Goal: Task Accomplishment & Management: Use online tool/utility

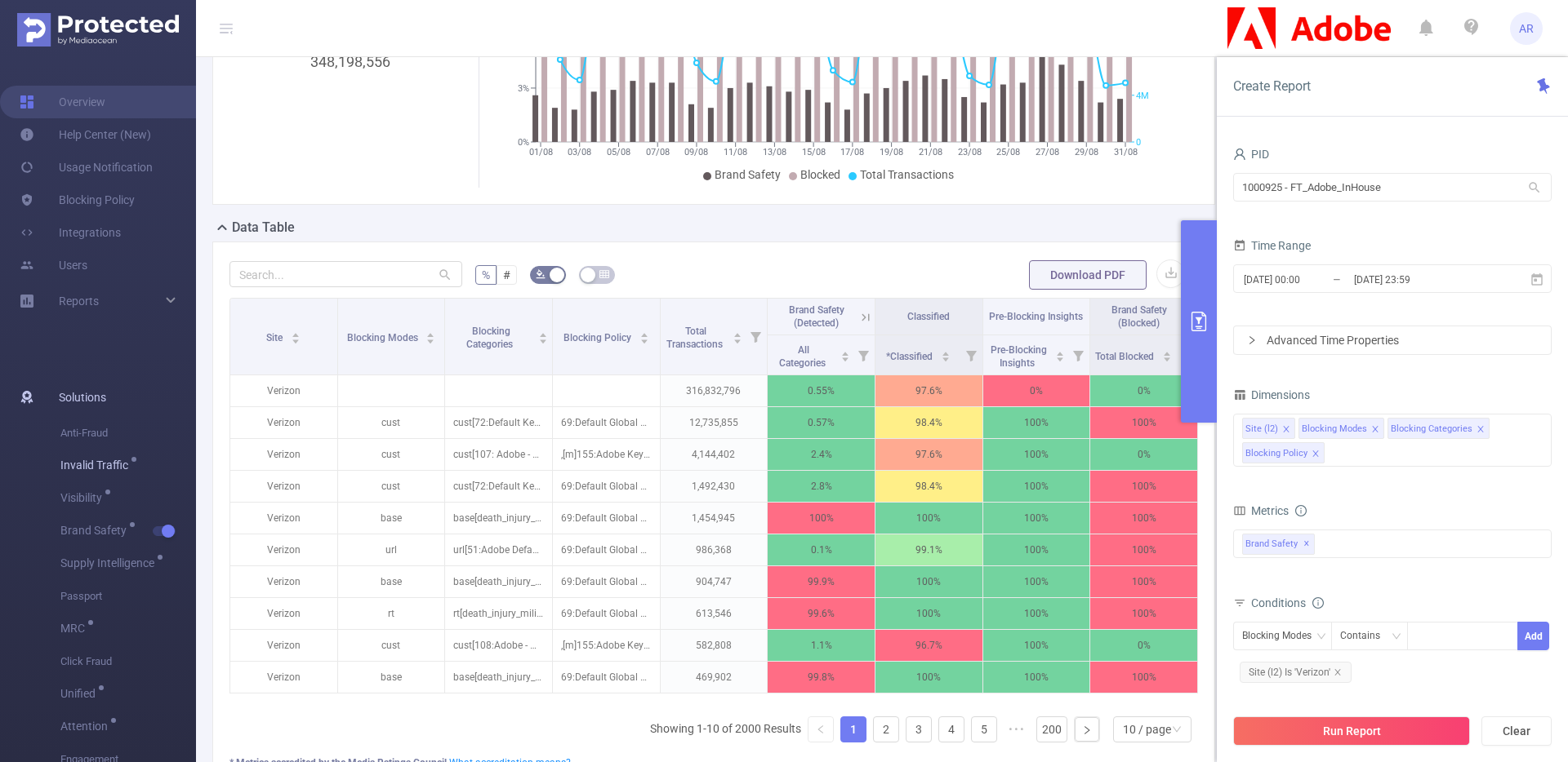
scroll to position [308, 0]
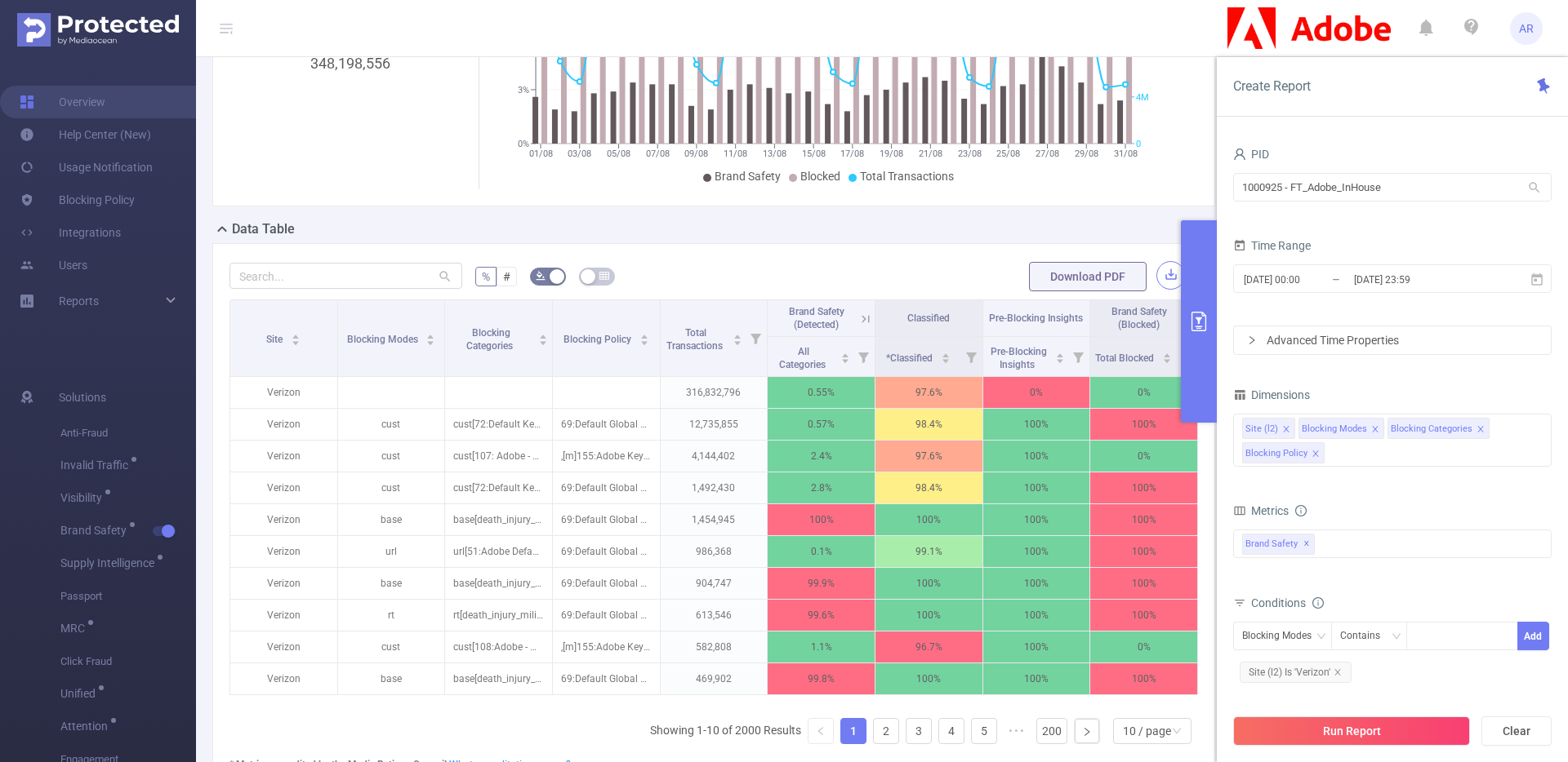
click at [1158, 272] on button "button" at bounding box center [1171, 275] width 29 height 29
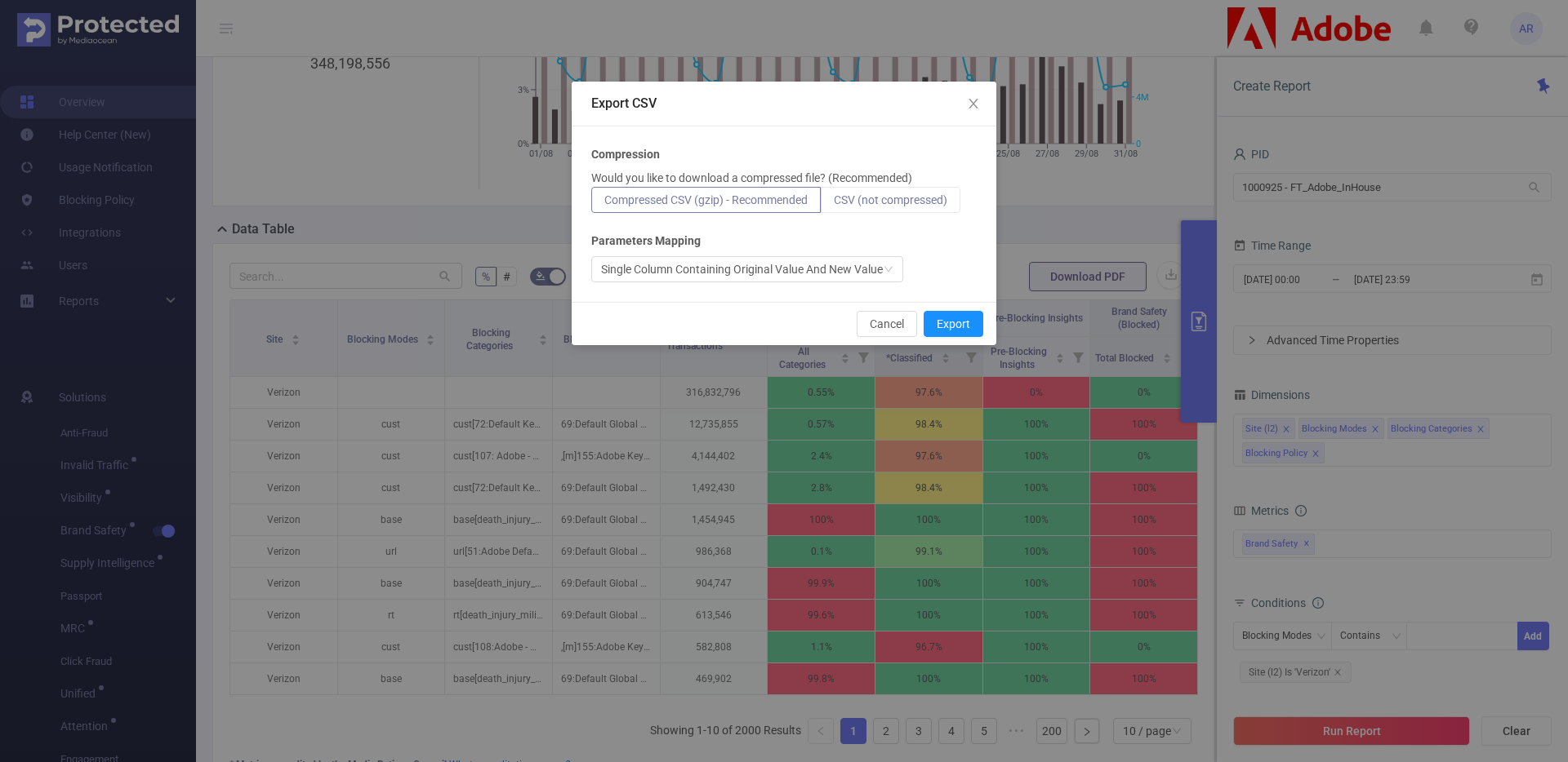
click at [921, 205] on span "CSV (not compressed)" at bounding box center [890, 200] width 114 height 13
click at [833, 204] on input "CSV (not compressed)" at bounding box center [833, 204] width 0 height 0
click at [958, 320] on button "Export" at bounding box center [953, 323] width 59 height 26
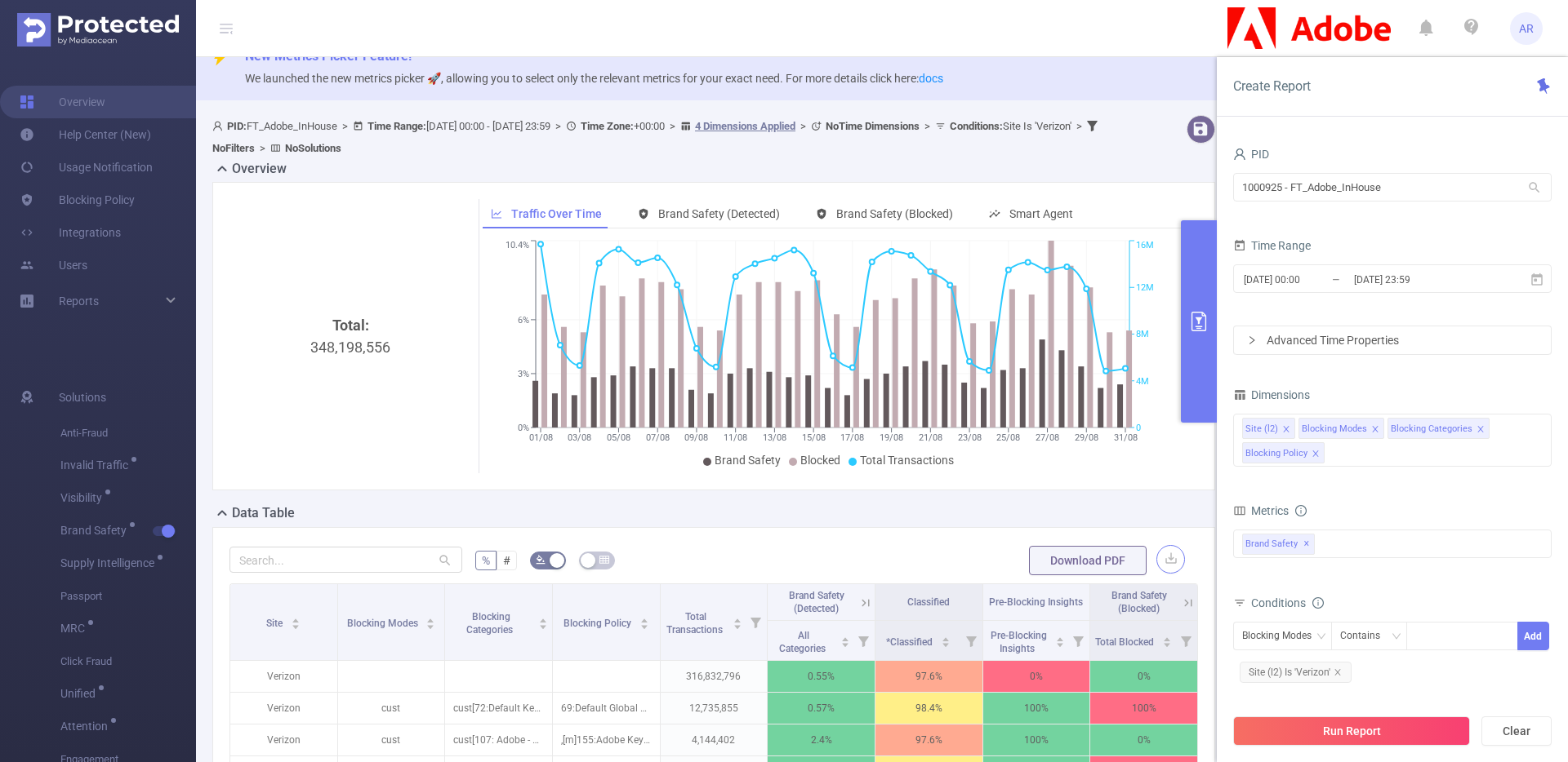
scroll to position [0, 0]
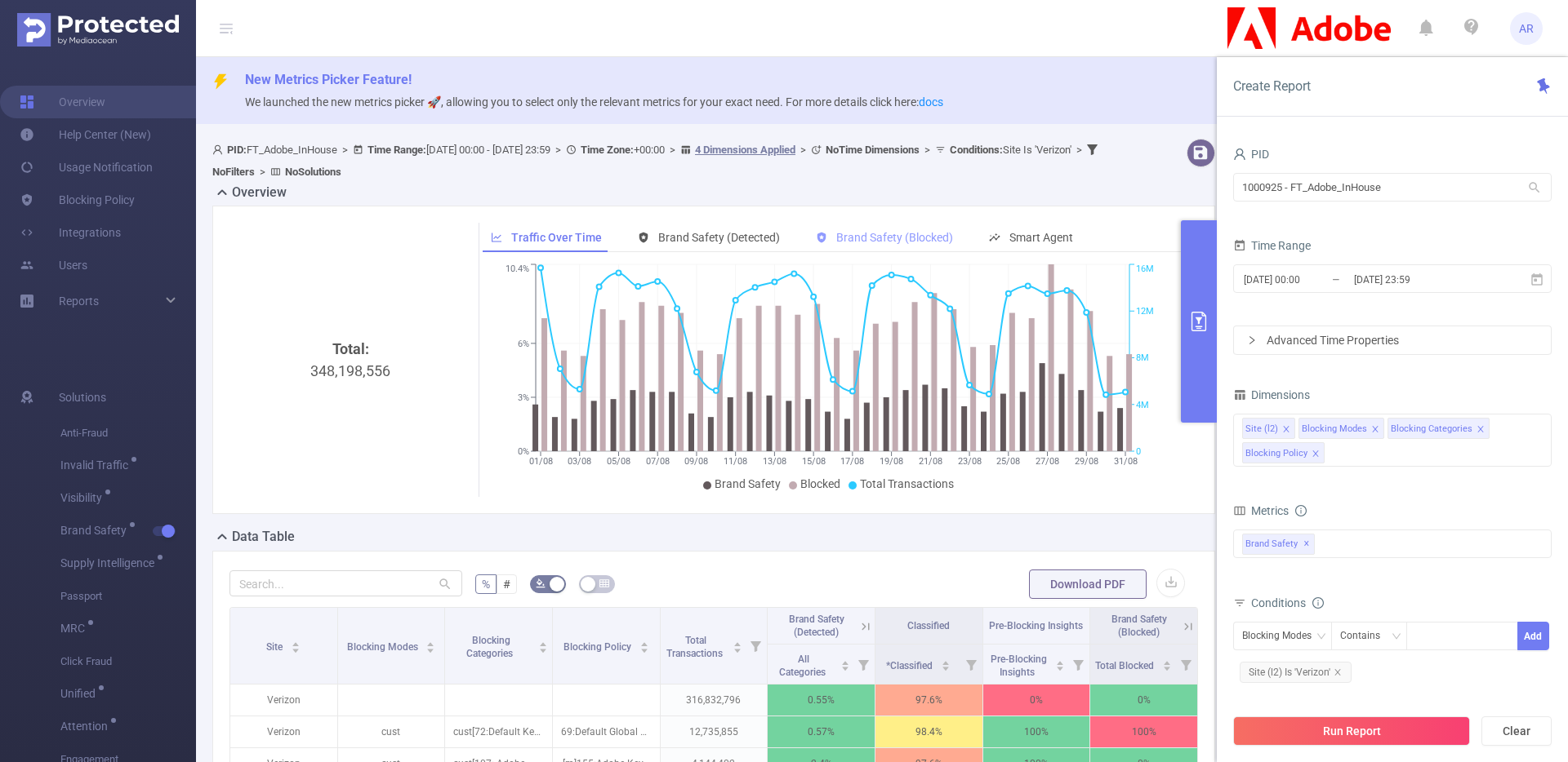
click at [935, 242] on span "Brand Safety (Blocked)" at bounding box center [894, 238] width 117 height 13
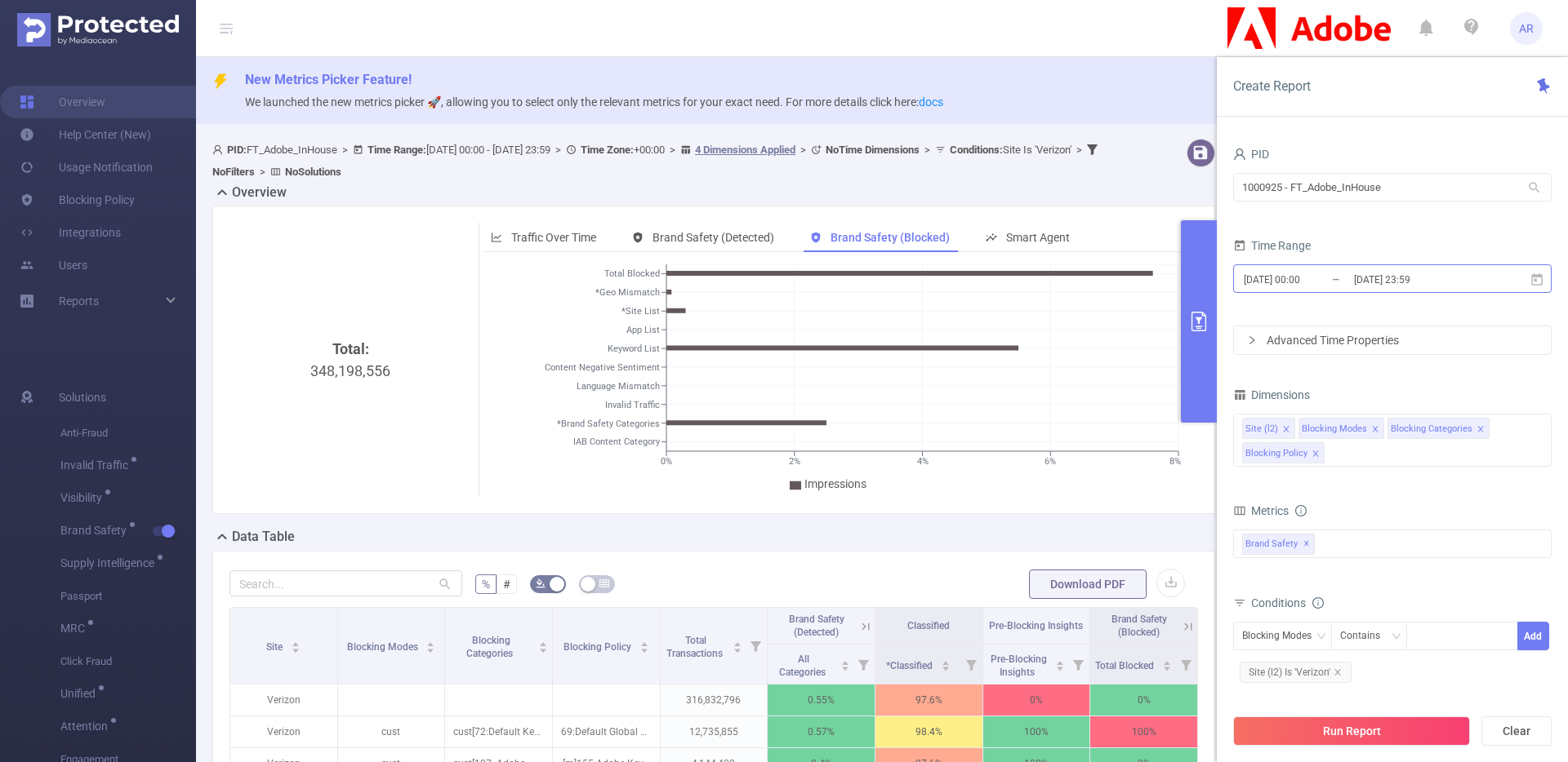
click at [1353, 281] on input "2025-08-31 23:59" at bounding box center [1418, 279] width 132 height 22
click at [1325, 209] on div "PID 1000925 - FT_Adobe_InHouse 1000925 - FT_Adobe_InHouse" at bounding box center [1392, 178] width 319 height 72
click at [1372, 427] on icon "icon: close" at bounding box center [1375, 429] width 6 height 6
click at [1387, 425] on icon "icon: close" at bounding box center [1391, 429] width 9 height 9
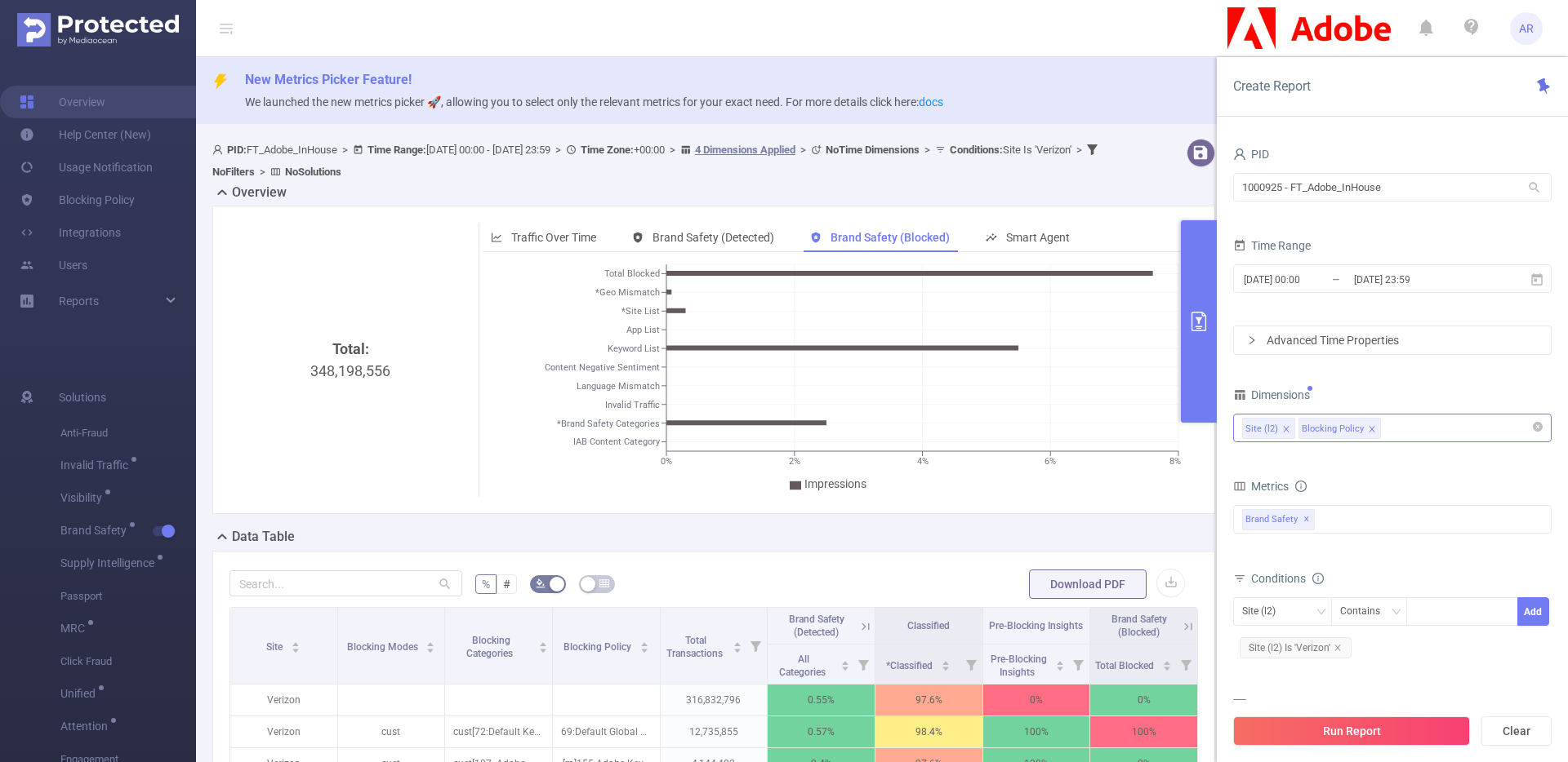
click at [1373, 431] on li "Blocking Policy" at bounding box center [1339, 428] width 82 height 21
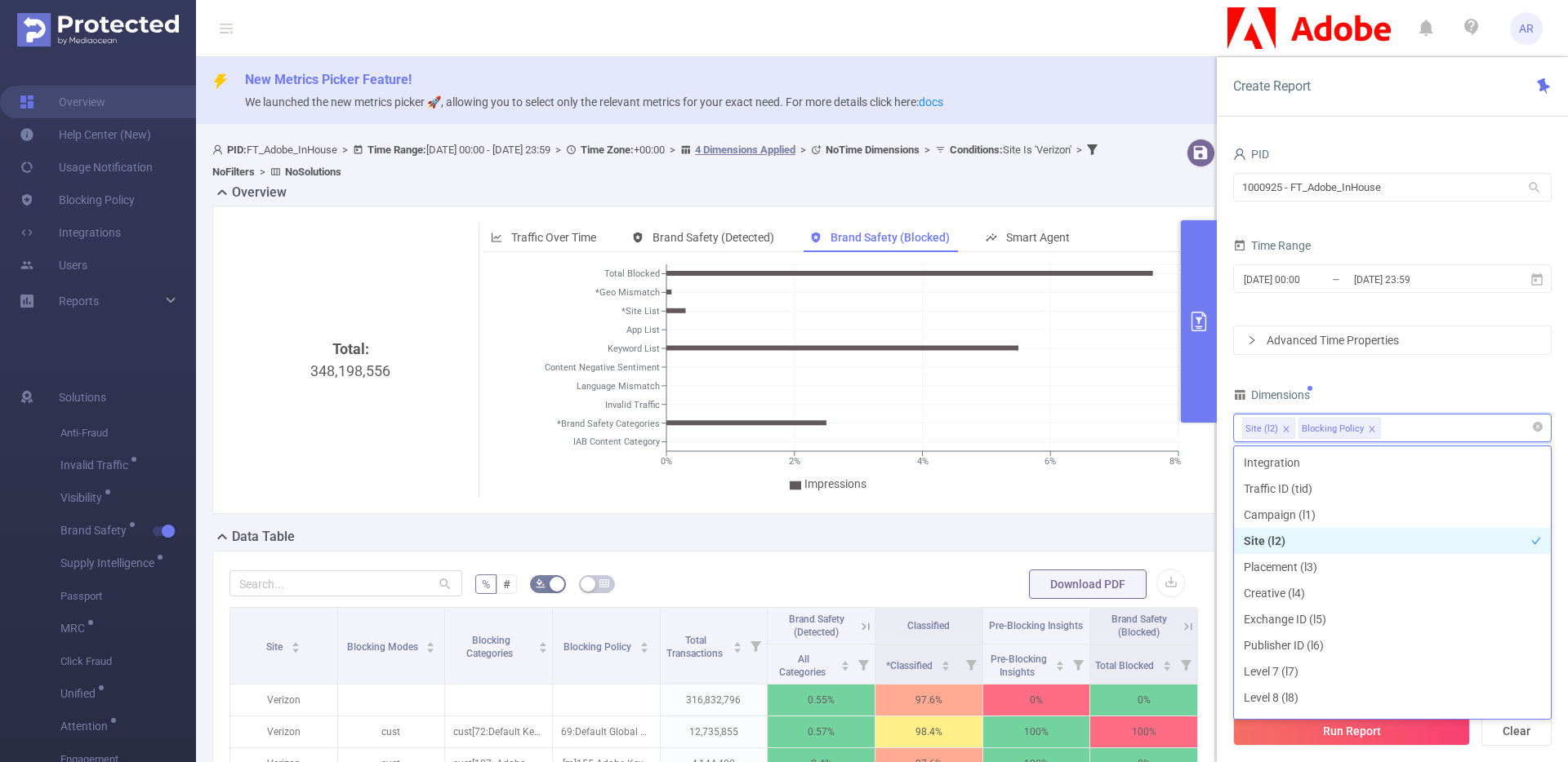
click at [1368, 430] on icon "icon: close" at bounding box center [1372, 429] width 9 height 9
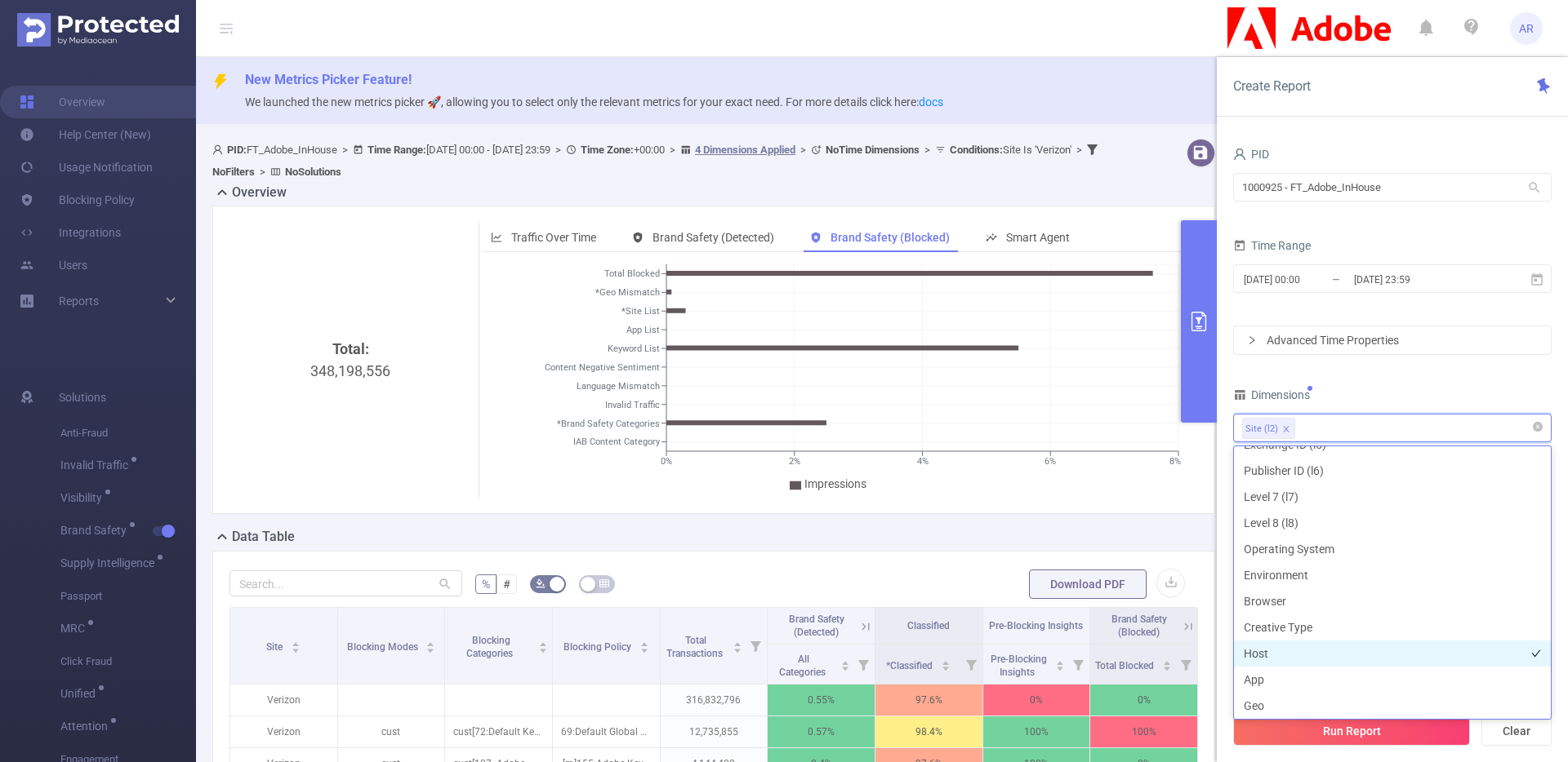
click at [1250, 642] on li "Host" at bounding box center [1392, 653] width 317 height 26
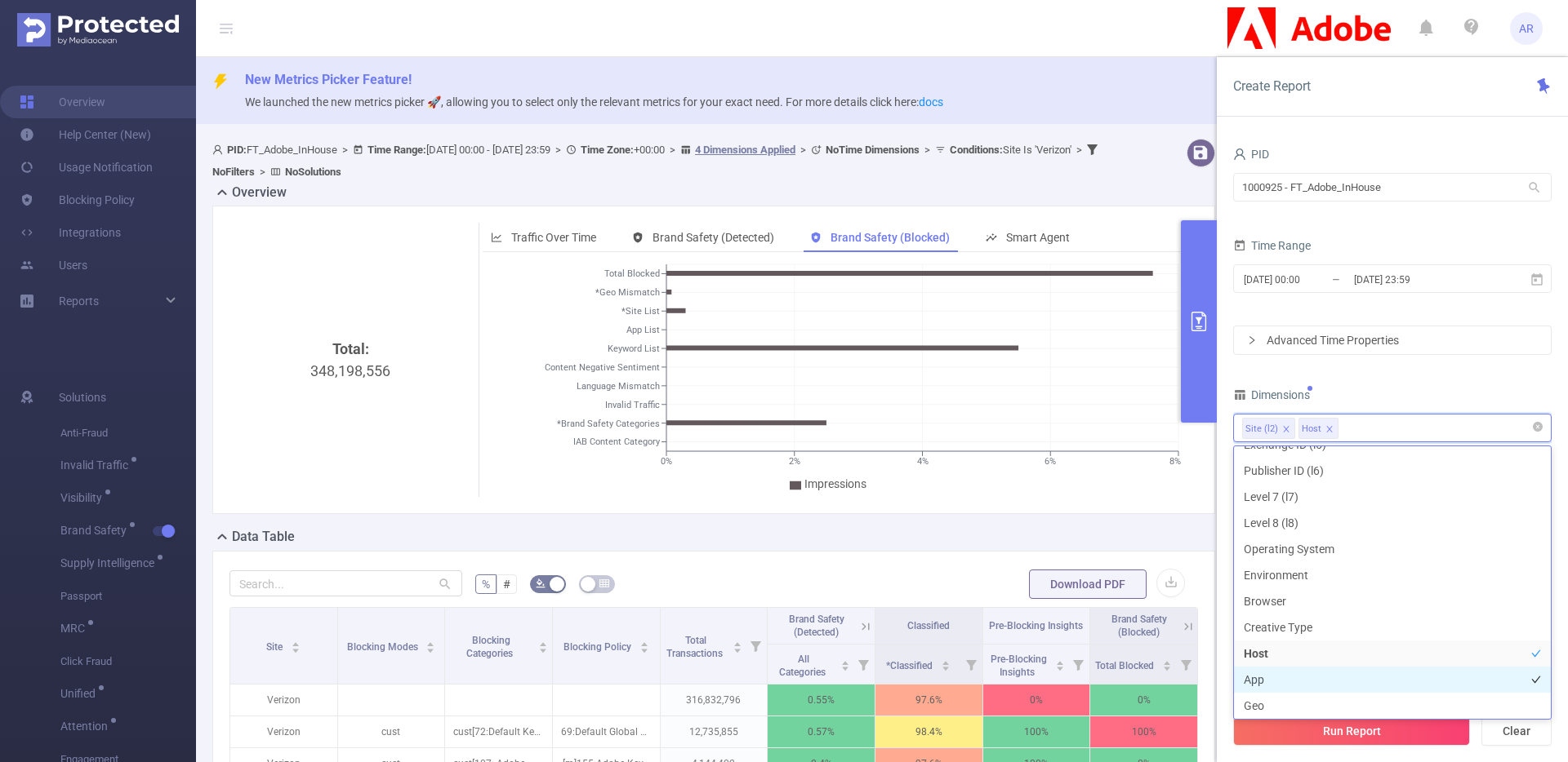
click at [1251, 671] on li "App" at bounding box center [1392, 679] width 317 height 26
click at [1361, 734] on button "Run Report" at bounding box center [1352, 730] width 237 height 30
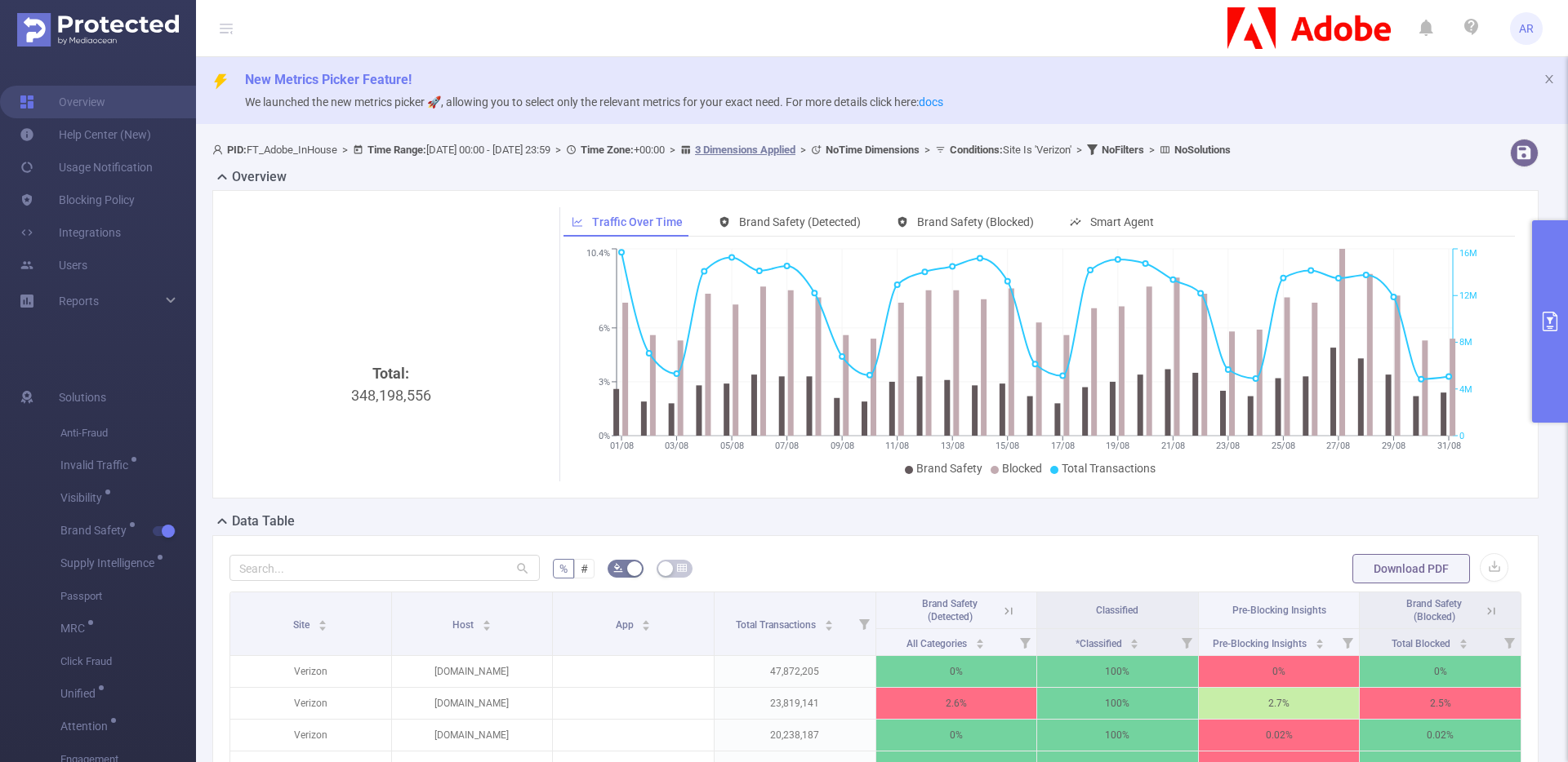
click at [1560, 277] on button "primary" at bounding box center [1550, 321] width 36 height 203
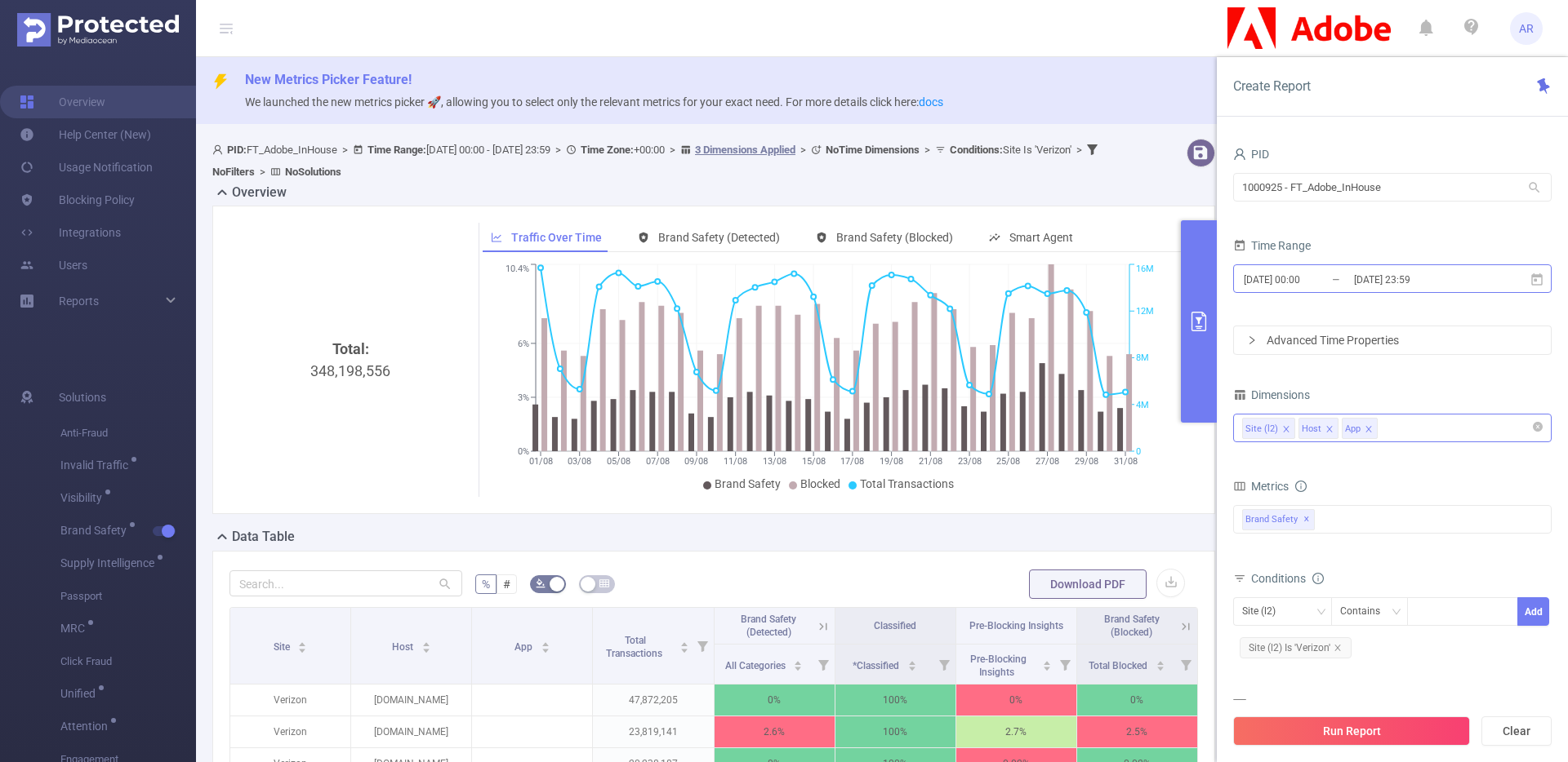
click at [1401, 279] on input "2025-08-31 23:59" at bounding box center [1418, 279] width 132 height 22
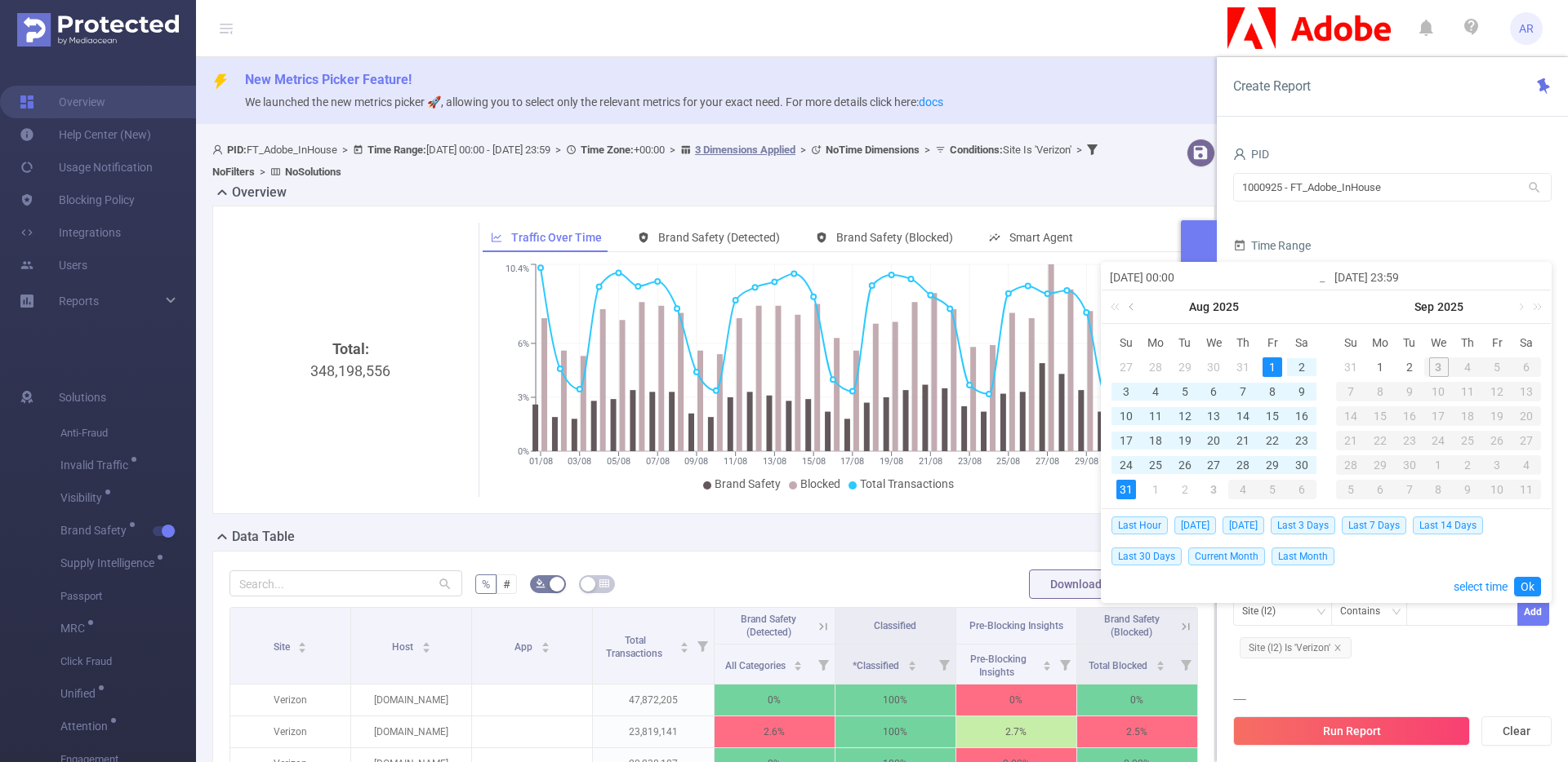
click at [1125, 304] on link at bounding box center [1132, 307] width 14 height 33
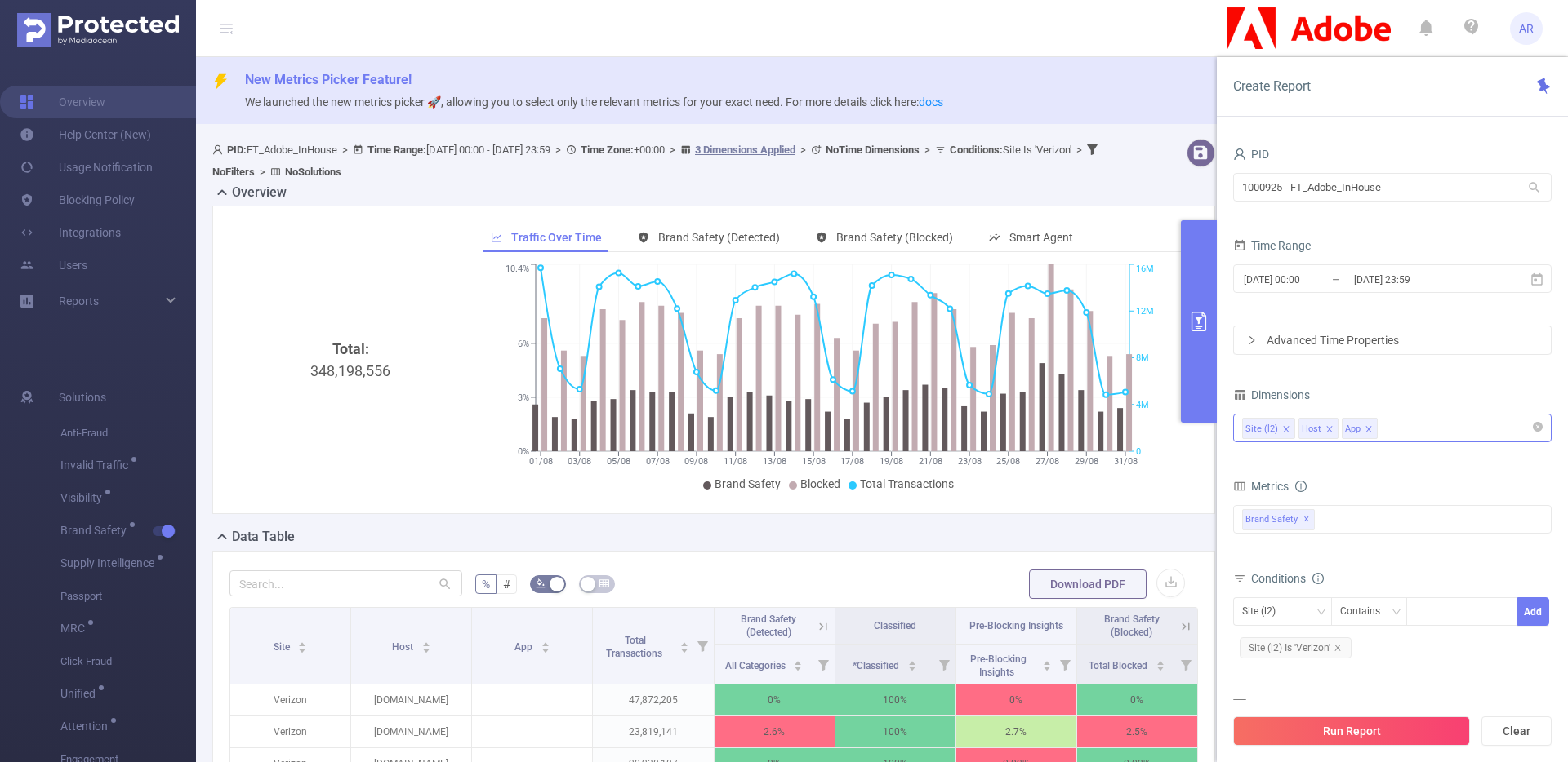
click at [1352, 217] on form "PID 1000925 - FT_Adobe_InHouse 1000925 - FT_Adobe_InHouse Time Range 2025-08-01…" at bounding box center [1392, 249] width 319 height 212
click at [1204, 320] on icon "primary" at bounding box center [1199, 321] width 19 height 19
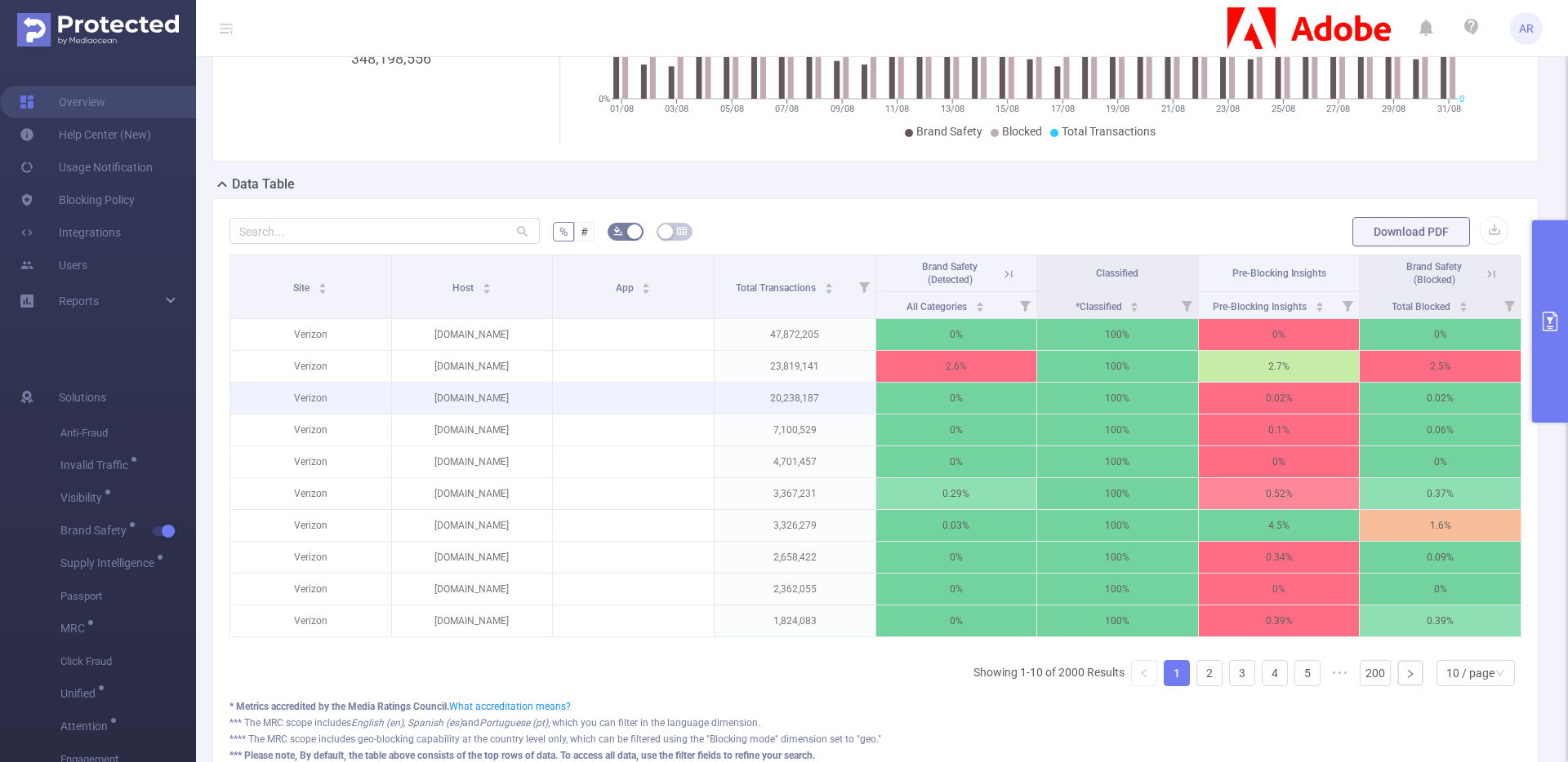
scroll to position [352, 0]
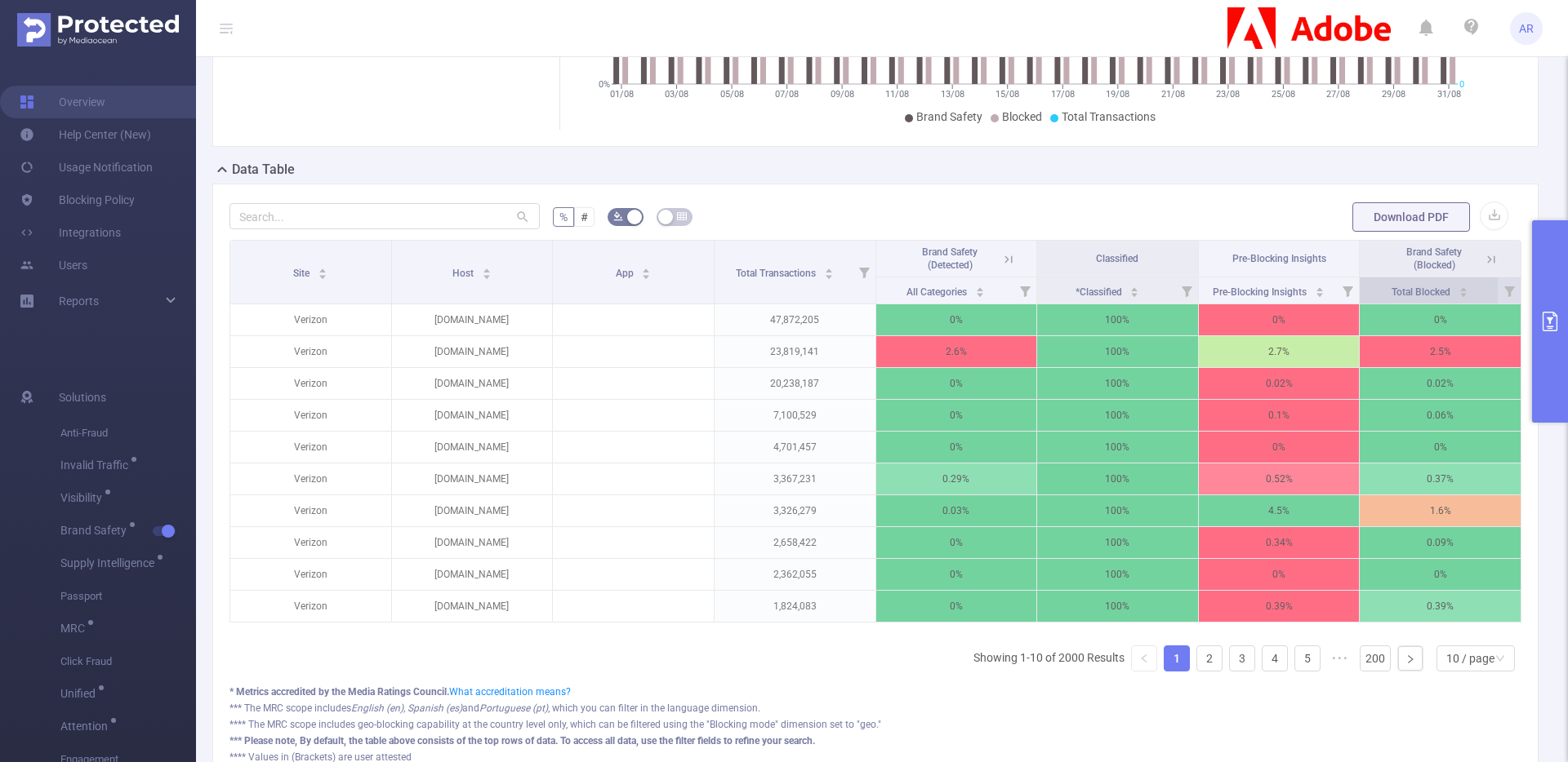
click at [1459, 295] on icon "icon: caret-down" at bounding box center [1463, 294] width 9 height 9
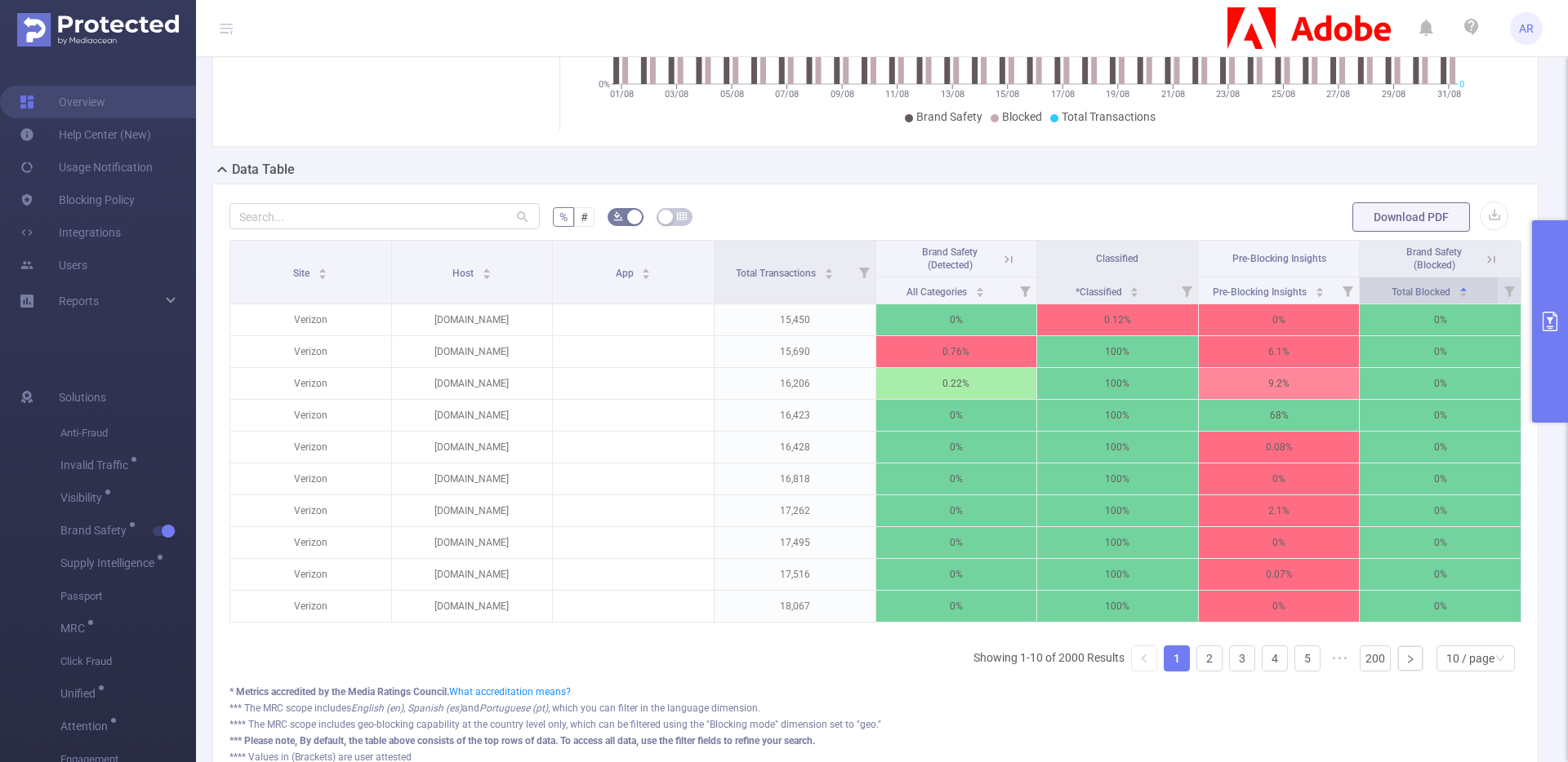
click at [1459, 295] on icon "icon: caret-down" at bounding box center [1463, 294] width 9 height 9
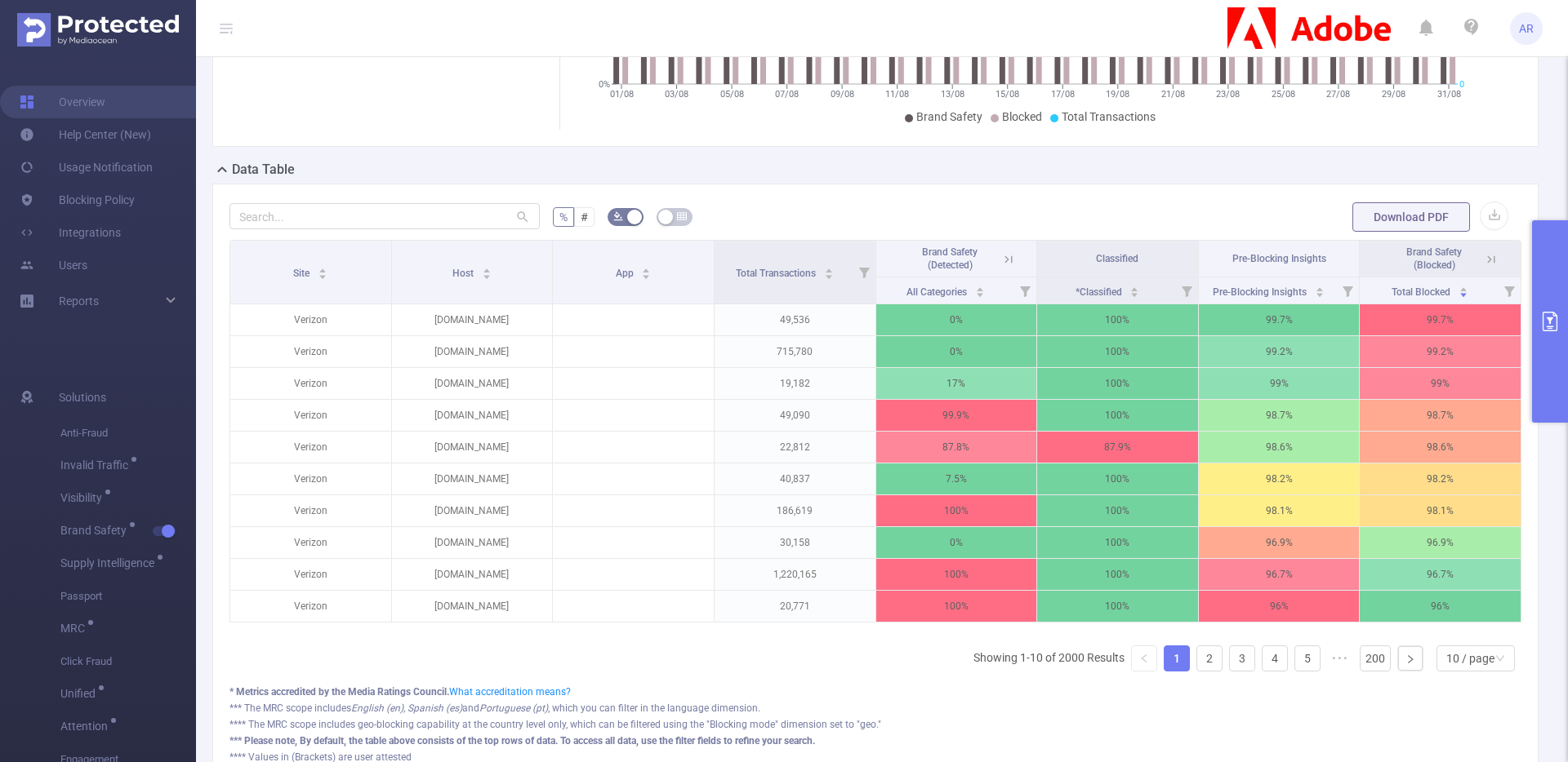
click at [1542, 270] on button "primary" at bounding box center [1550, 321] width 36 height 203
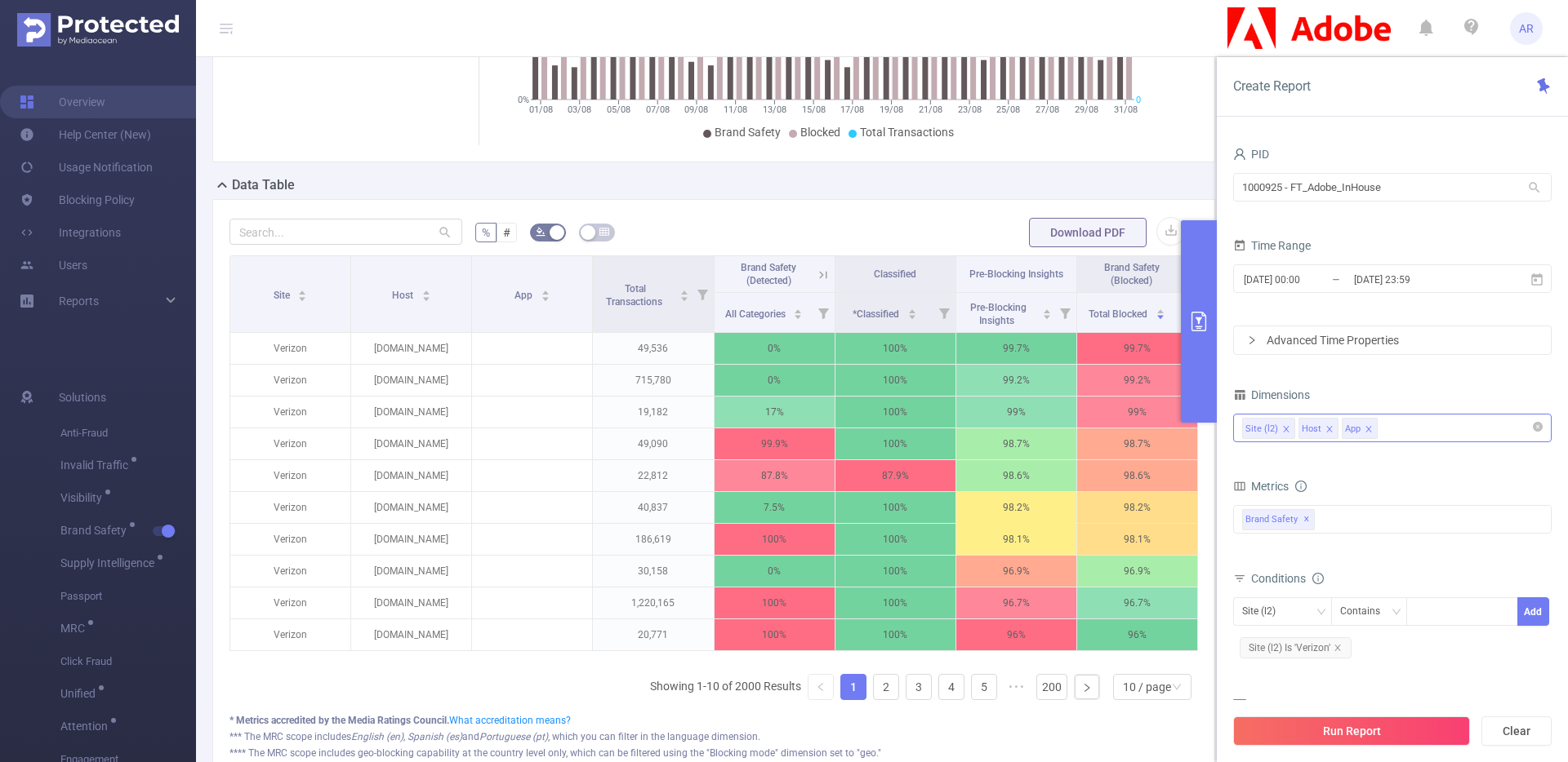
click at [1368, 429] on icon "icon: close" at bounding box center [1368, 429] width 9 height 9
click at [1325, 429] on icon "icon: close" at bounding box center [1329, 429] width 9 height 9
click at [1340, 428] on div "Site (l2)" at bounding box center [1392, 428] width 300 height 27
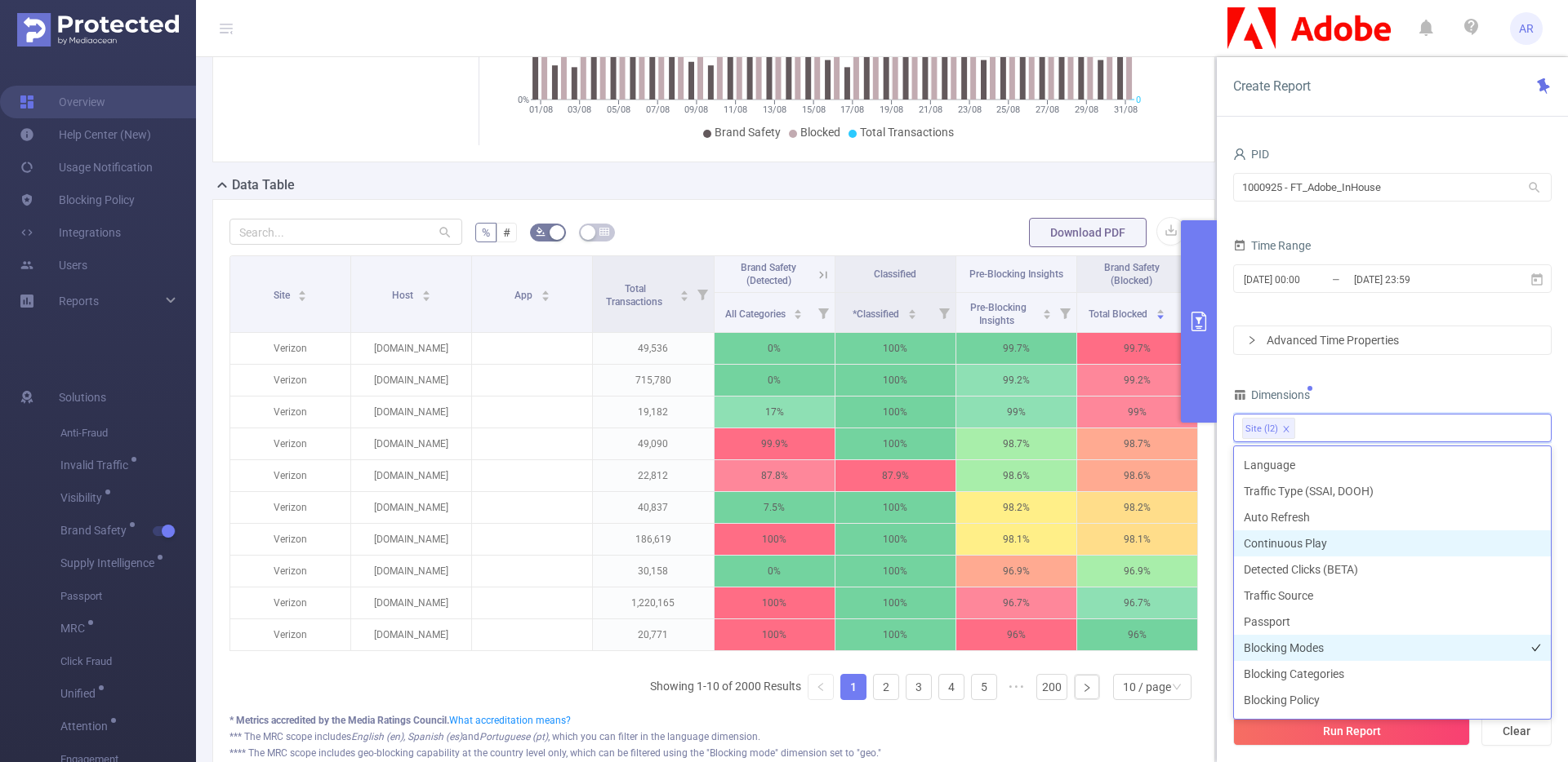
scroll to position [466, 0]
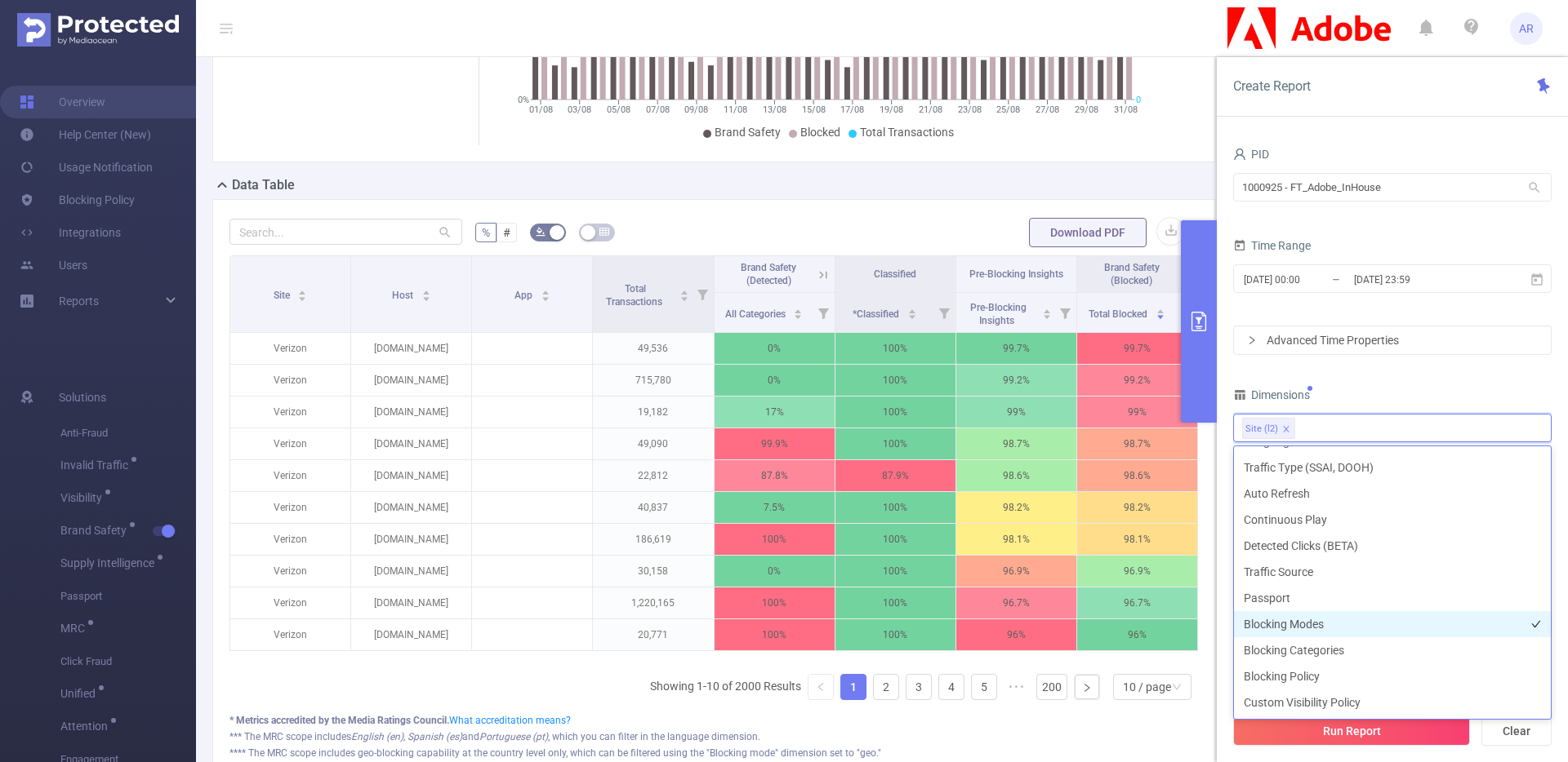
click at [1300, 626] on li "Blocking Modes" at bounding box center [1392, 623] width 317 height 26
click at [1300, 642] on li "Blocking Categories" at bounding box center [1392, 650] width 317 height 26
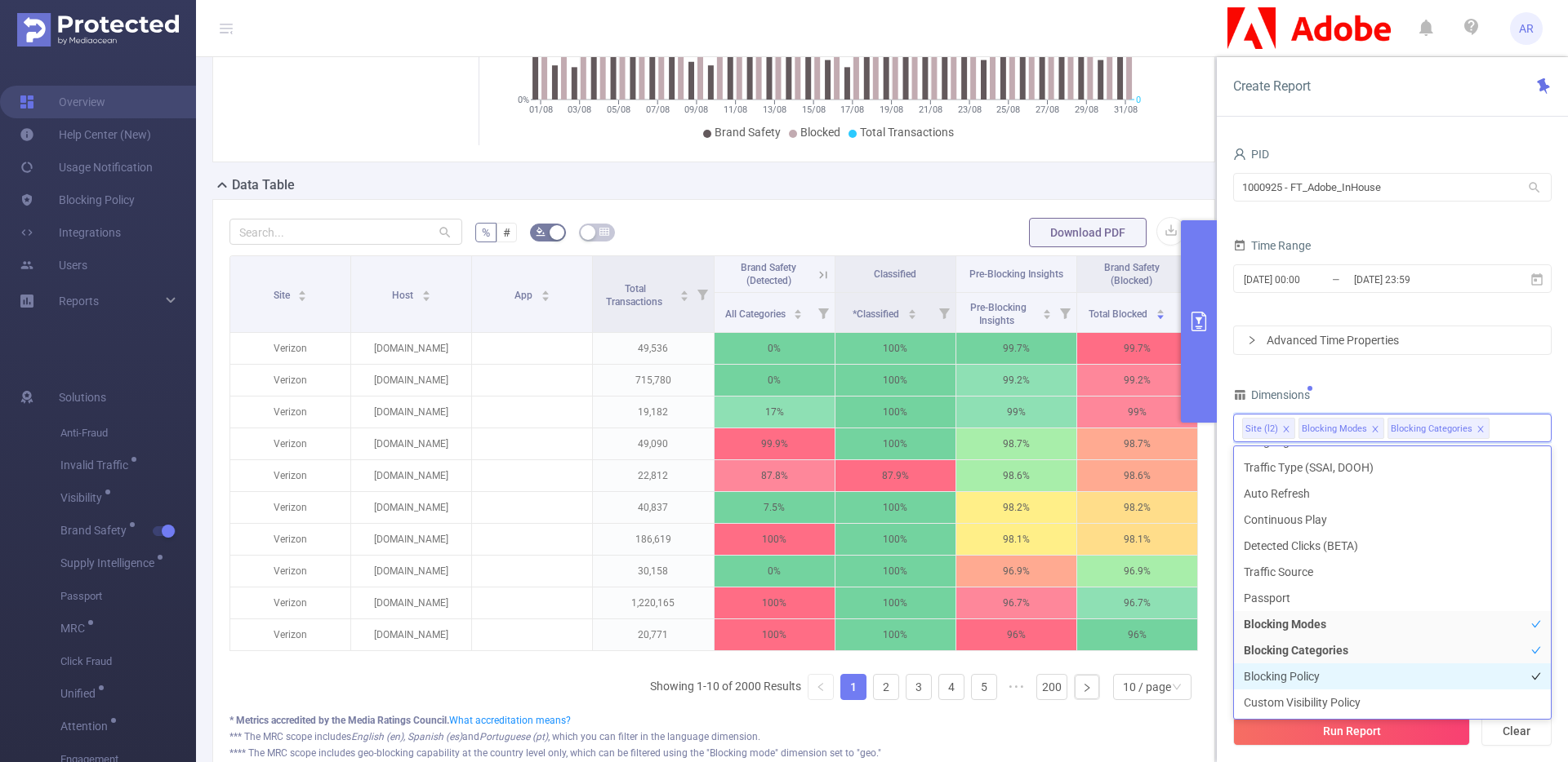
click at [1296, 670] on li "Blocking Policy" at bounding box center [1392, 676] width 317 height 26
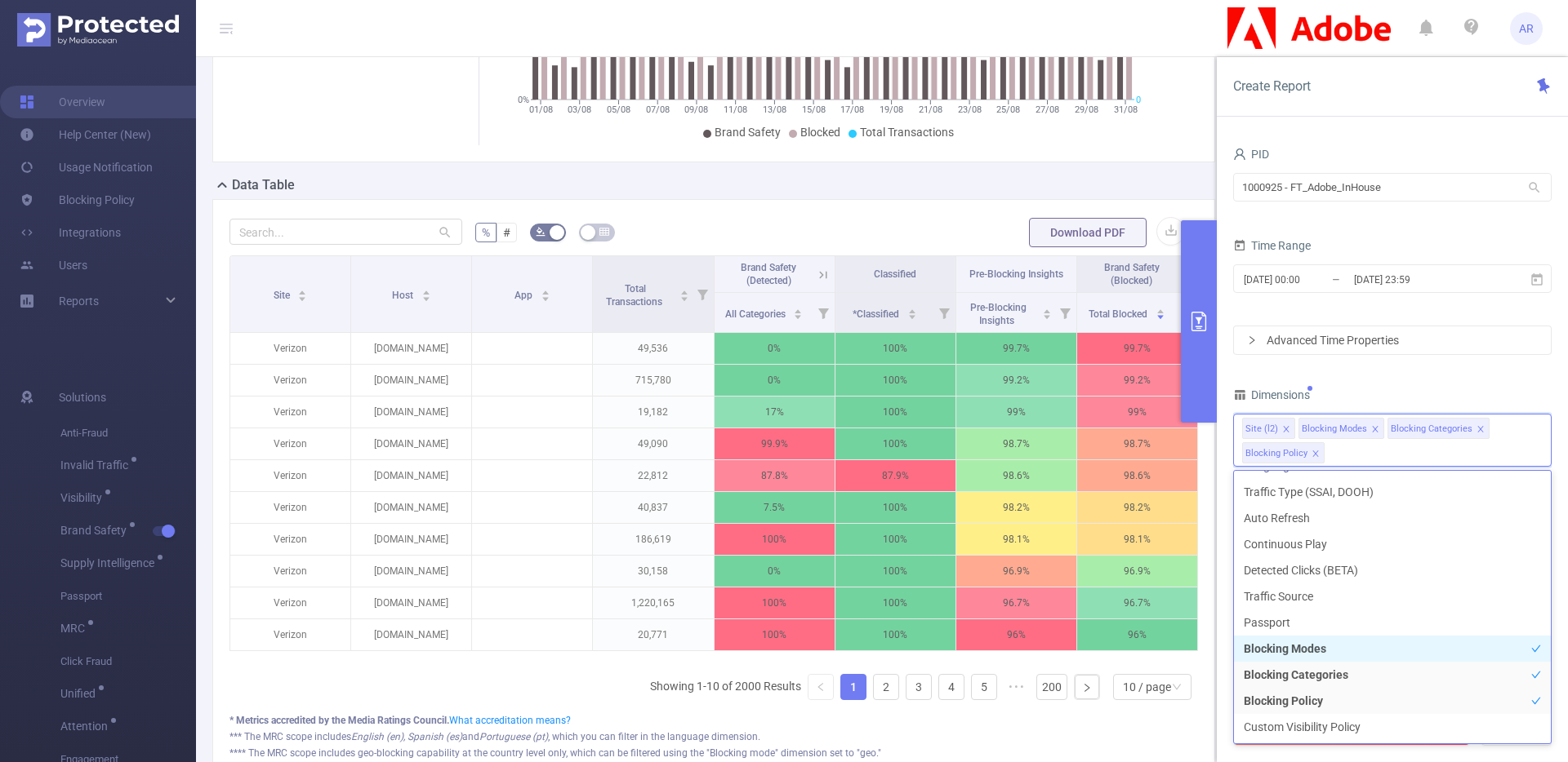
scroll to position [447, 0]
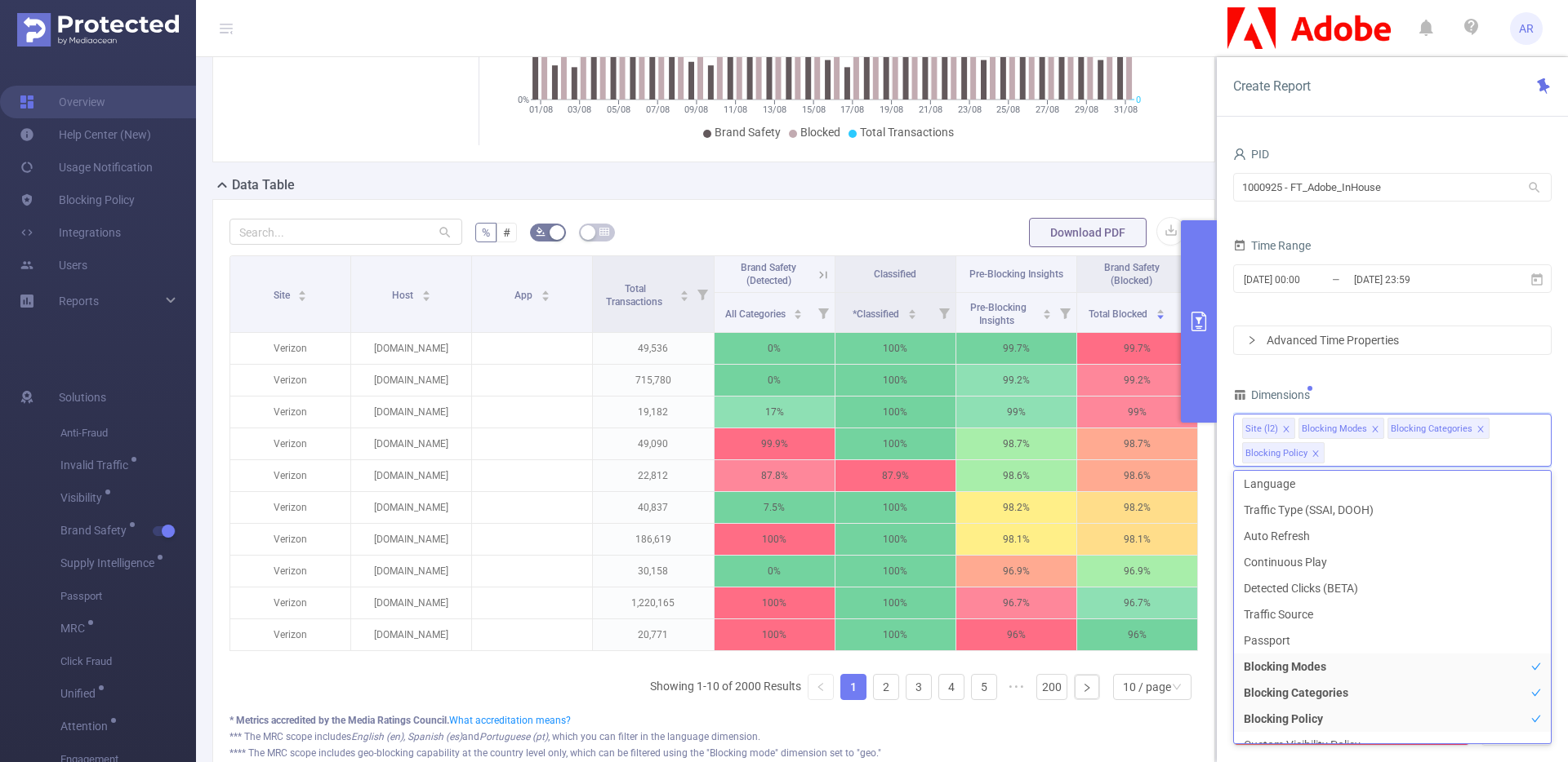
click at [1397, 380] on div "PID 1000925 - FT_Adobe_InHouse 1000925 - FT_Adobe_InHouse Time Range 2025-08-01…" at bounding box center [1392, 470] width 319 height 656
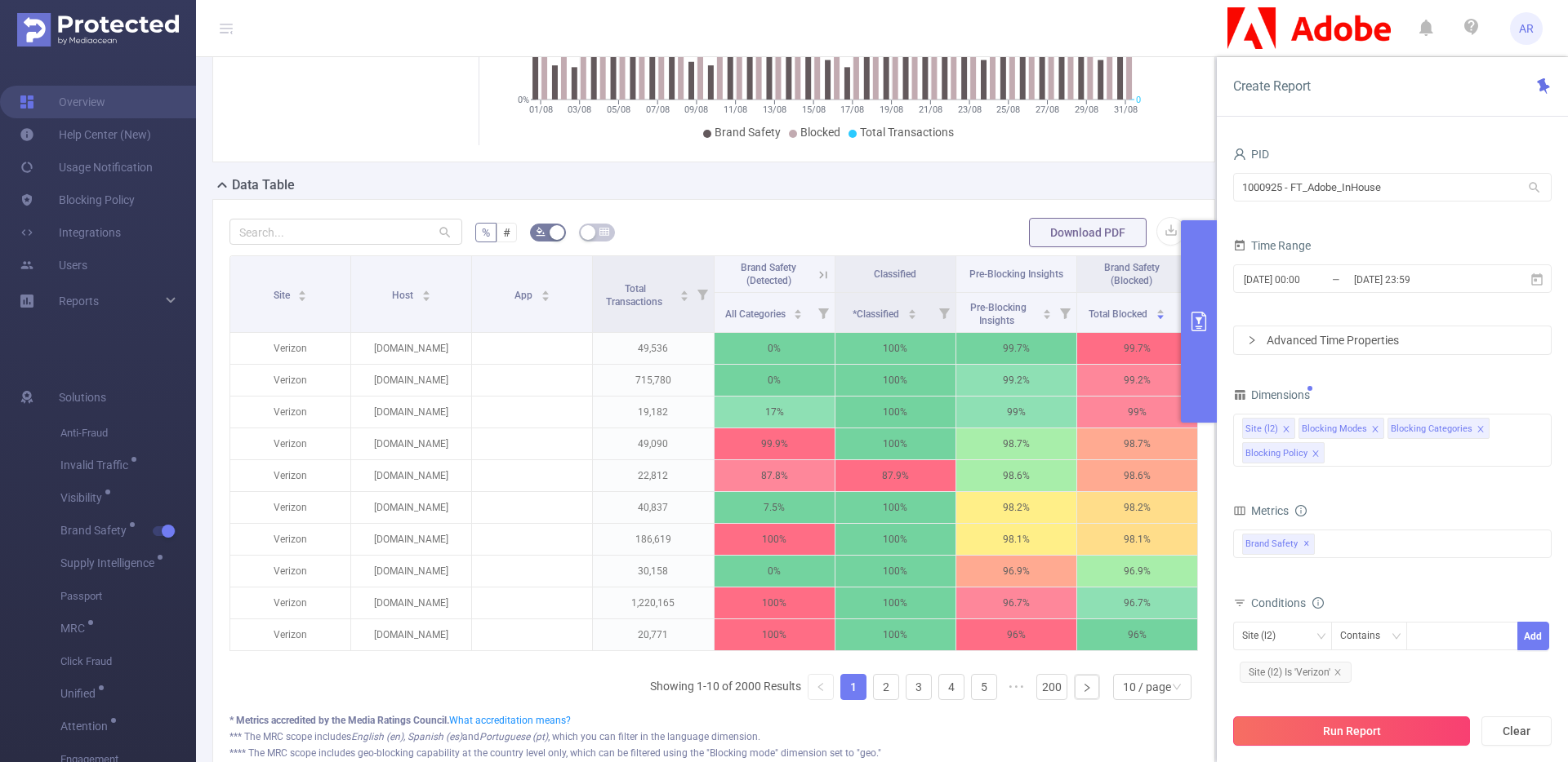
click at [1363, 732] on button "Run Report" at bounding box center [1352, 730] width 237 height 30
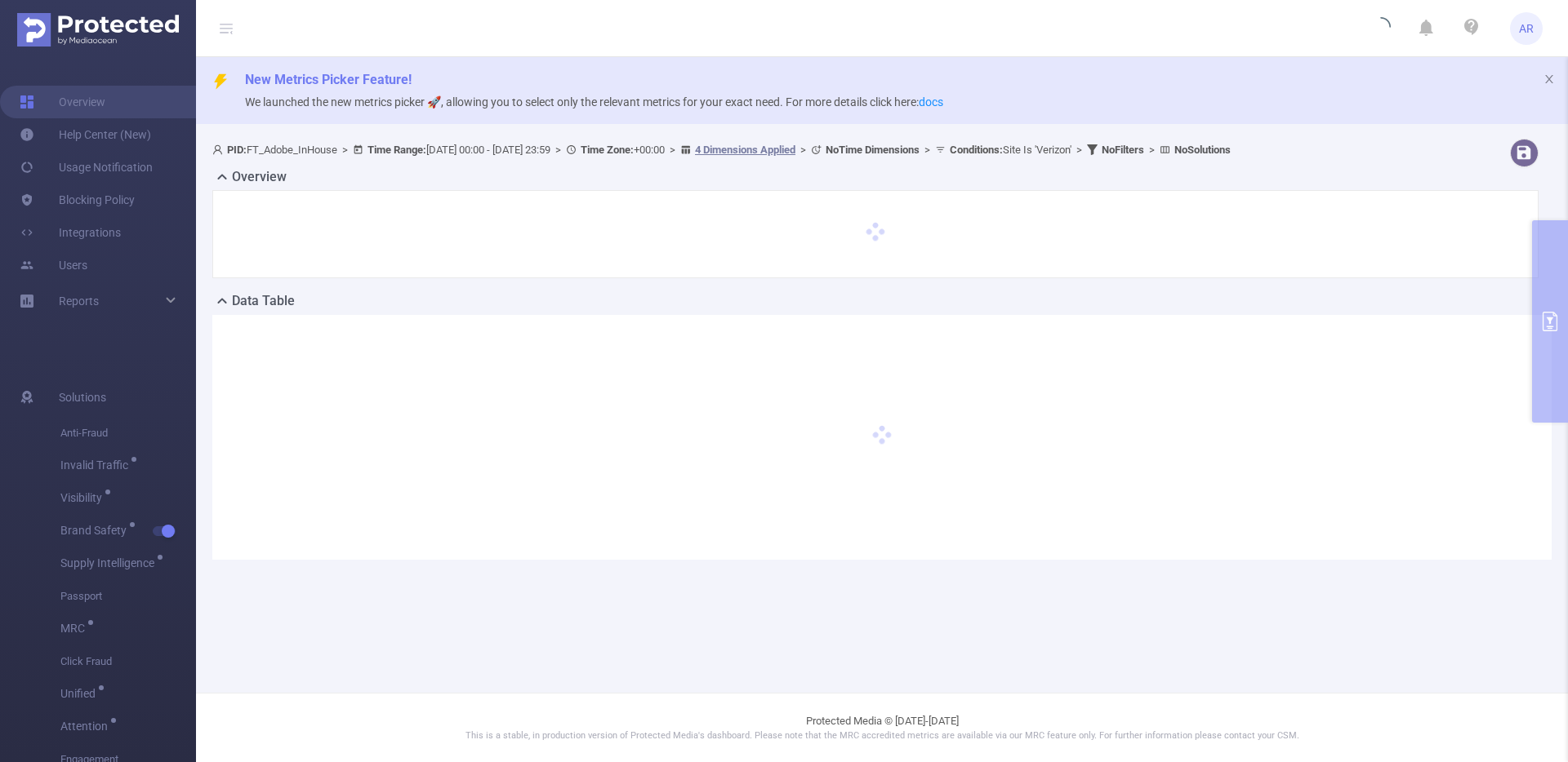
scroll to position [0, 0]
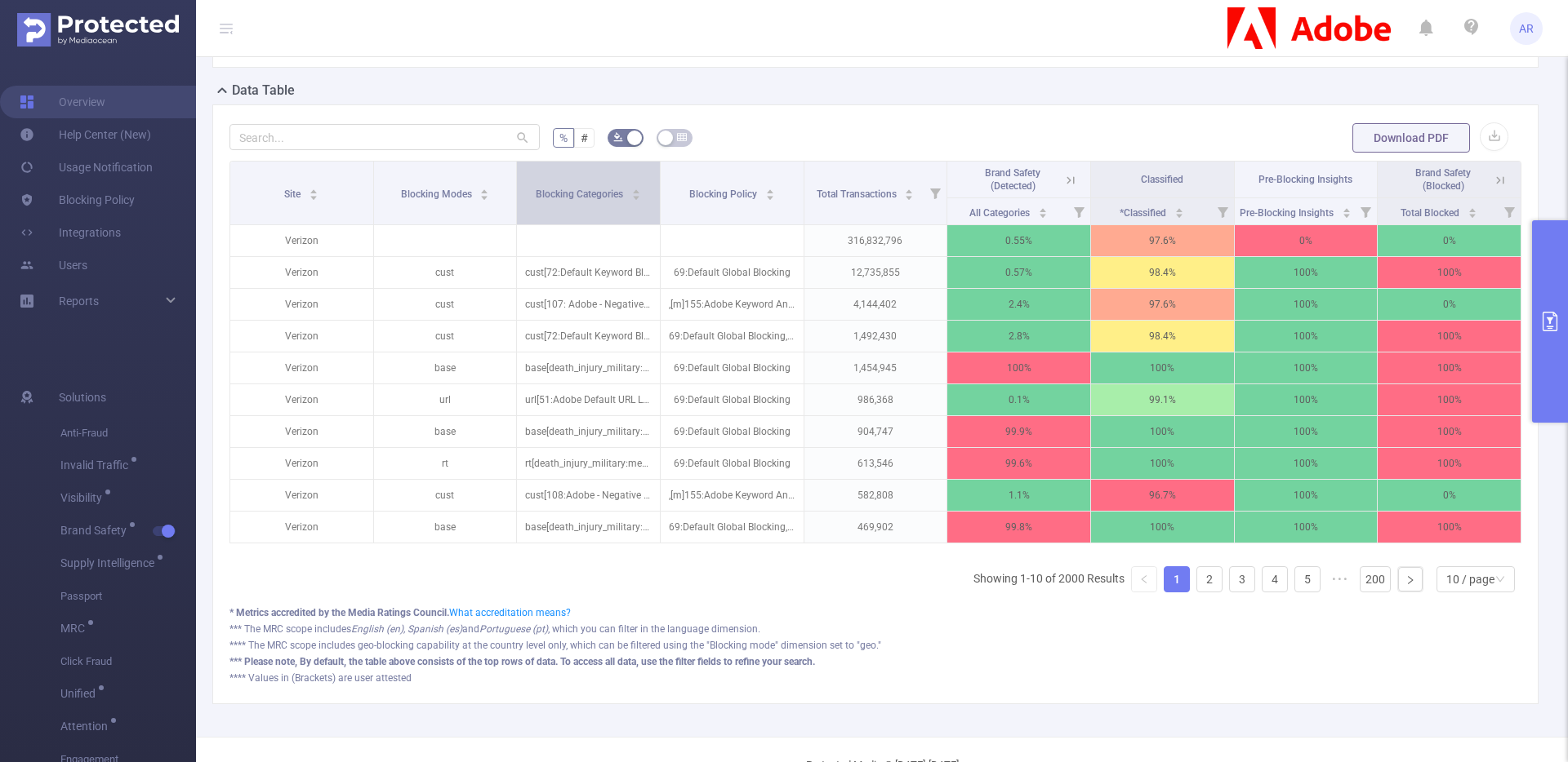
scroll to position [452, 0]
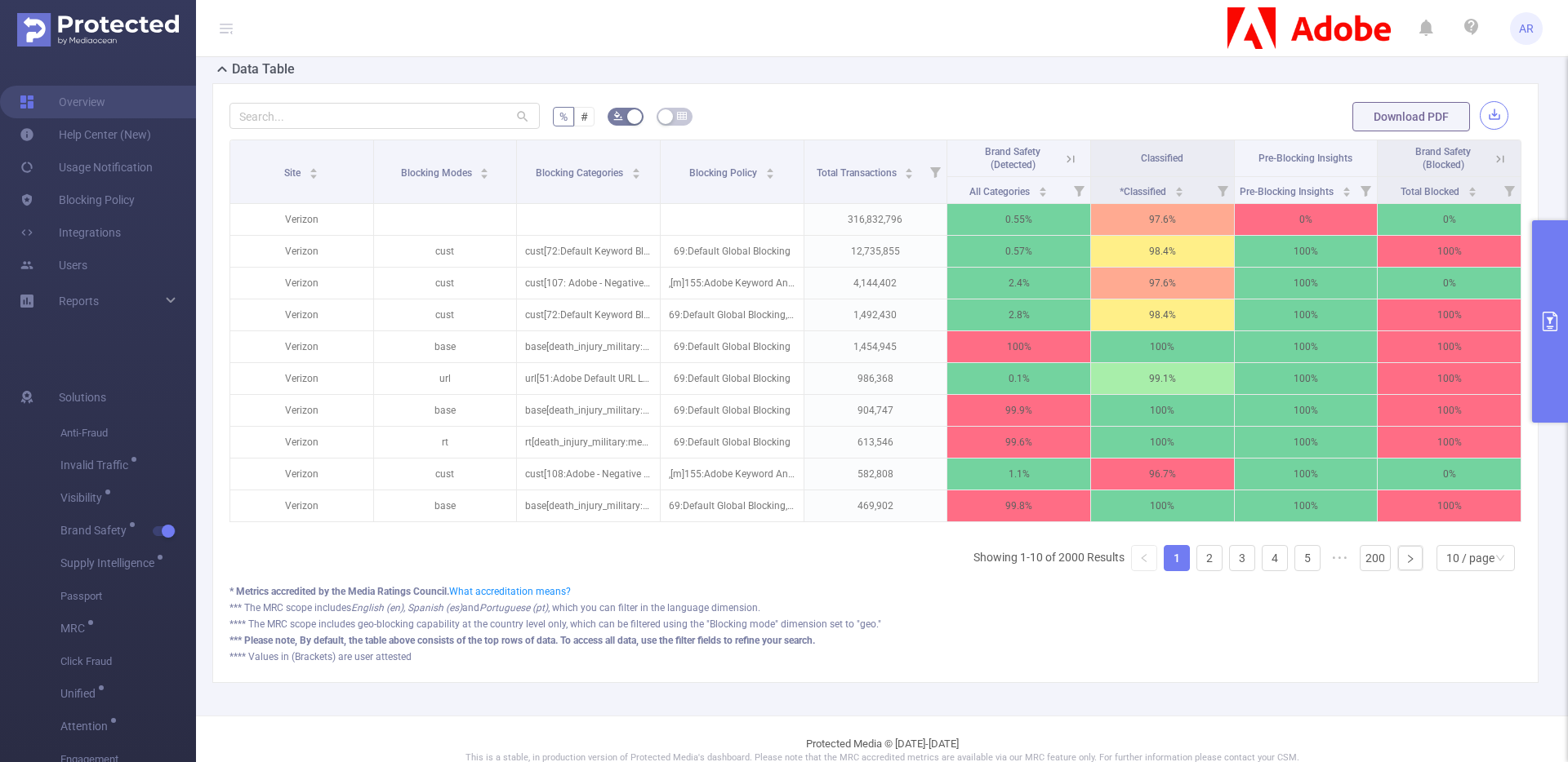
click at [1482, 114] on button "button" at bounding box center [1494, 116] width 29 height 29
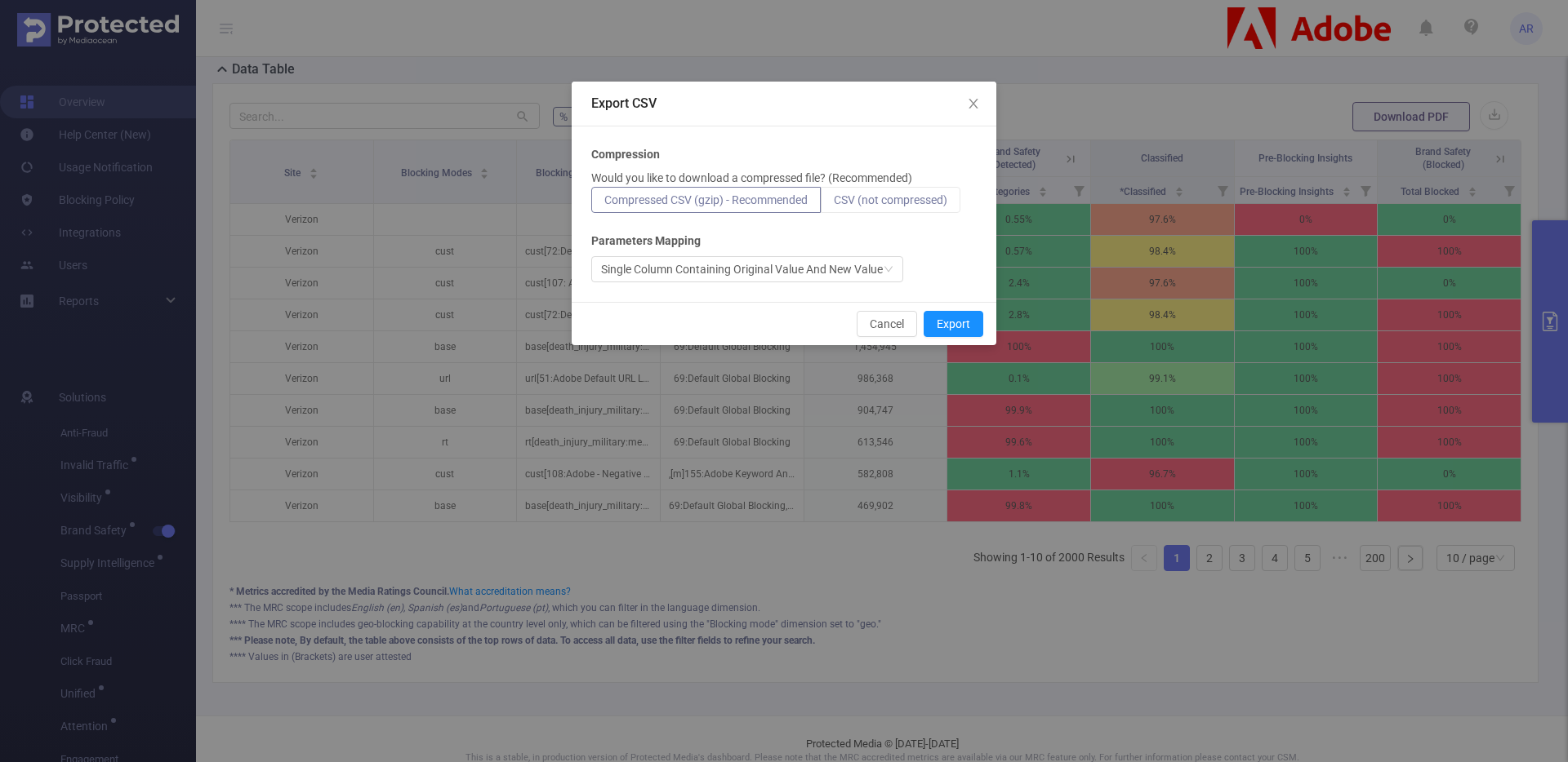
click at [897, 204] on span "CSV (not compressed)" at bounding box center [890, 200] width 114 height 13
click at [833, 204] on input "CSV (not compressed)" at bounding box center [833, 204] width 0 height 0
click at [967, 332] on button "Export" at bounding box center [953, 323] width 59 height 26
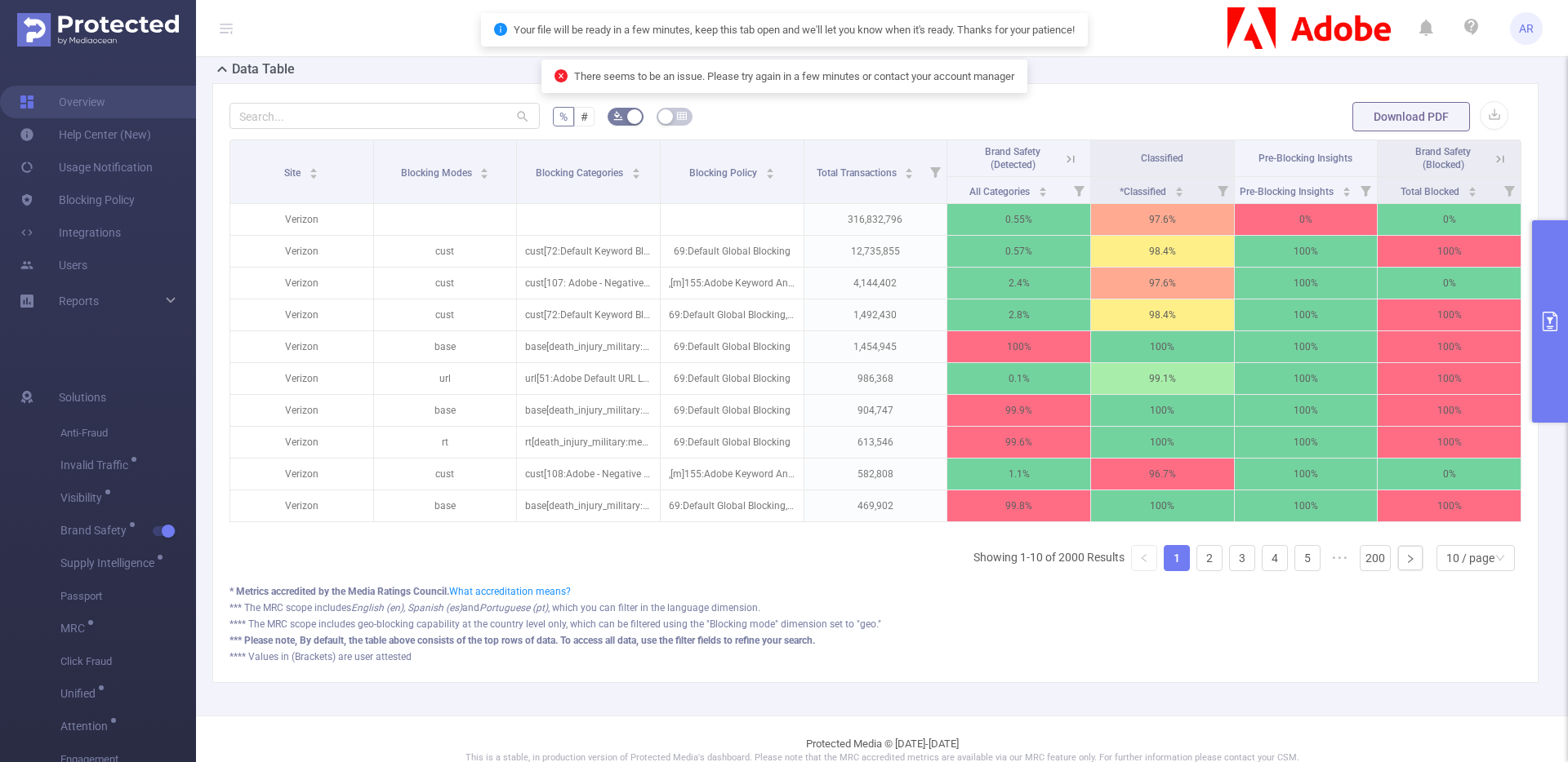
click at [1102, 80] on div "Data Table" at bounding box center [882, 71] width 1339 height 23
click at [1102, 64] on div "Data Table" at bounding box center [882, 71] width 1339 height 23
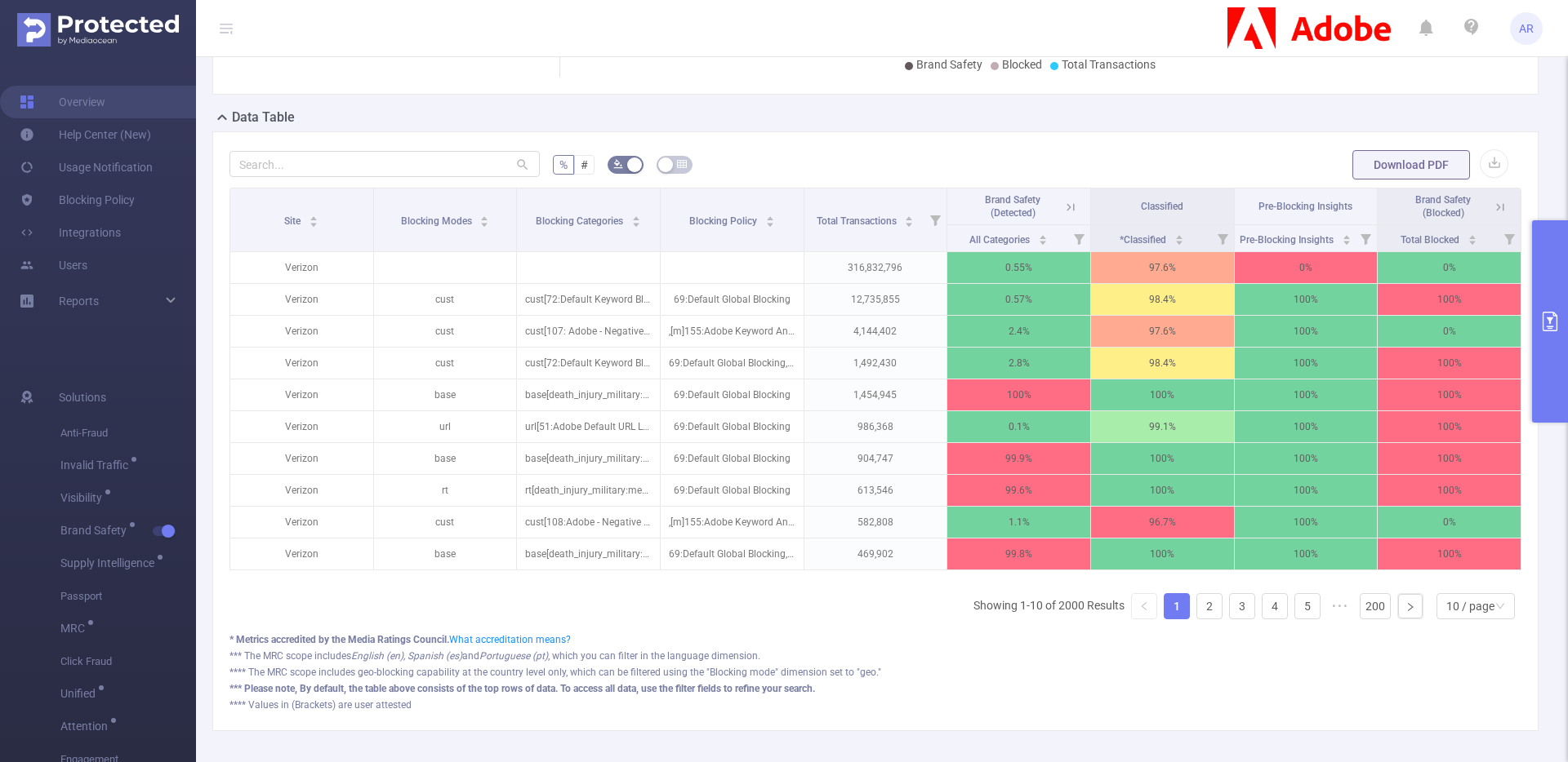
scroll to position [0, 0]
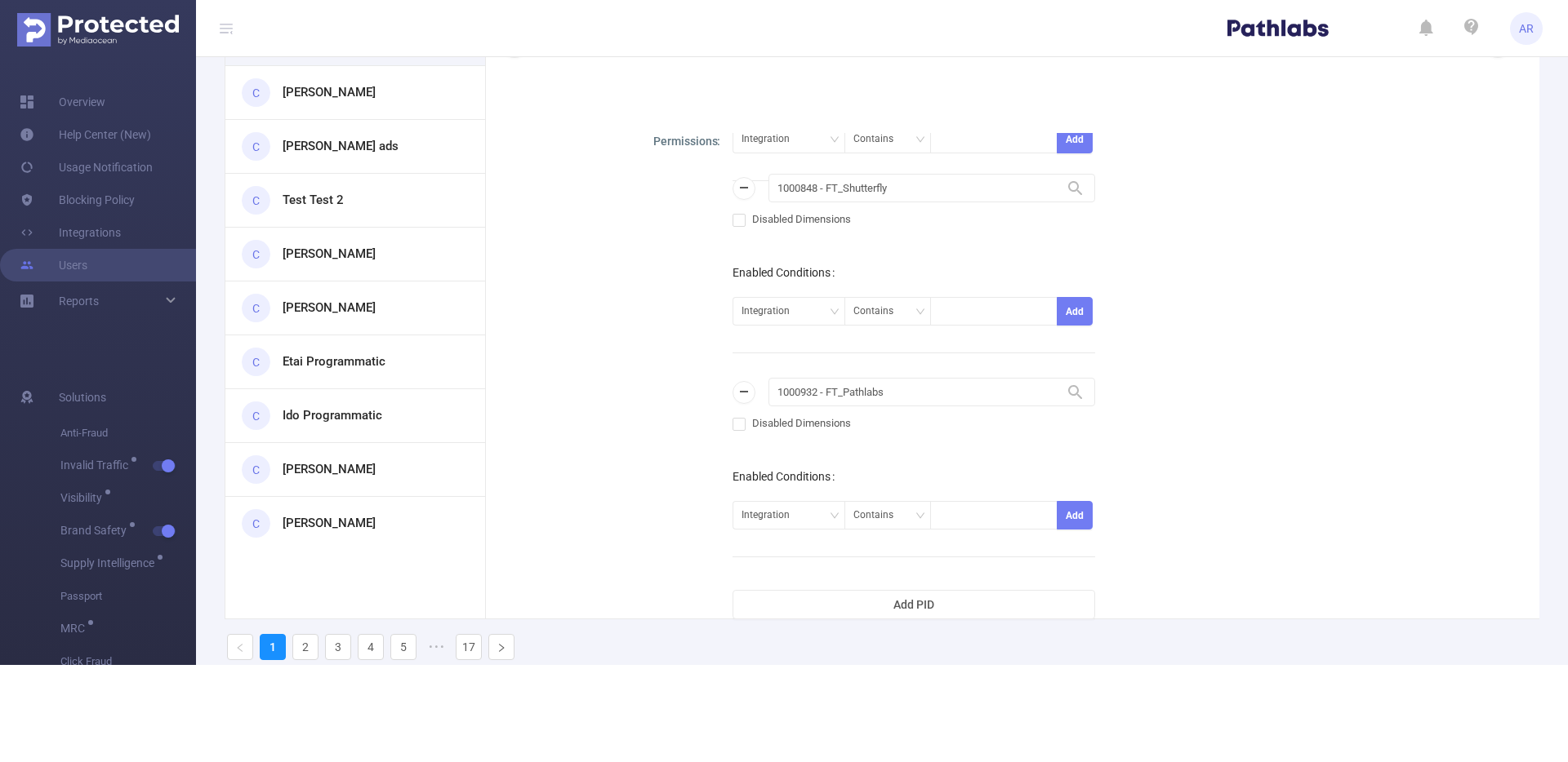
scroll to position [80, 0]
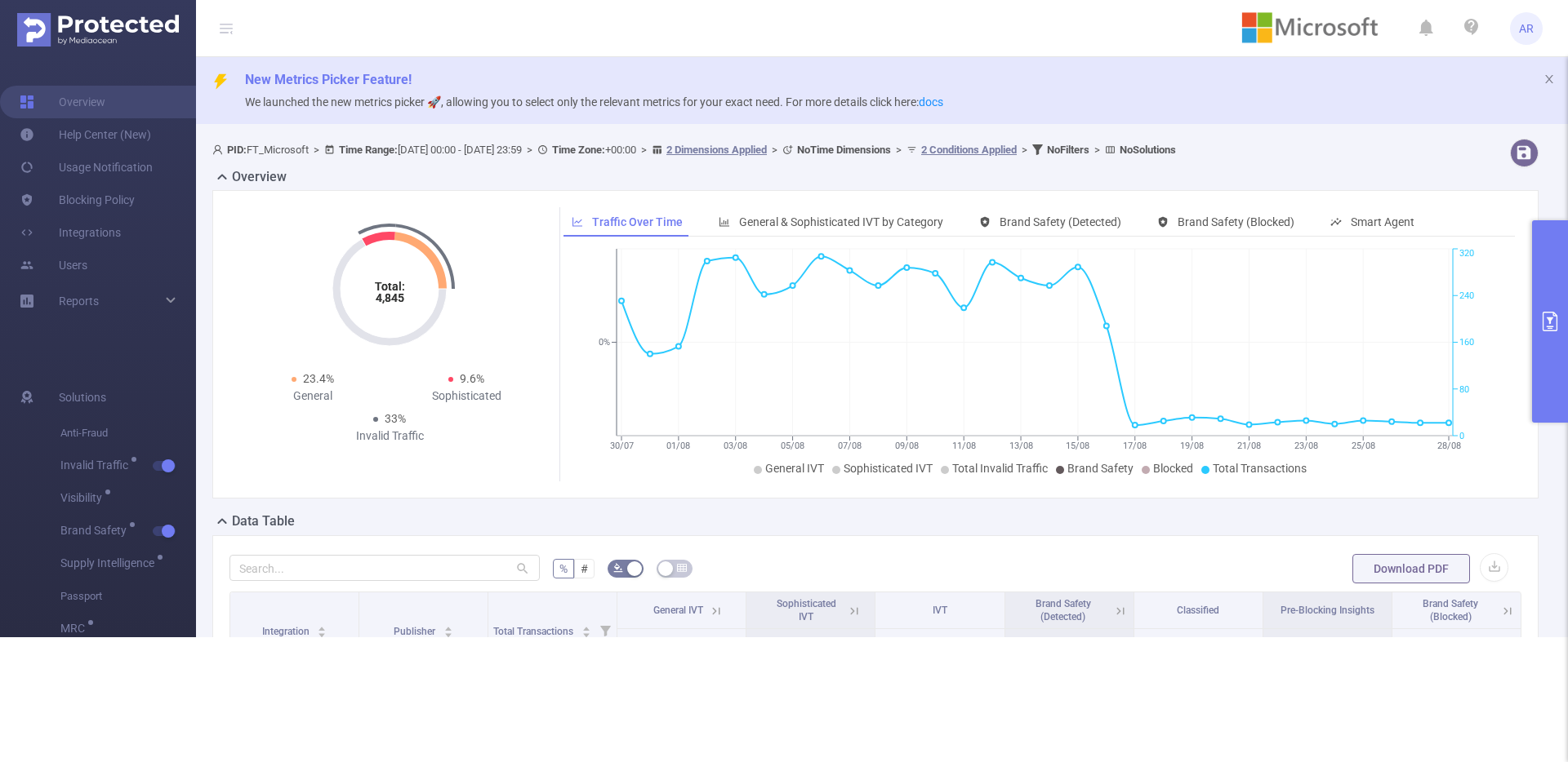
scroll to position [191, 0]
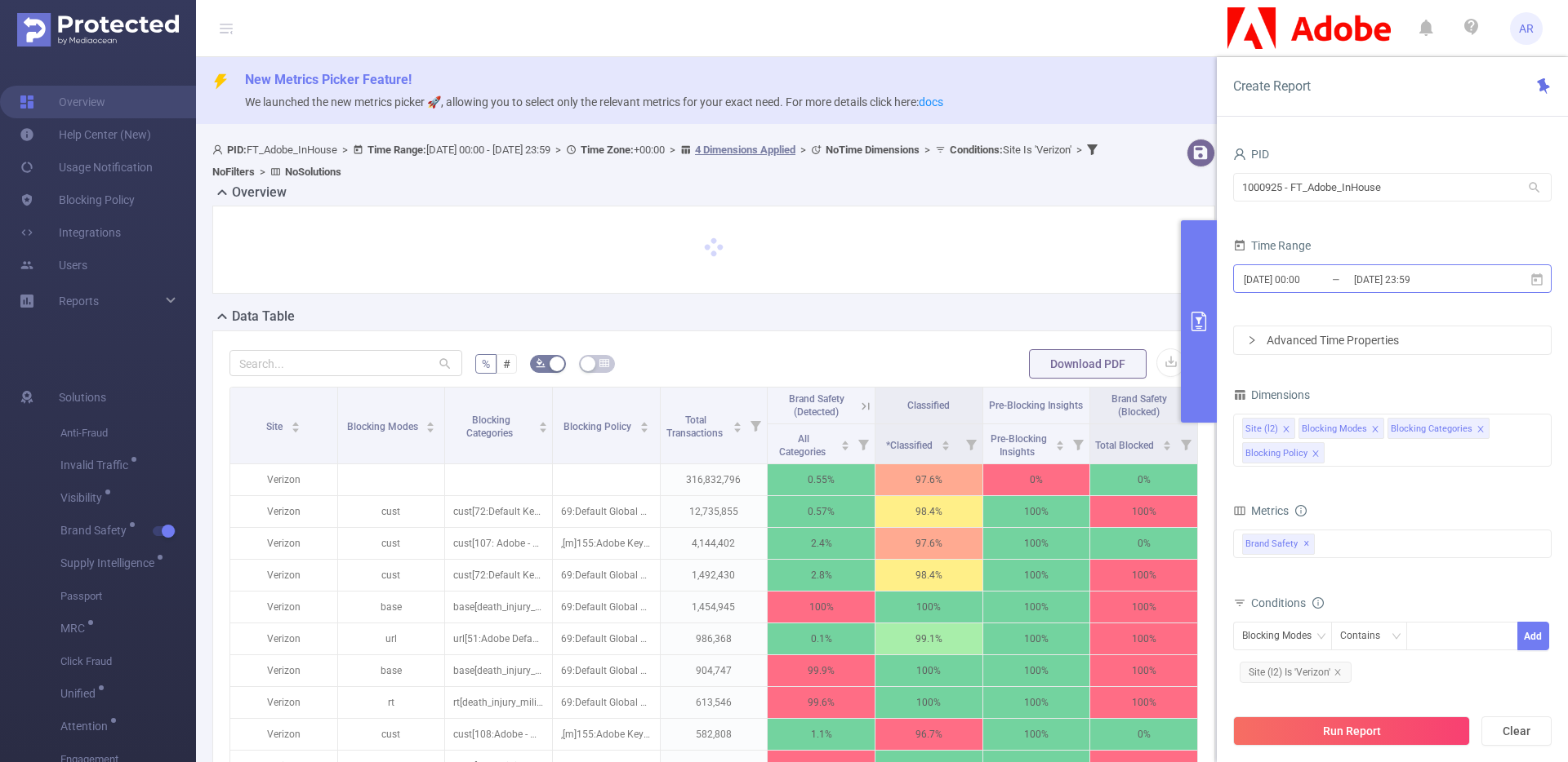
click at [1331, 281] on input "[DATE] 00:00" at bounding box center [1308, 279] width 132 height 22
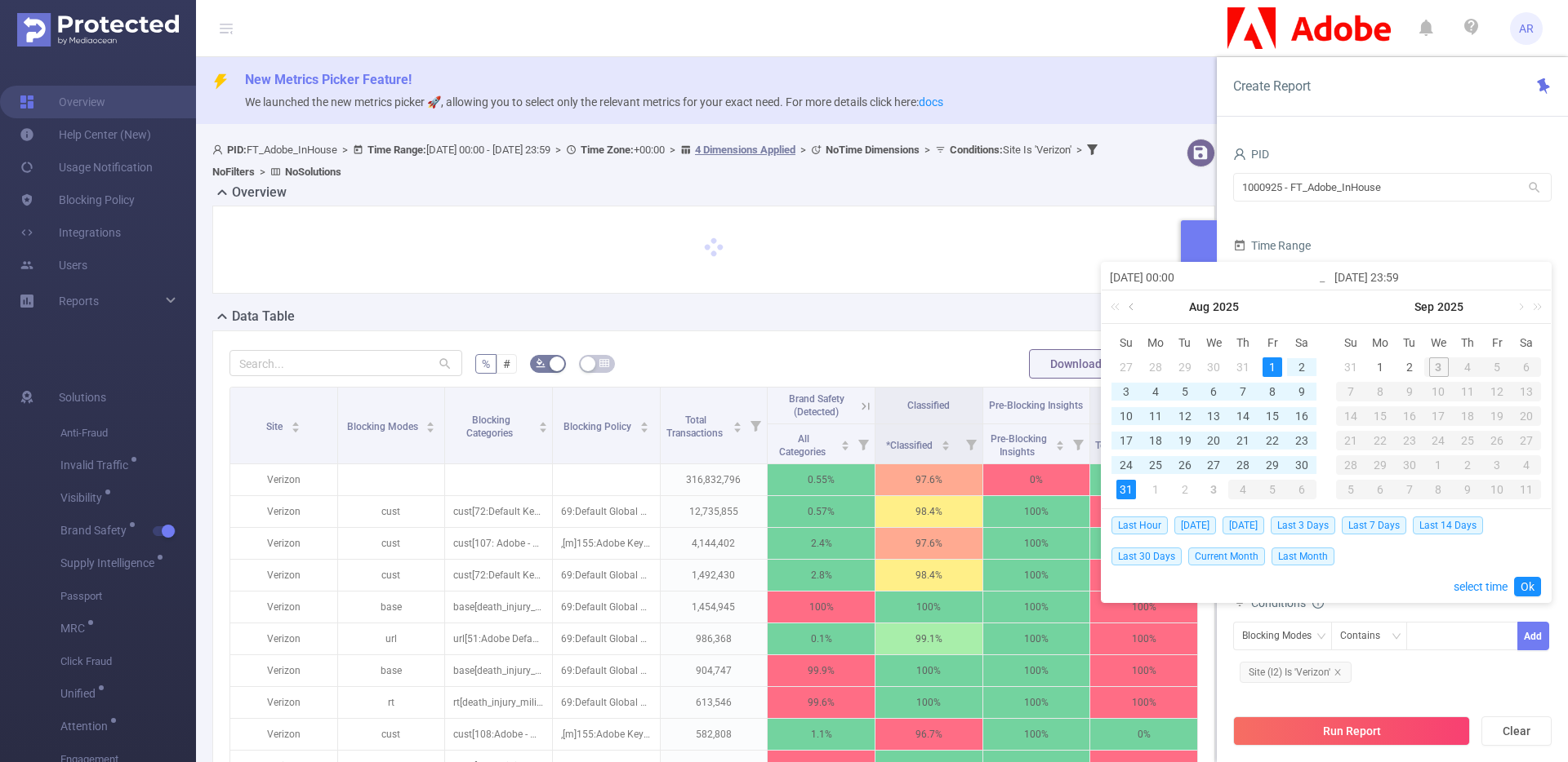
click at [1133, 304] on link at bounding box center [1132, 307] width 14 height 33
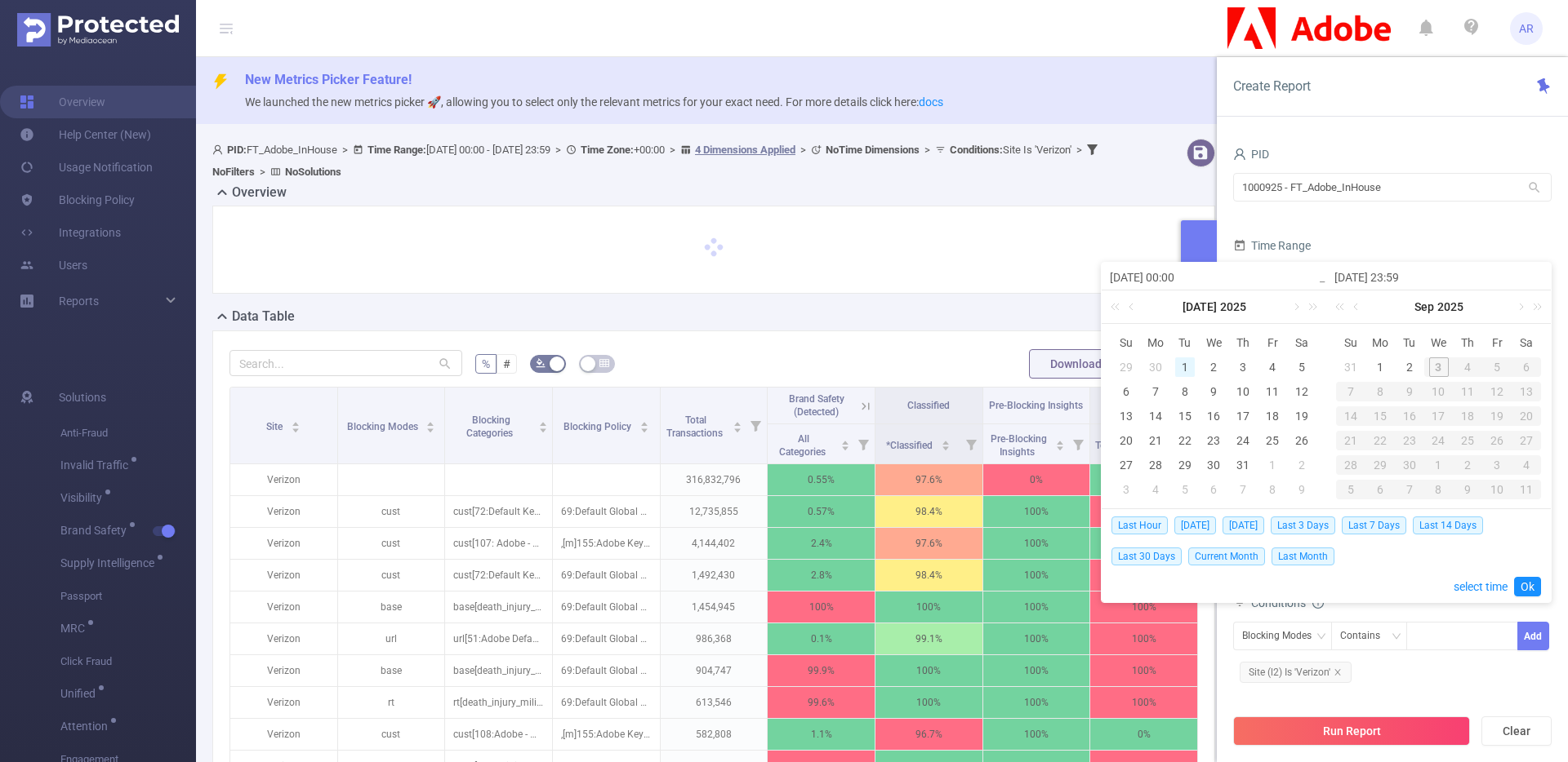
click at [1183, 363] on div "1" at bounding box center [1184, 367] width 19 height 19
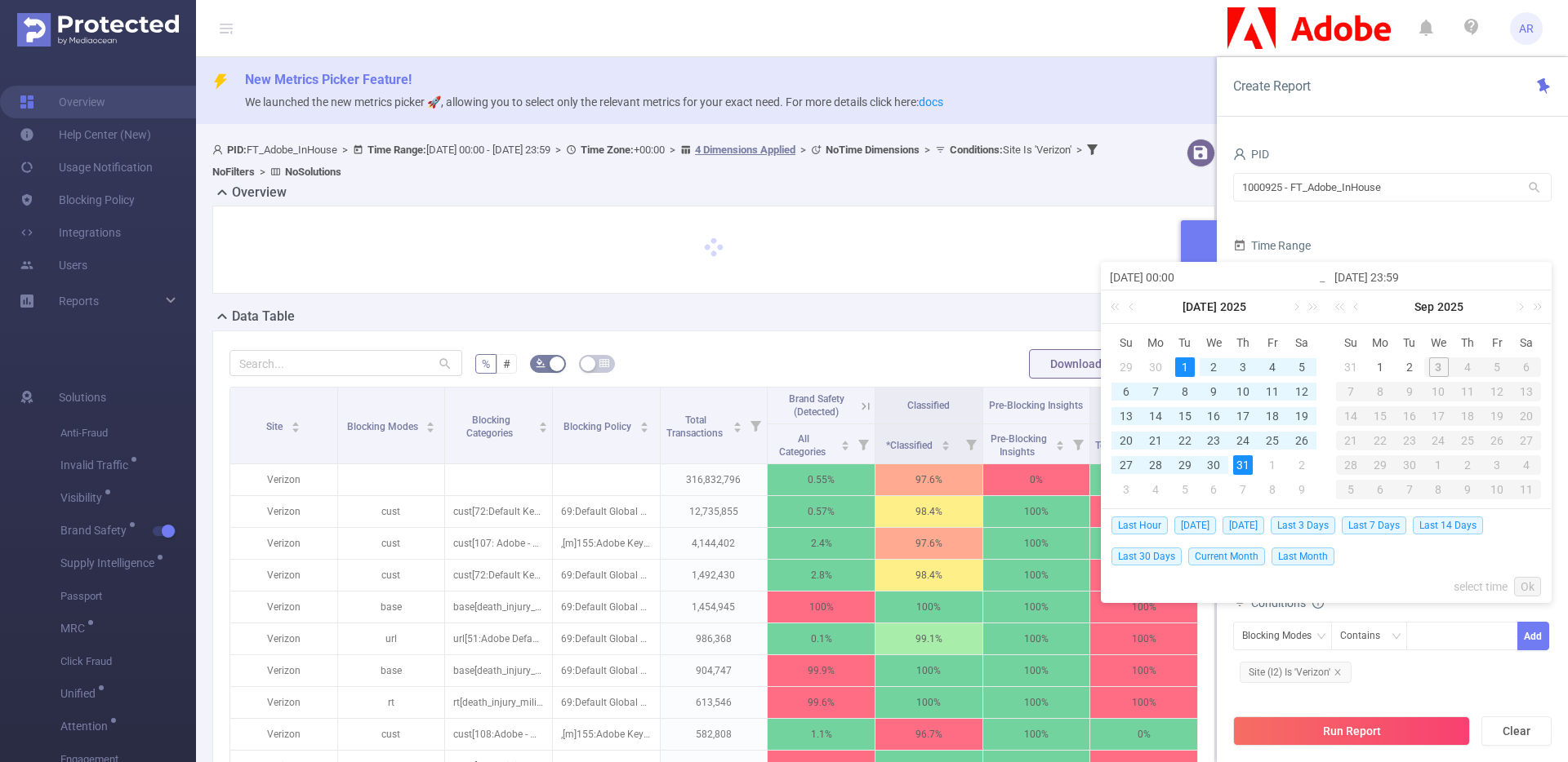
click at [1247, 467] on div "31" at bounding box center [1243, 465] width 19 height 19
type input "2025-07-01 00:00"
type input "2025-07-31 23:59"
type input "2025-07-01 00:00"
type input "2025-07-31 23:59"
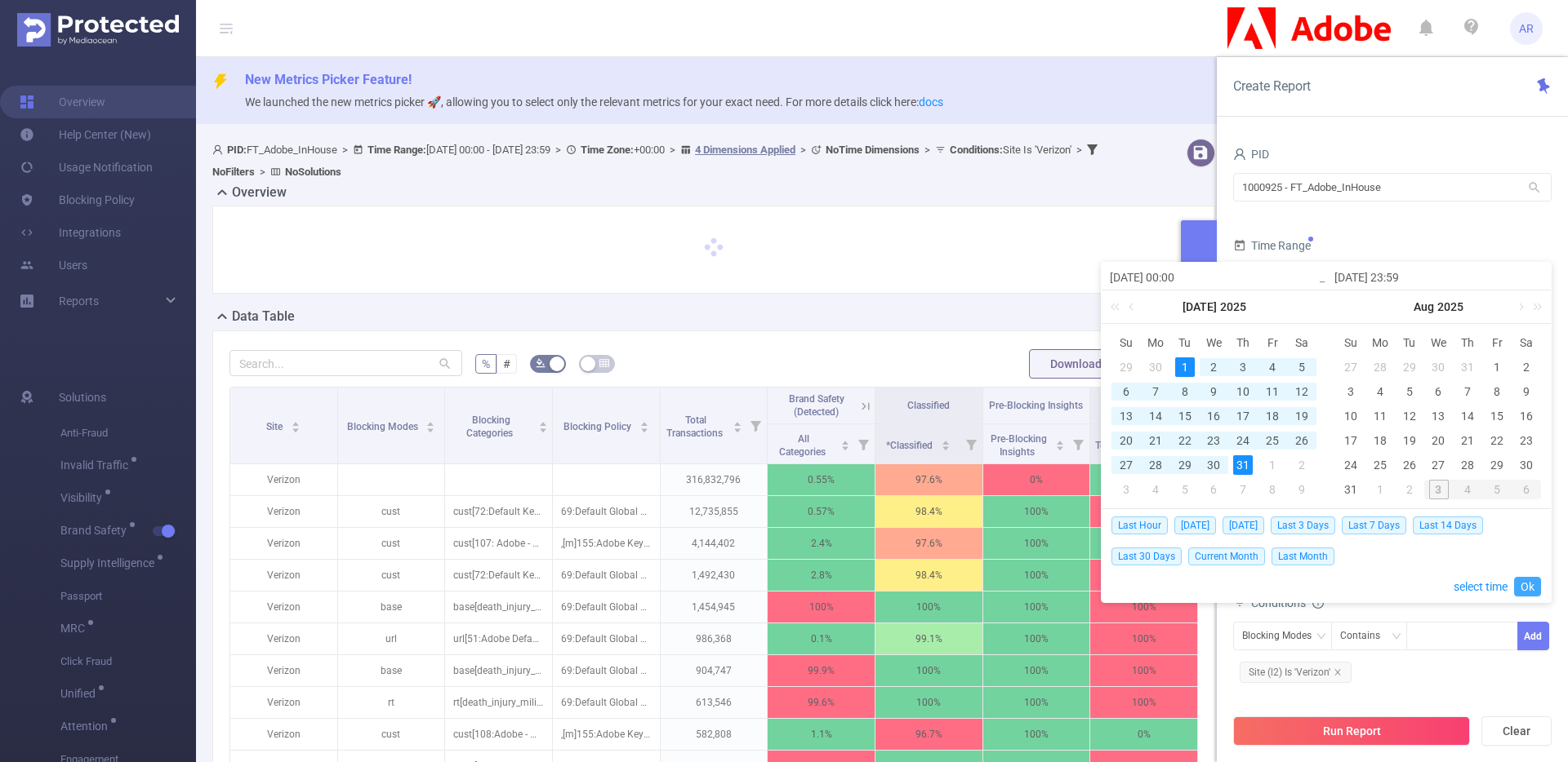
click at [1533, 588] on link "Ok" at bounding box center [1527, 586] width 27 height 19
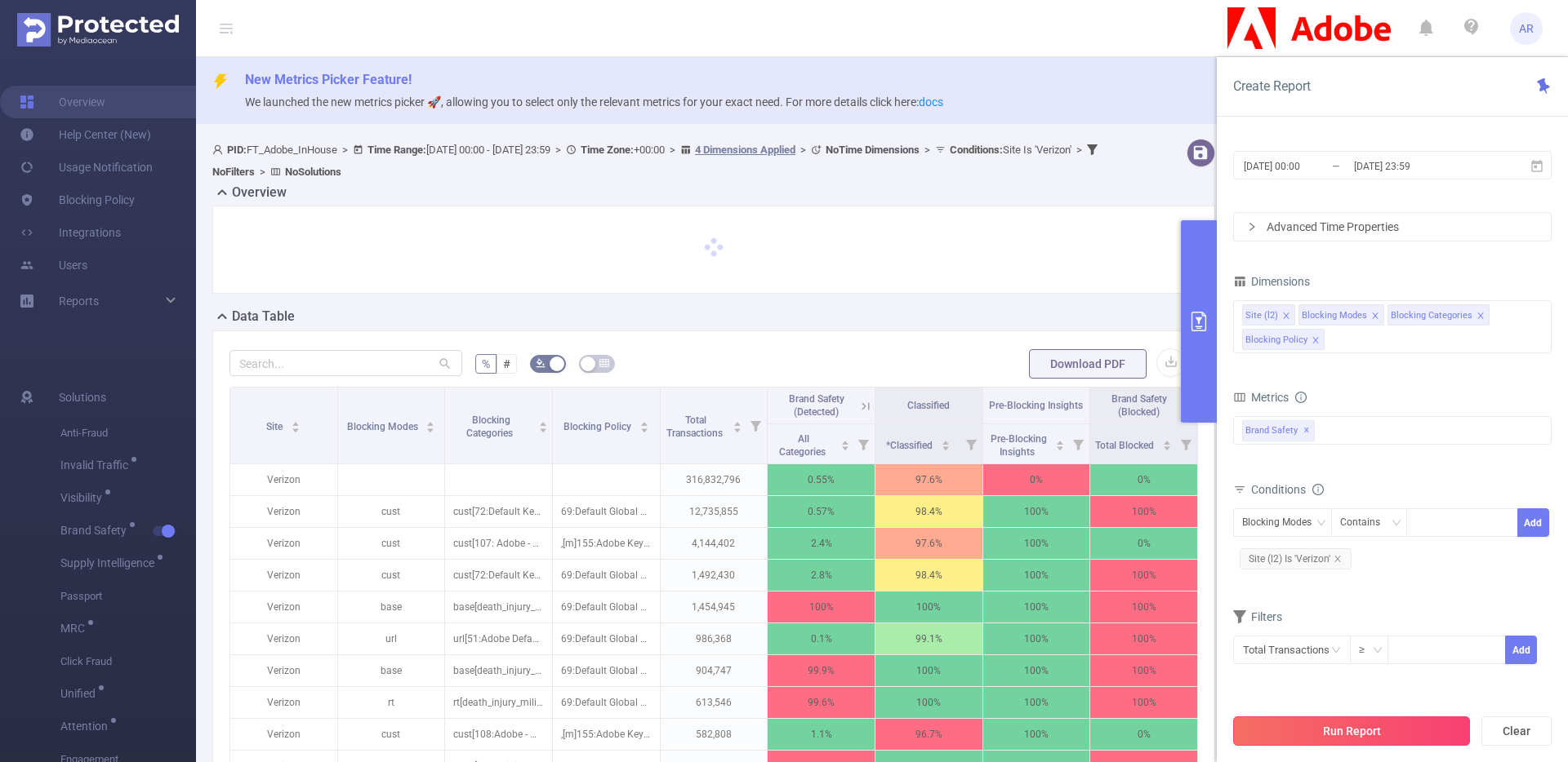
click at [1320, 723] on button "Run Report" at bounding box center [1352, 730] width 237 height 30
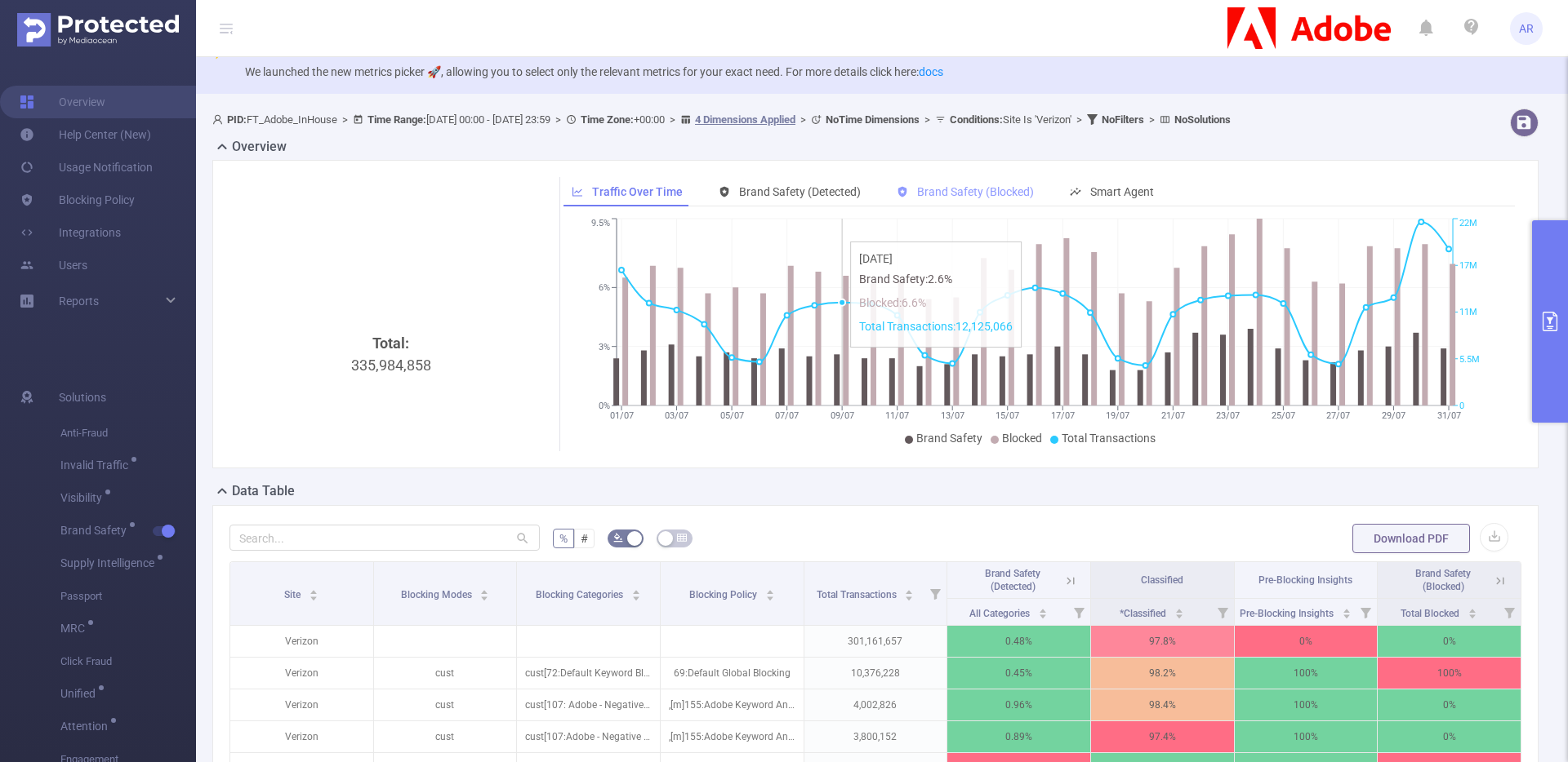
scroll to position [33, 0]
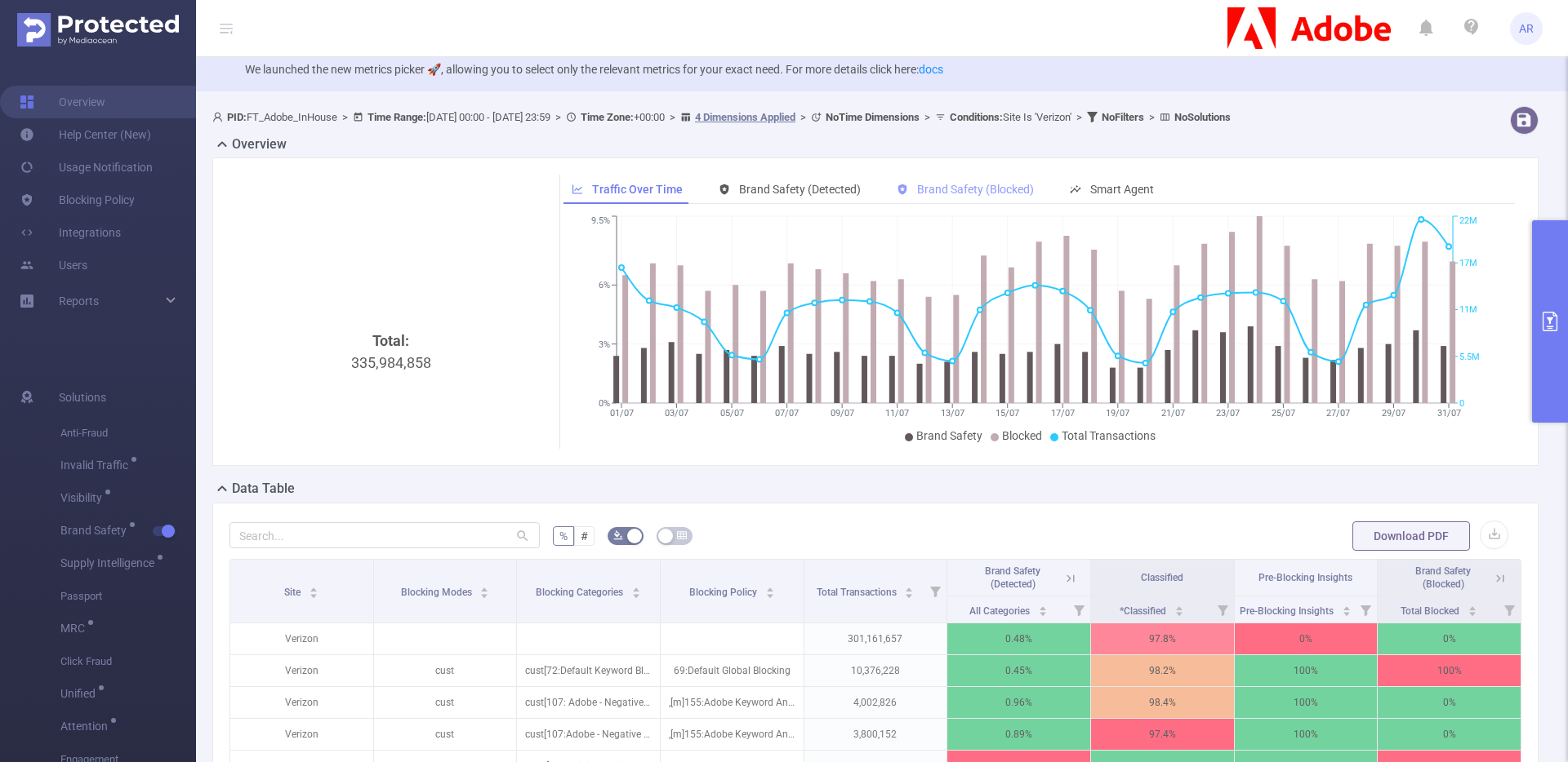
click at [1014, 193] on span "Brand Safety (Blocked)" at bounding box center [975, 189] width 117 height 13
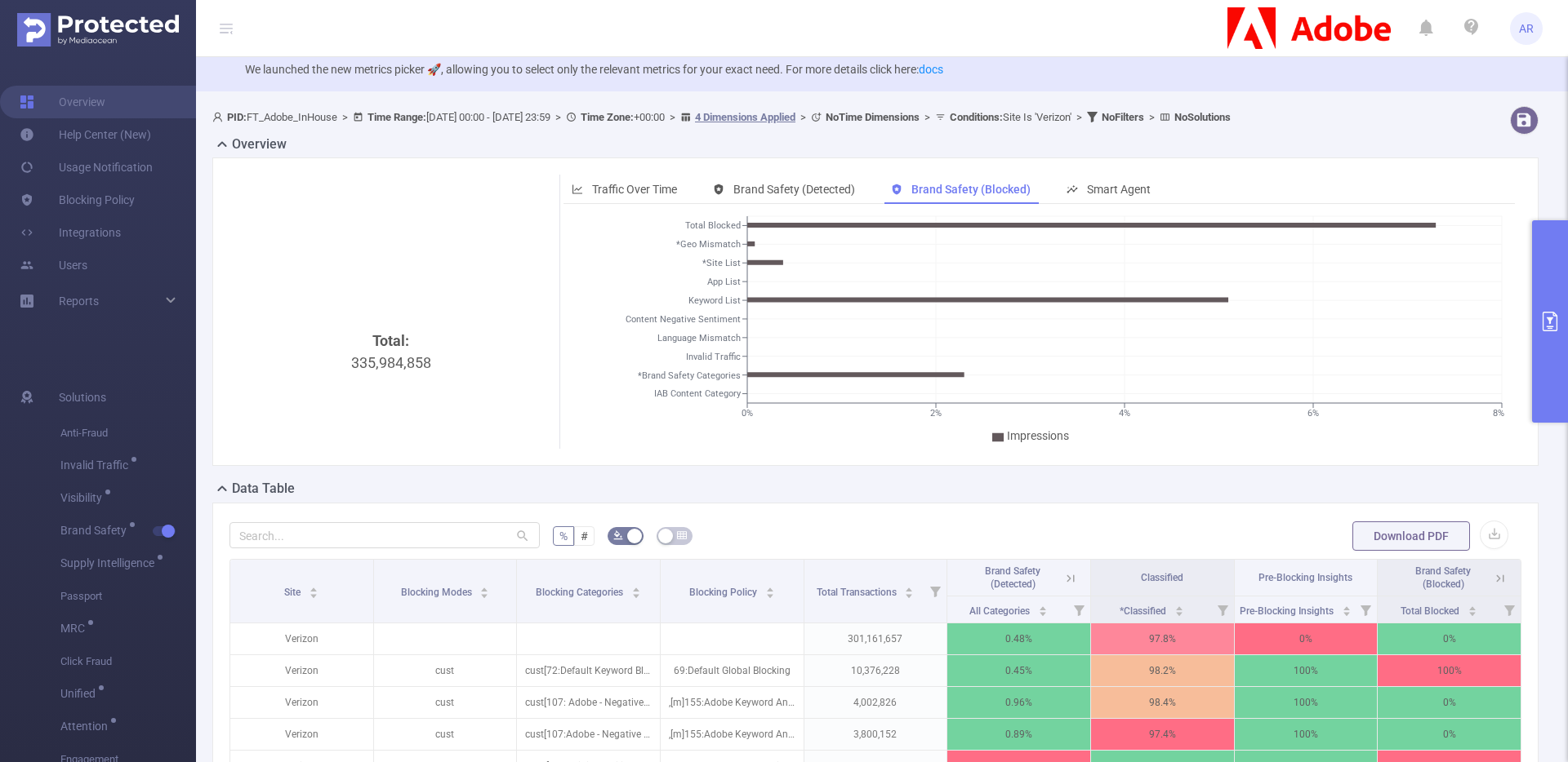
click at [1555, 383] on button "primary" at bounding box center [1550, 321] width 36 height 203
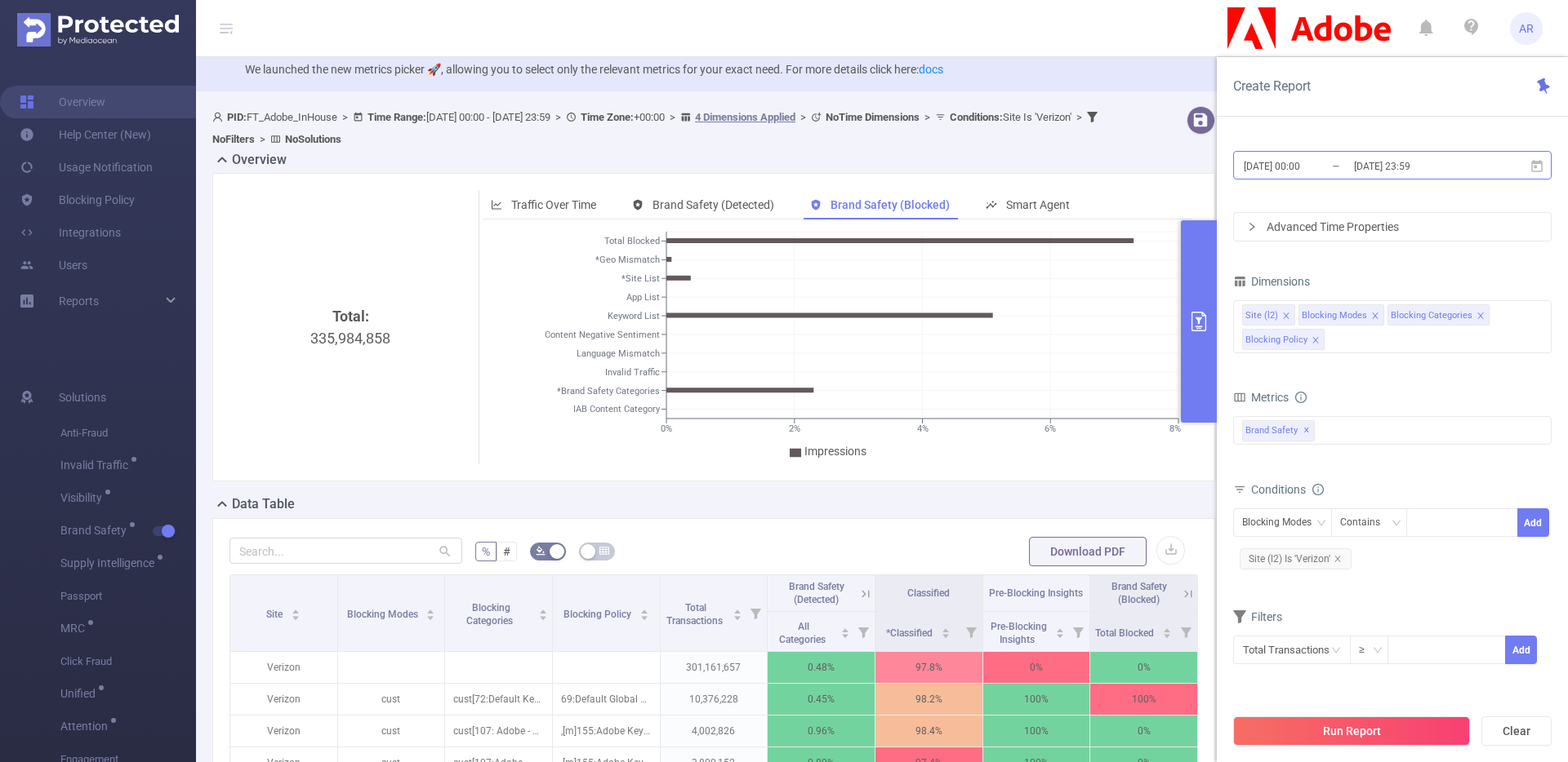
click at [1378, 169] on input "2025-07-31 23:59" at bounding box center [1418, 165] width 132 height 22
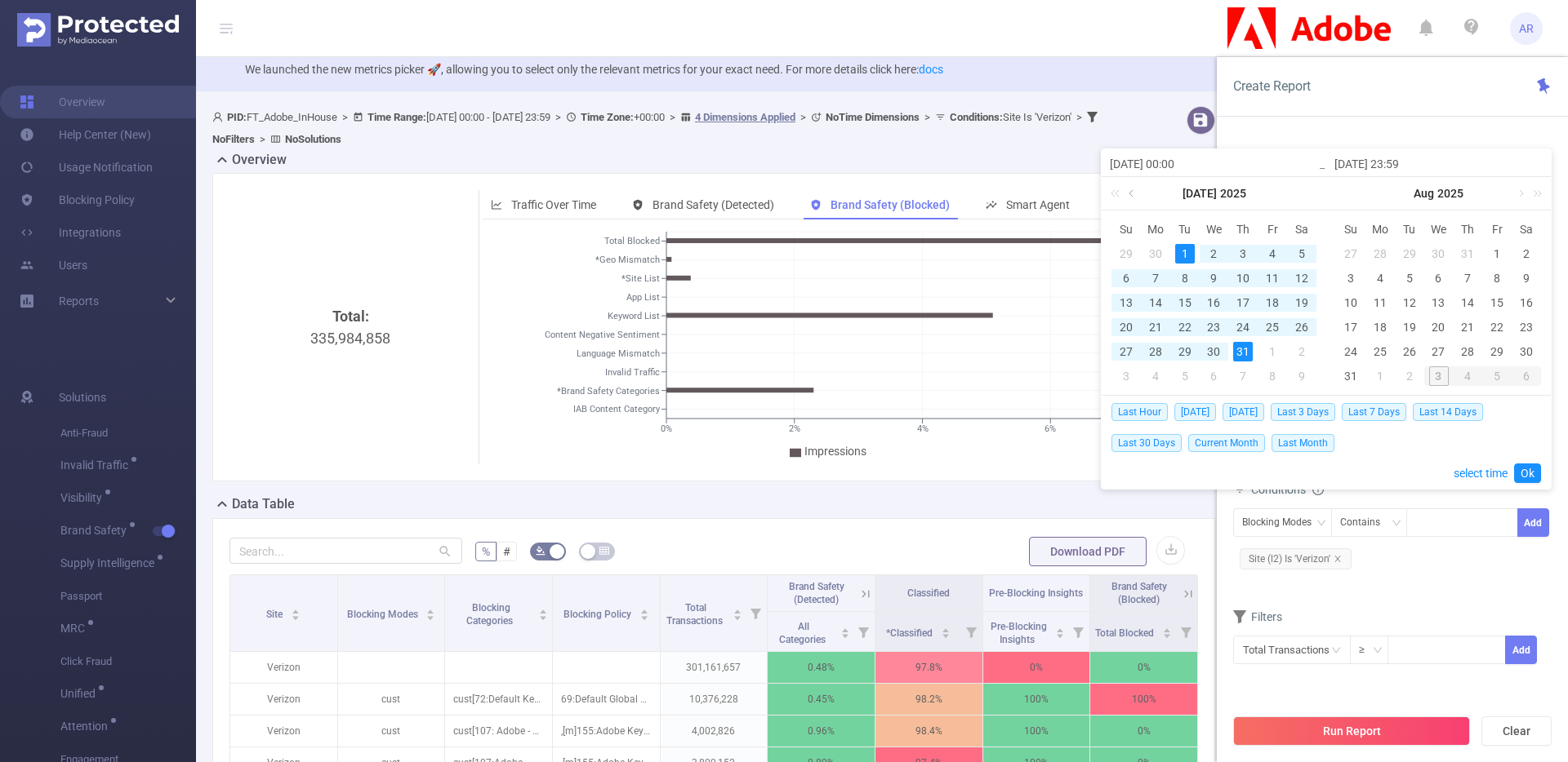
click at [1135, 194] on link at bounding box center [1132, 193] width 14 height 33
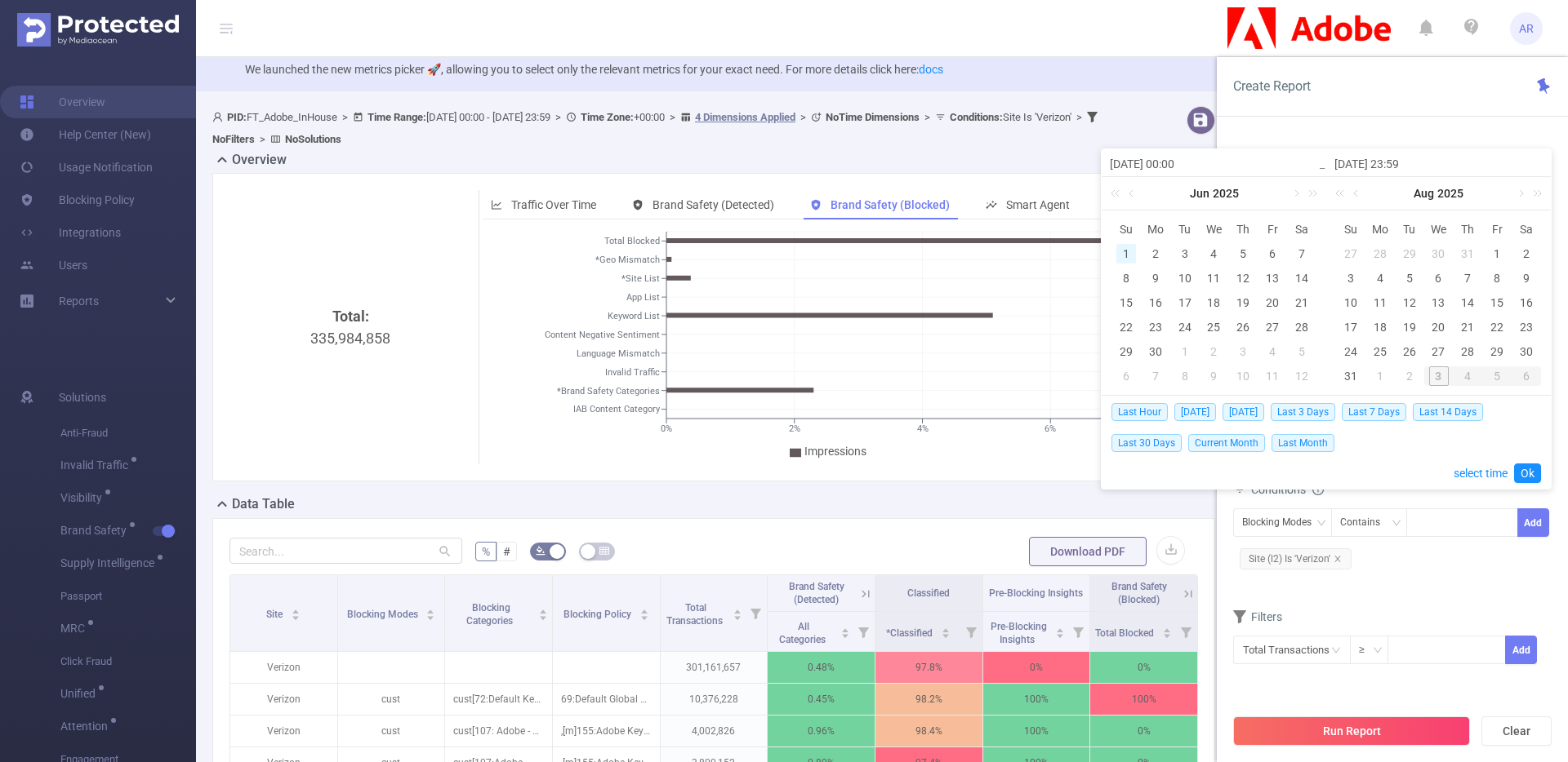
click at [1127, 249] on div "1" at bounding box center [1126, 253] width 19 height 19
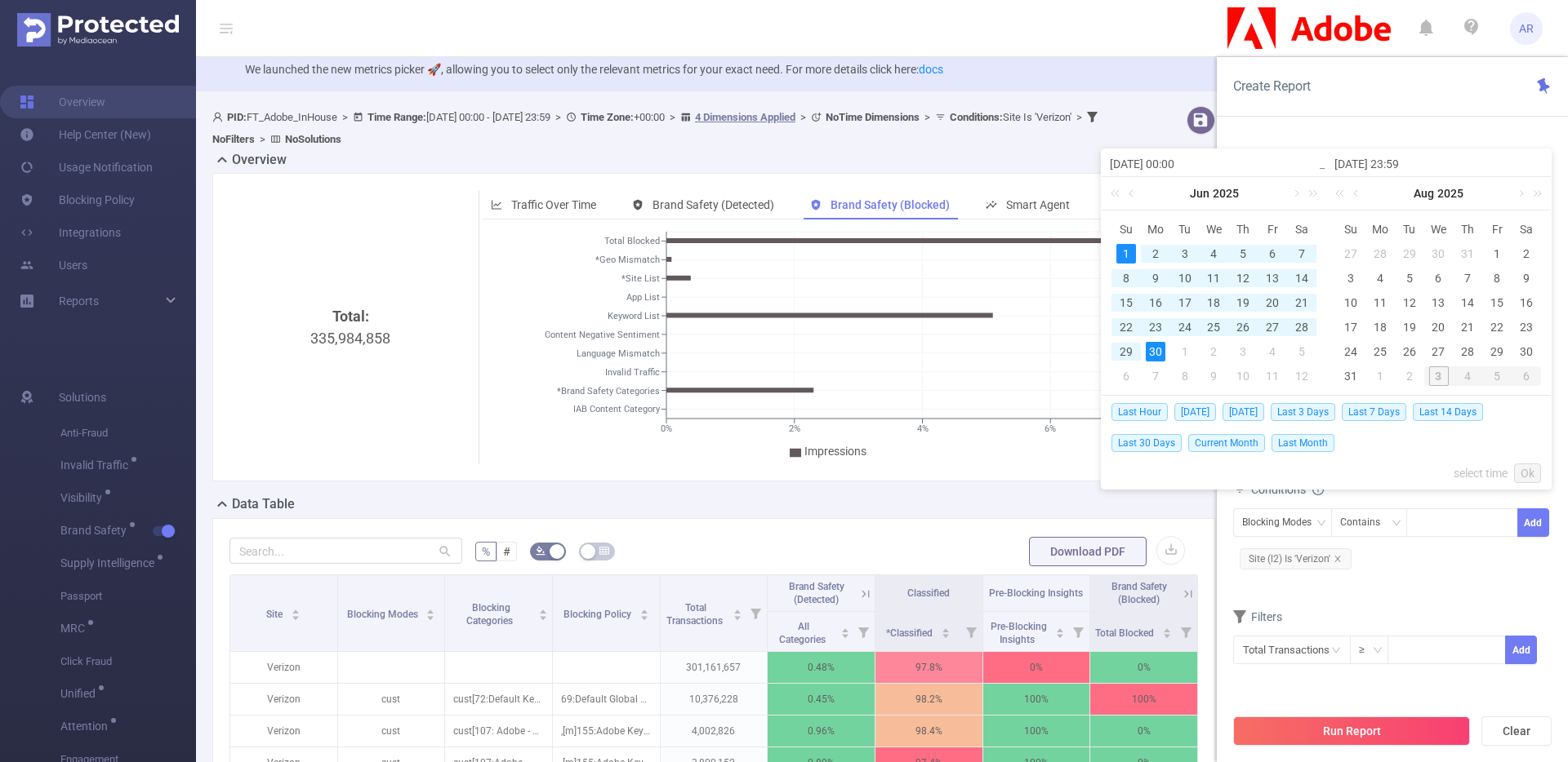
click at [1164, 357] on div "30" at bounding box center [1155, 352] width 19 height 19
type input "2025-06-01 00:00"
type input "2025-06-30 23:59"
type input "2025-06-01 00:00"
type input "2025-06-30 23:59"
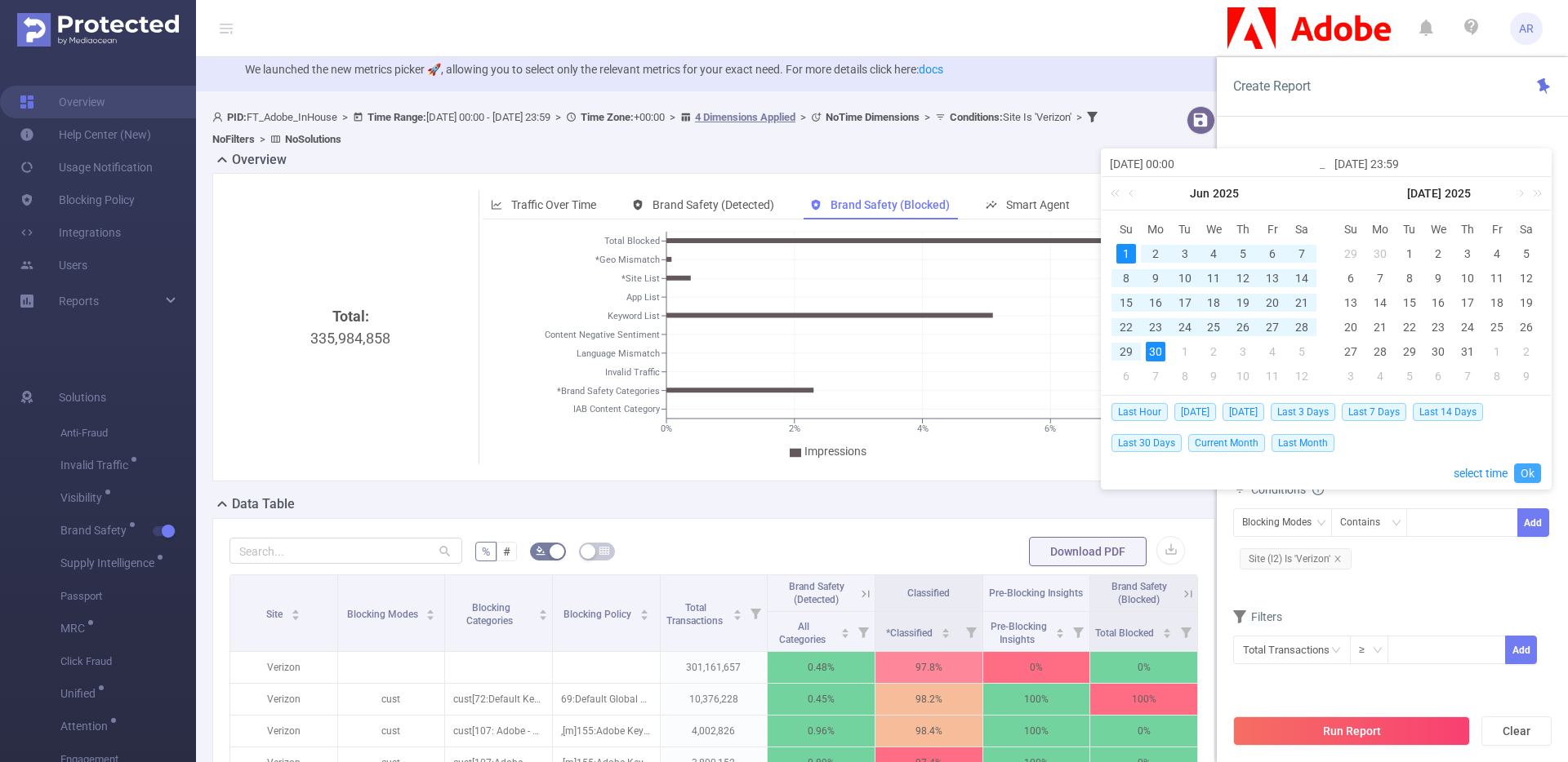
click at [1525, 474] on link "Ok" at bounding box center [1527, 473] width 27 height 19
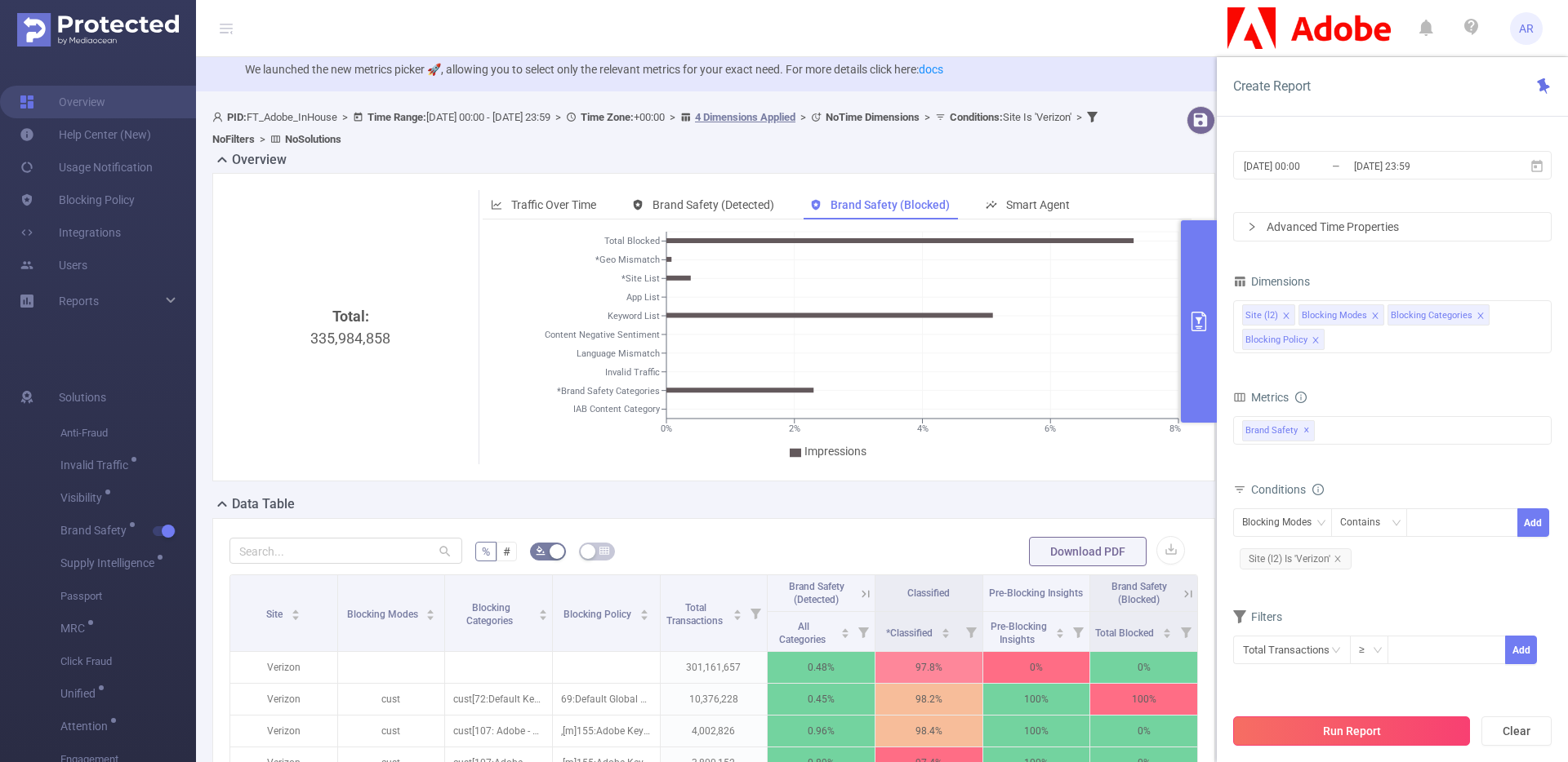
click at [1385, 728] on button "Run Report" at bounding box center [1352, 730] width 237 height 30
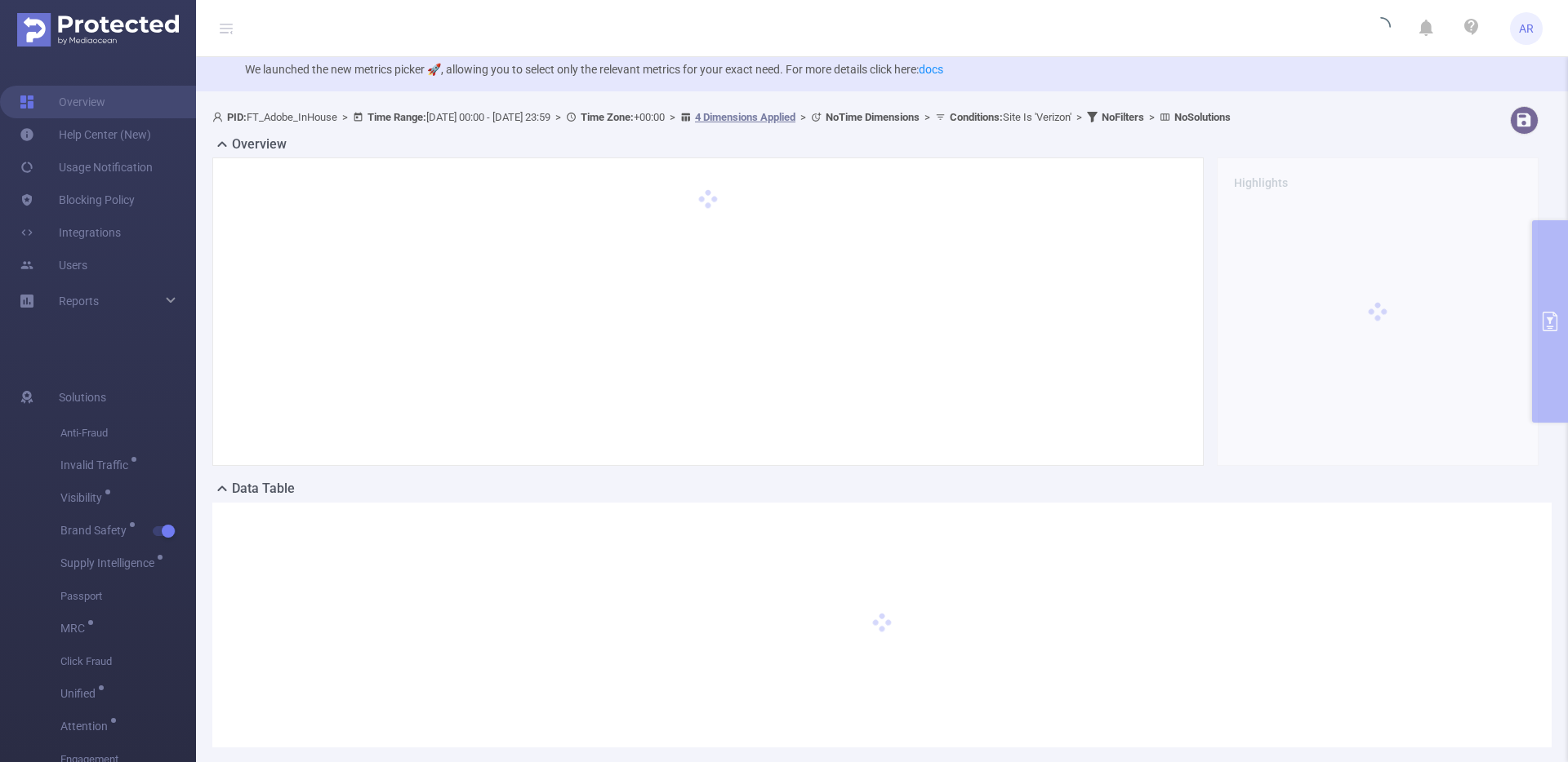
scroll to position [0, 0]
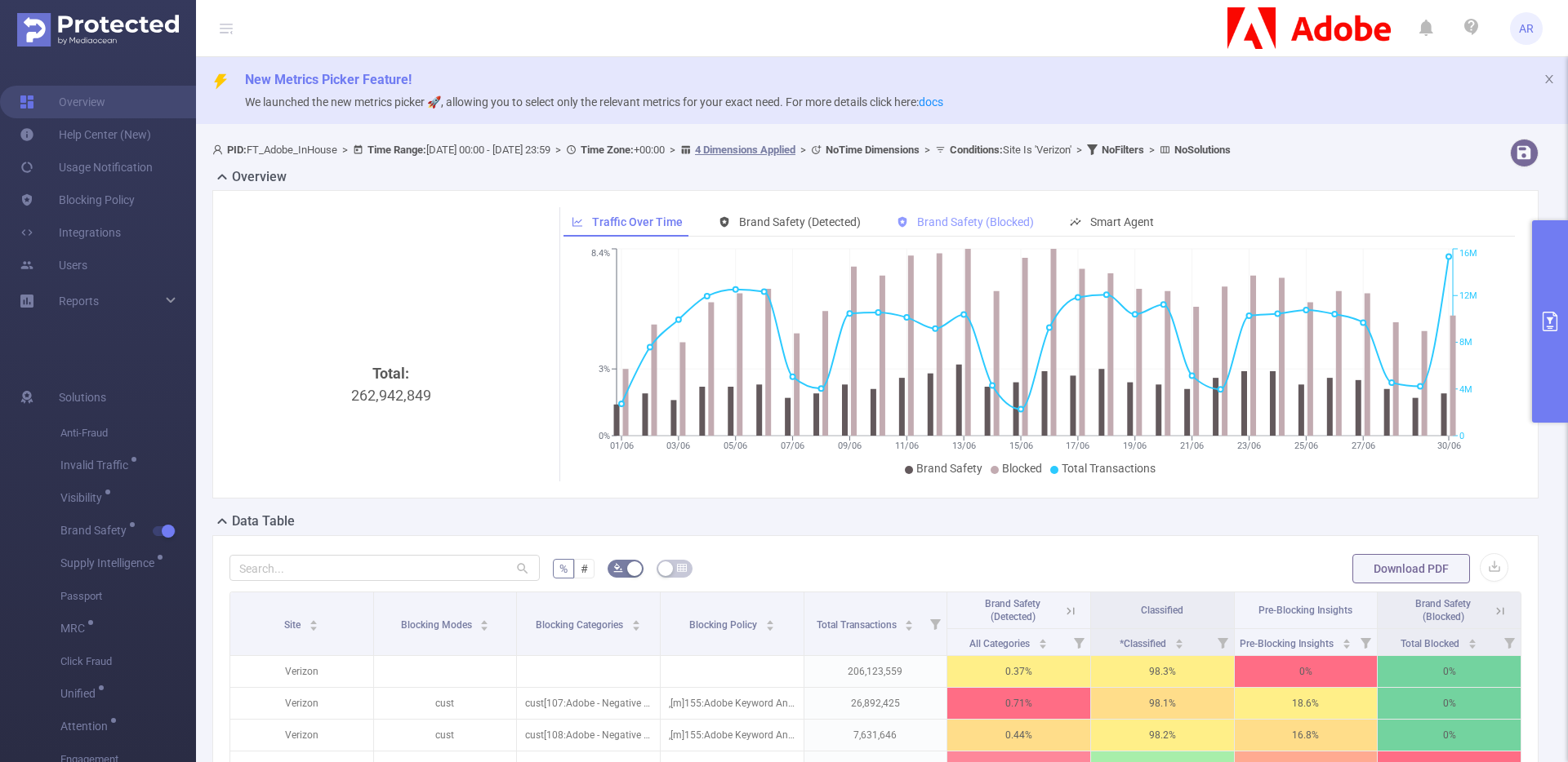
click at [991, 219] on span "Brand Safety (Blocked)" at bounding box center [975, 222] width 117 height 13
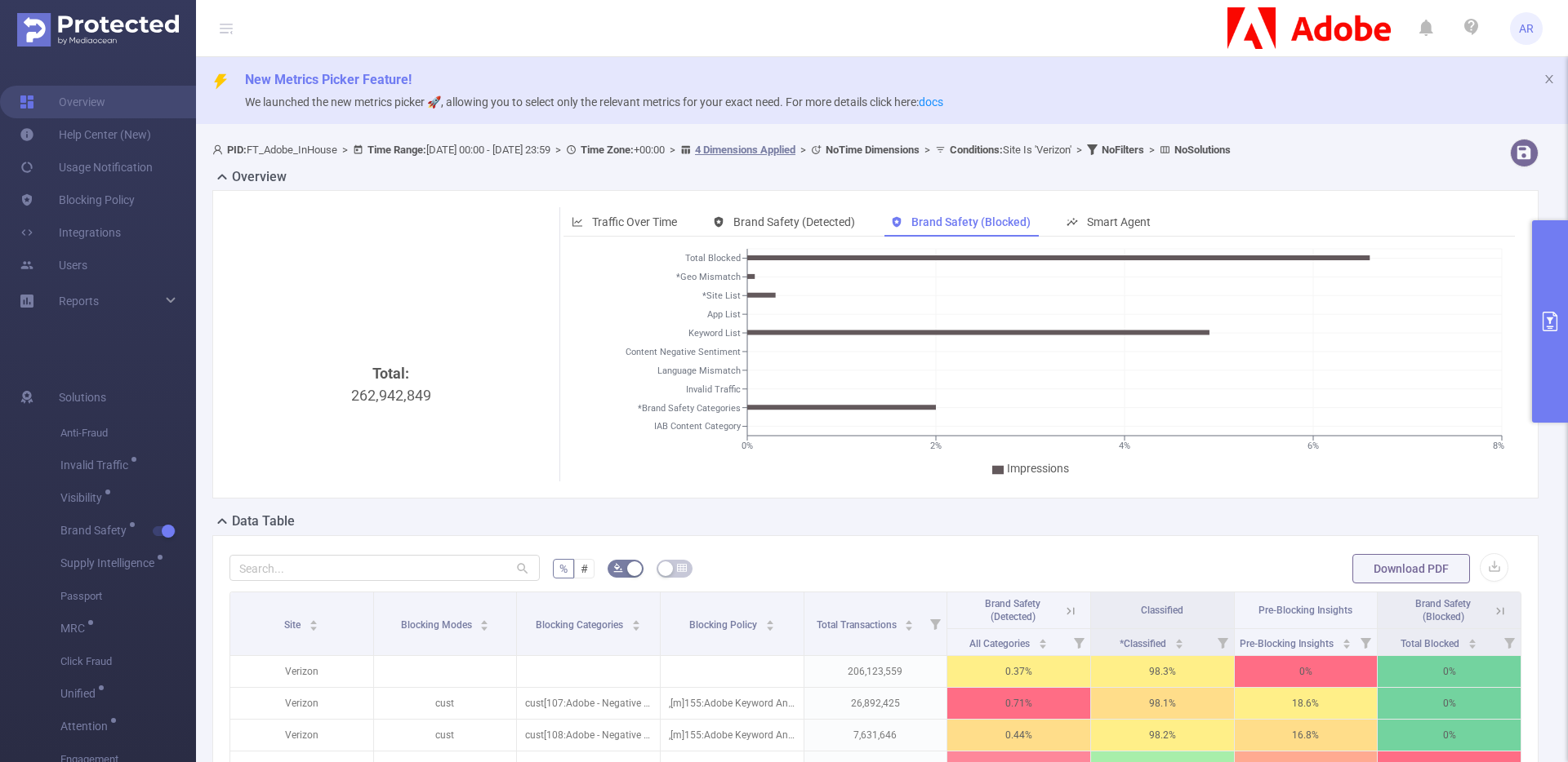
click at [1559, 244] on button "primary" at bounding box center [1550, 321] width 36 height 203
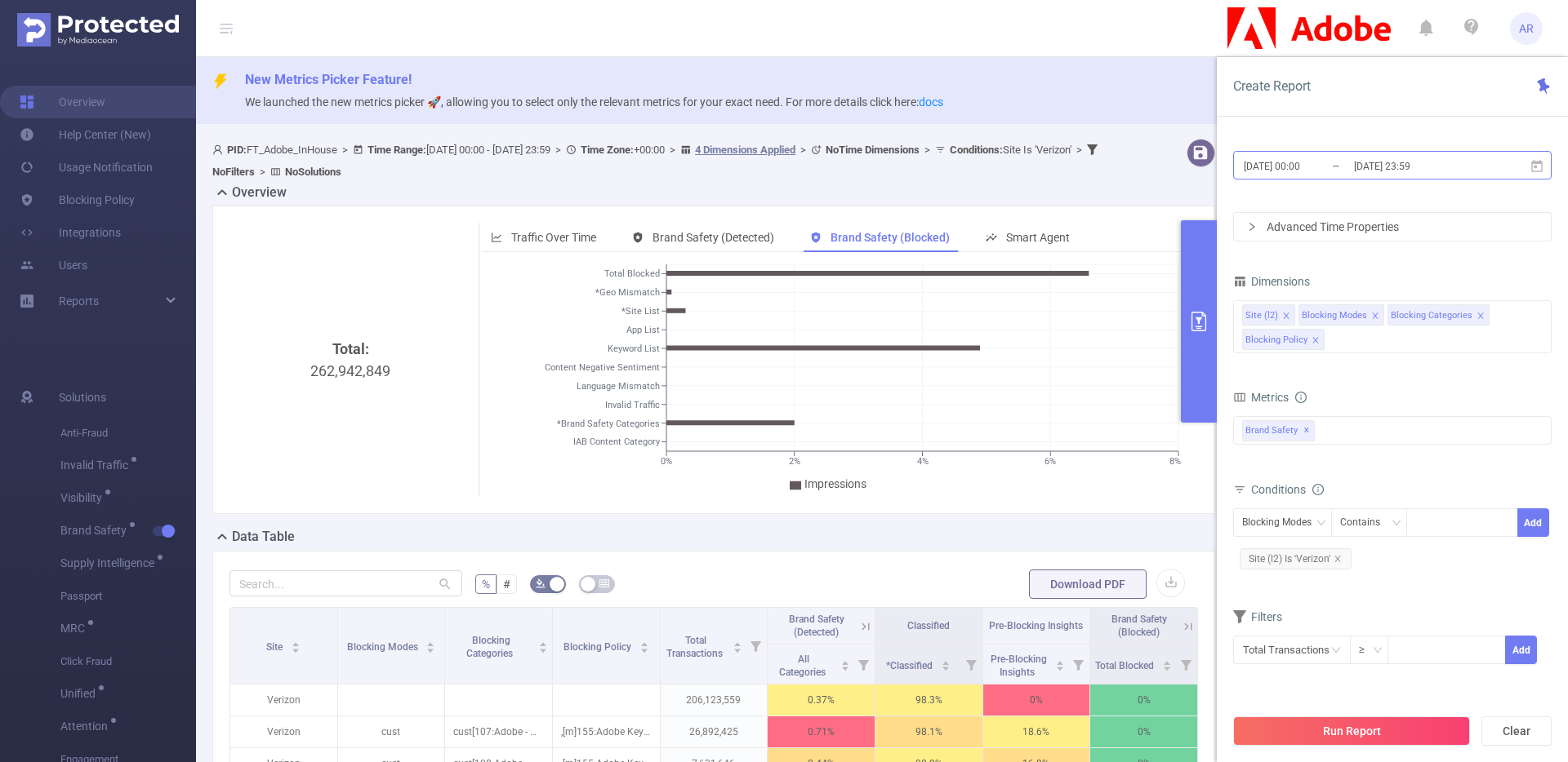
click at [1338, 166] on input "2025-06-01 00:00" at bounding box center [1308, 165] width 132 height 22
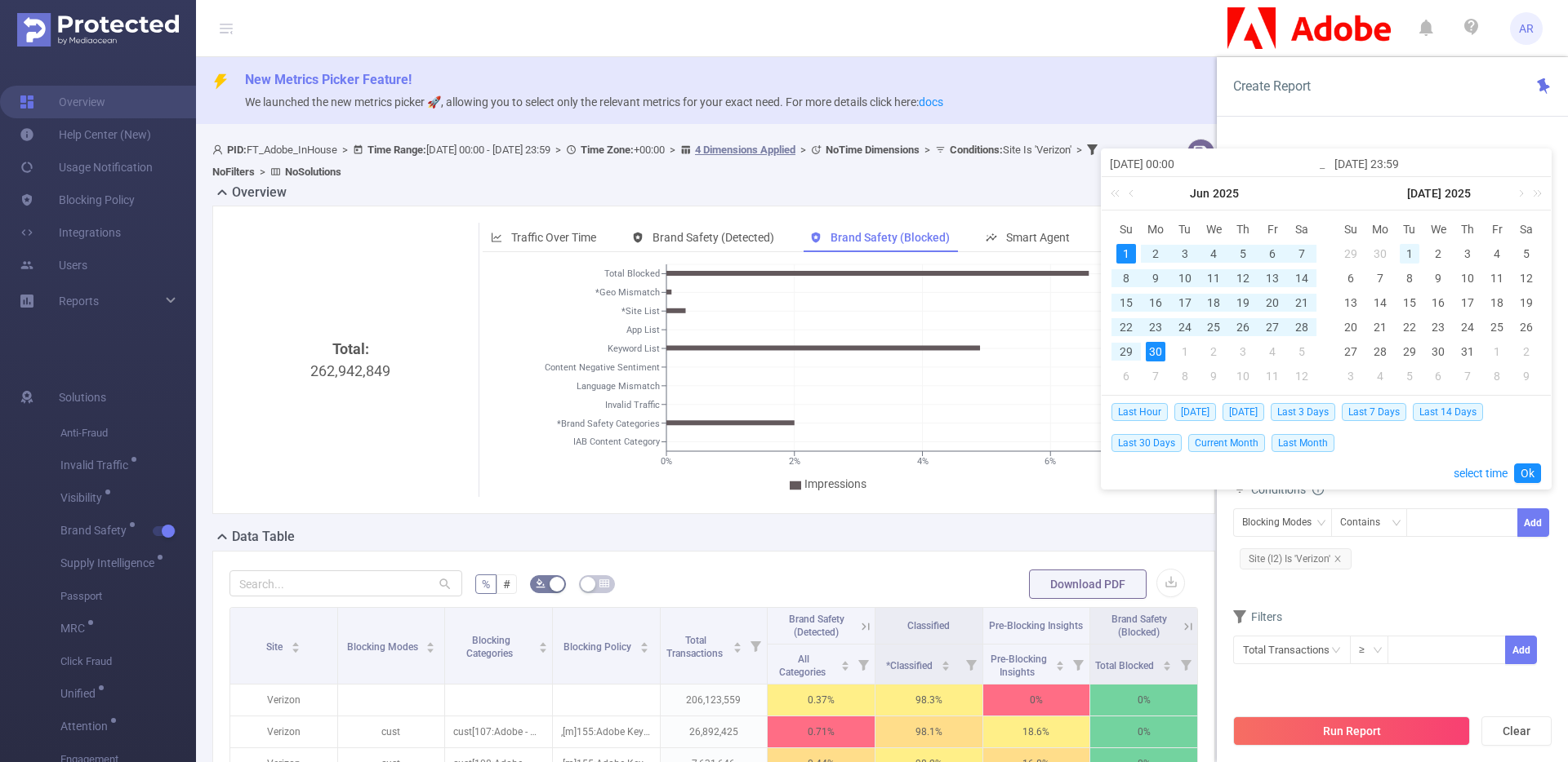
click at [1413, 250] on div "1" at bounding box center [1409, 253] width 19 height 19
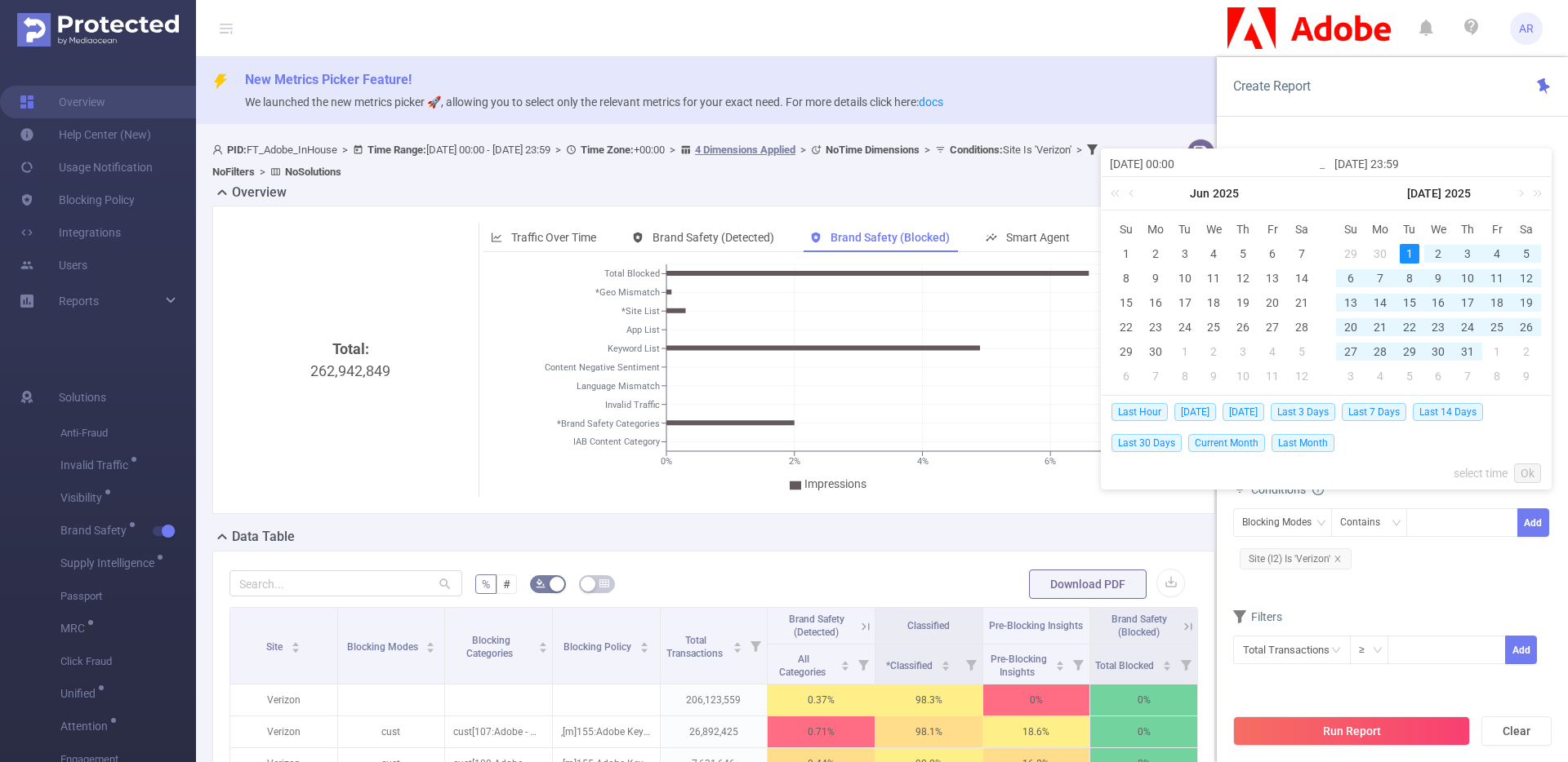
click at [1484, 356] on td "1" at bounding box center [1496, 352] width 30 height 25
type input "2025-07-01 00:00"
type input "2025-08-01 23:59"
type input "2025-07-01 00:00"
type input "2025-08-01 23:59"
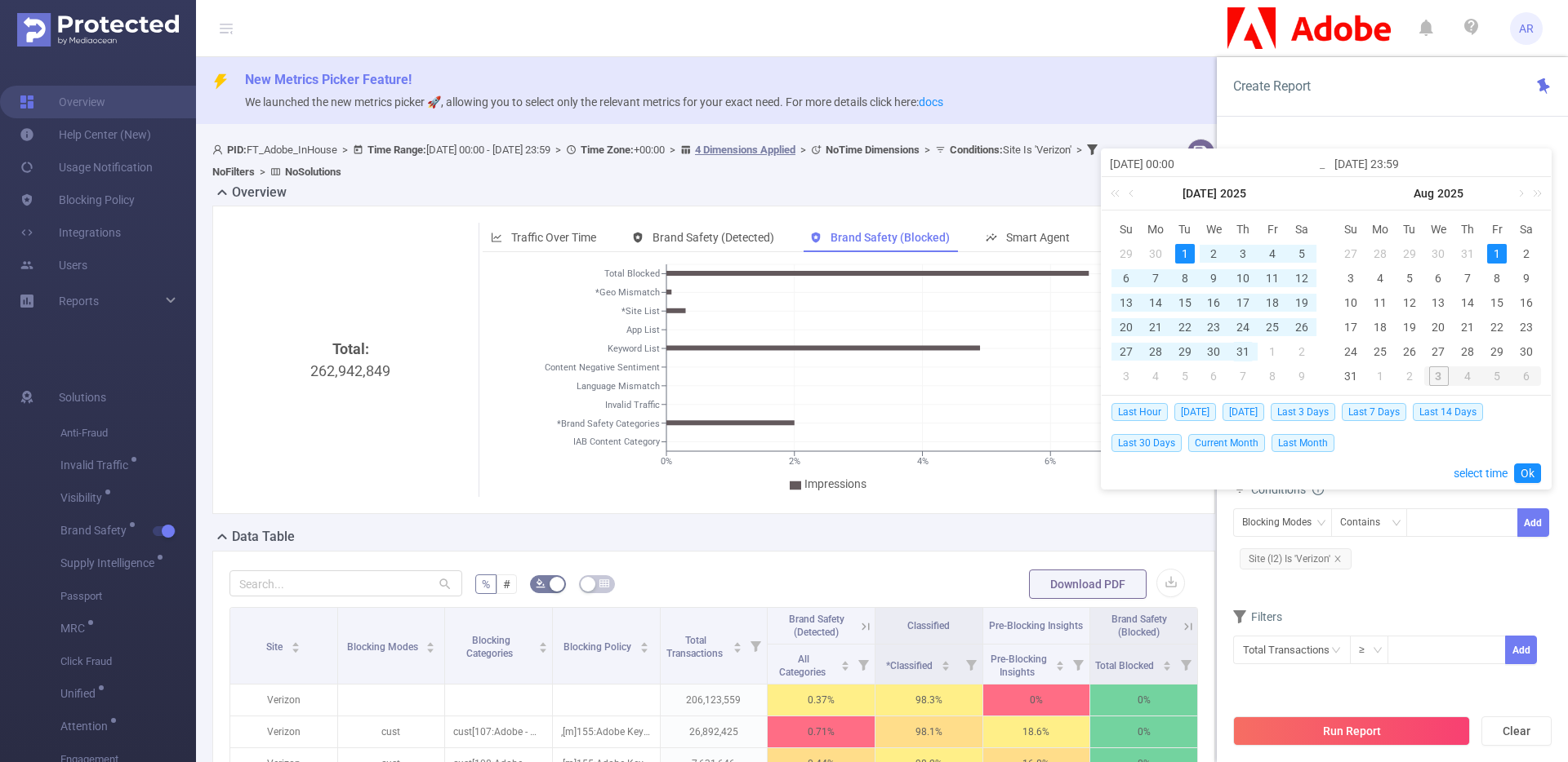
click at [1246, 352] on div "31" at bounding box center [1243, 352] width 19 height 19
click at [1180, 253] on div "1" at bounding box center [1184, 253] width 19 height 19
type input "2025-07-31 23:59"
click at [1532, 476] on link "Ok" at bounding box center [1527, 473] width 27 height 19
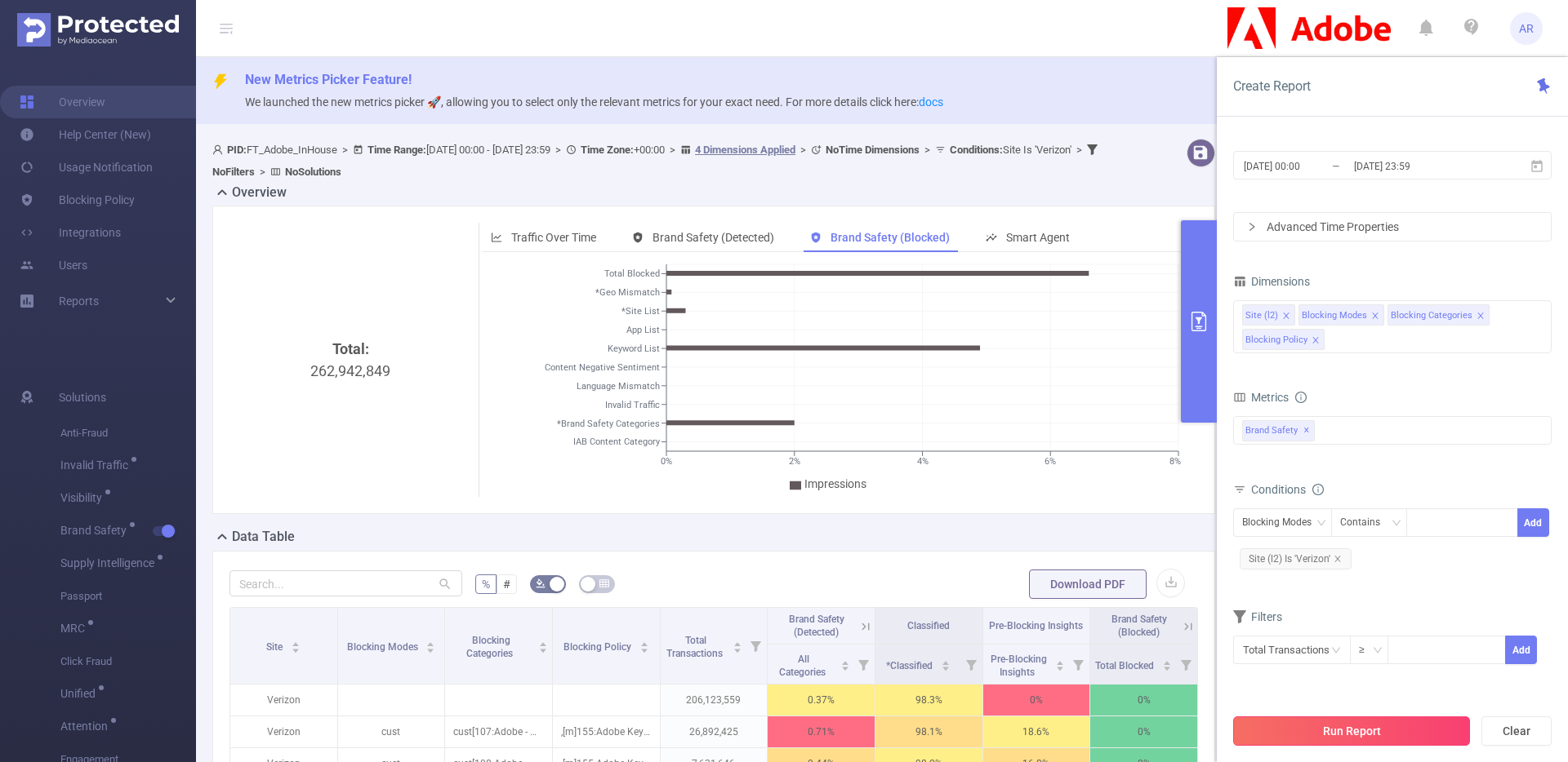
click at [1314, 723] on button "Run Report" at bounding box center [1352, 730] width 237 height 30
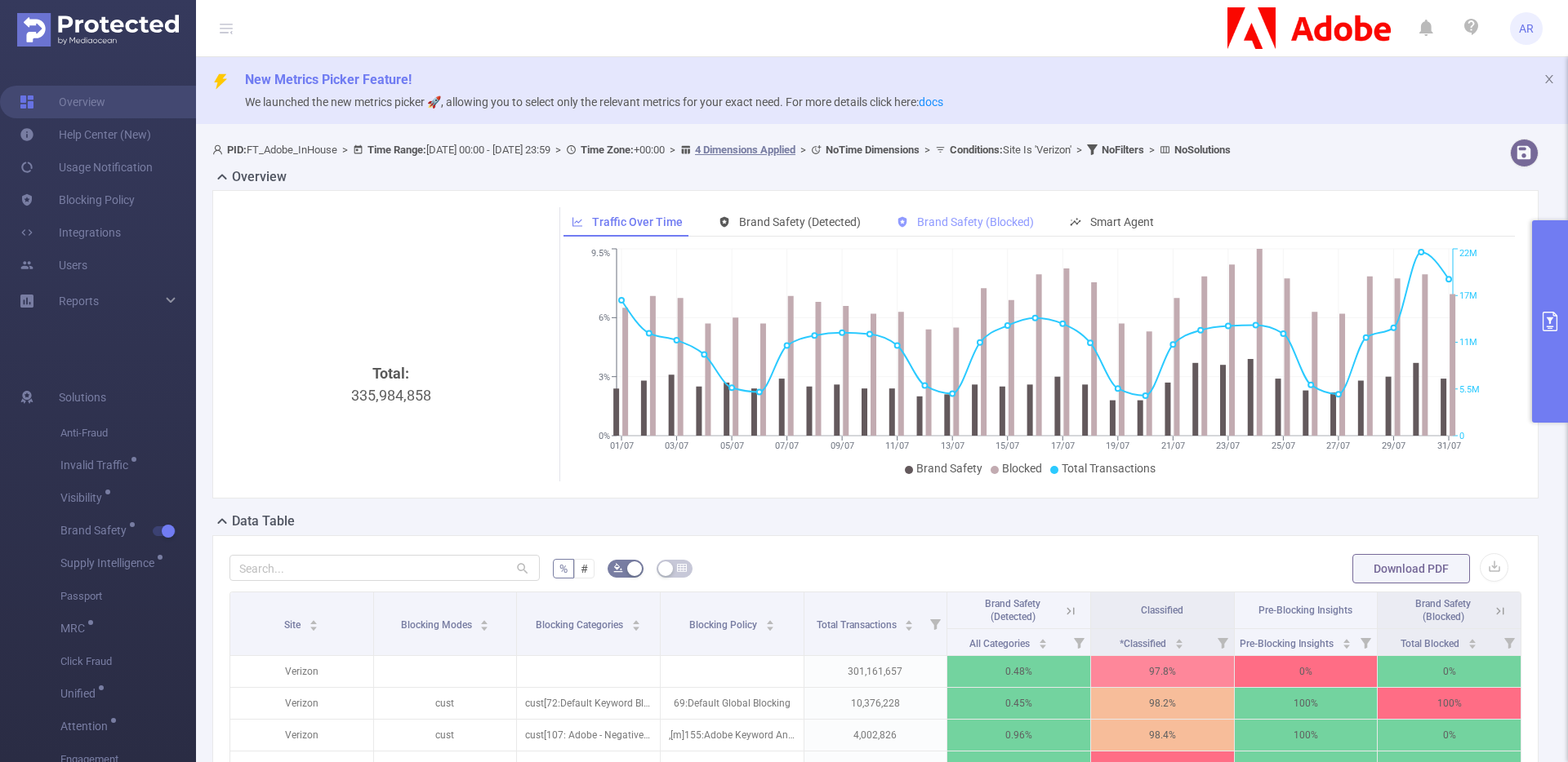
click at [977, 220] on span "Brand Safety (Blocked)" at bounding box center [975, 222] width 117 height 13
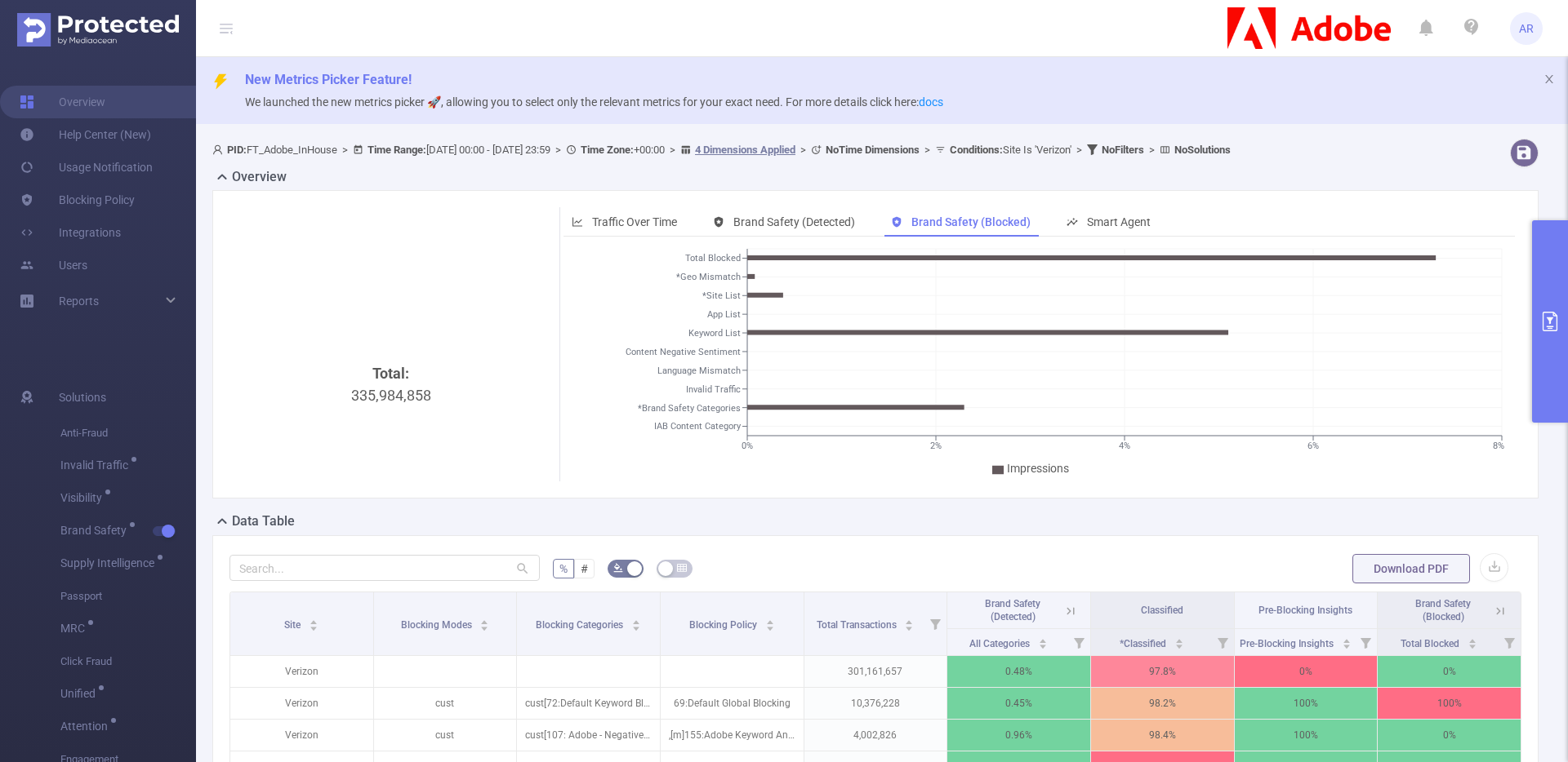
click at [1552, 280] on button "primary" at bounding box center [1550, 321] width 36 height 203
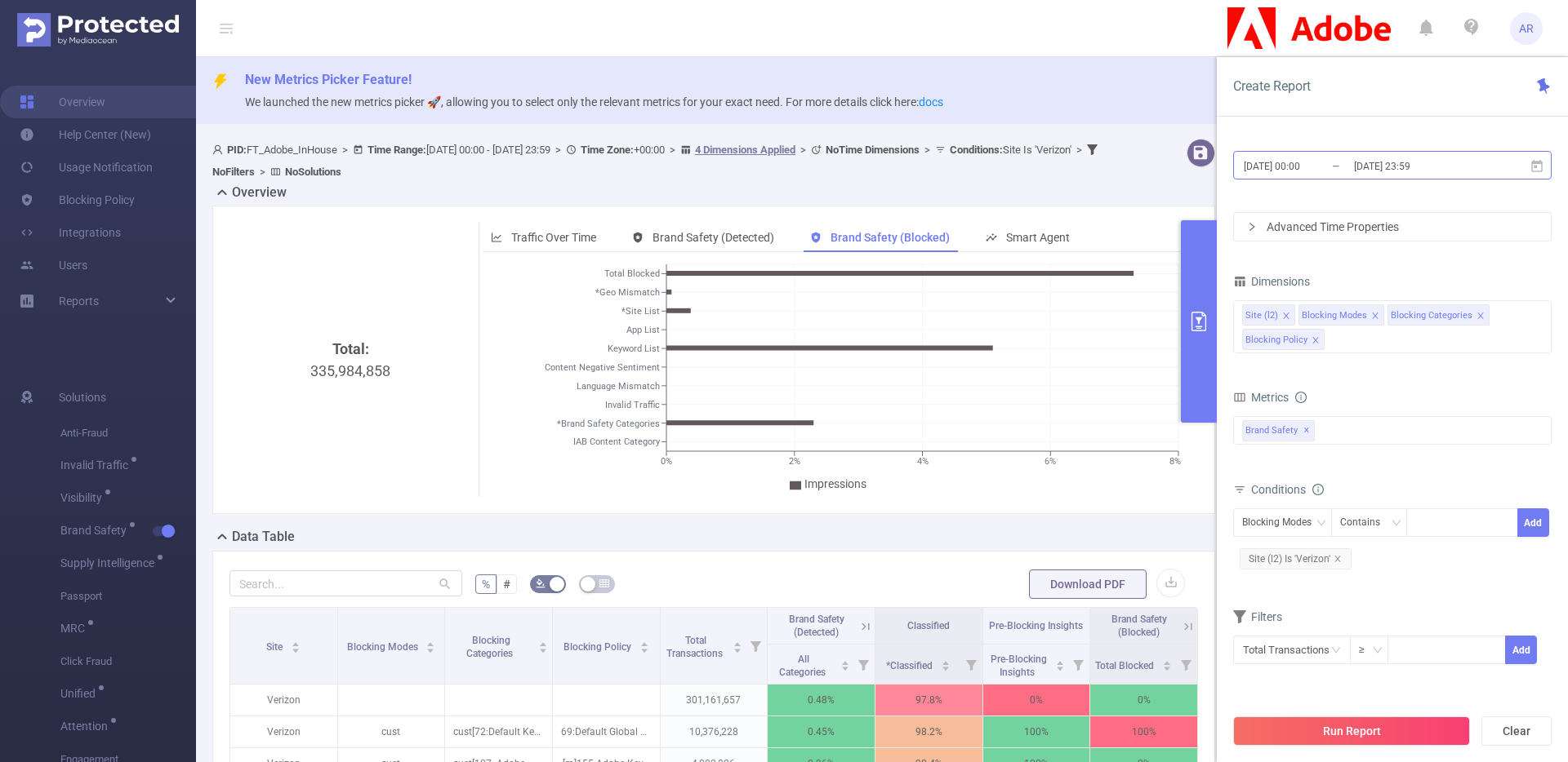
click at [1320, 167] on input "2025-07-01 00:00" at bounding box center [1308, 165] width 132 height 22
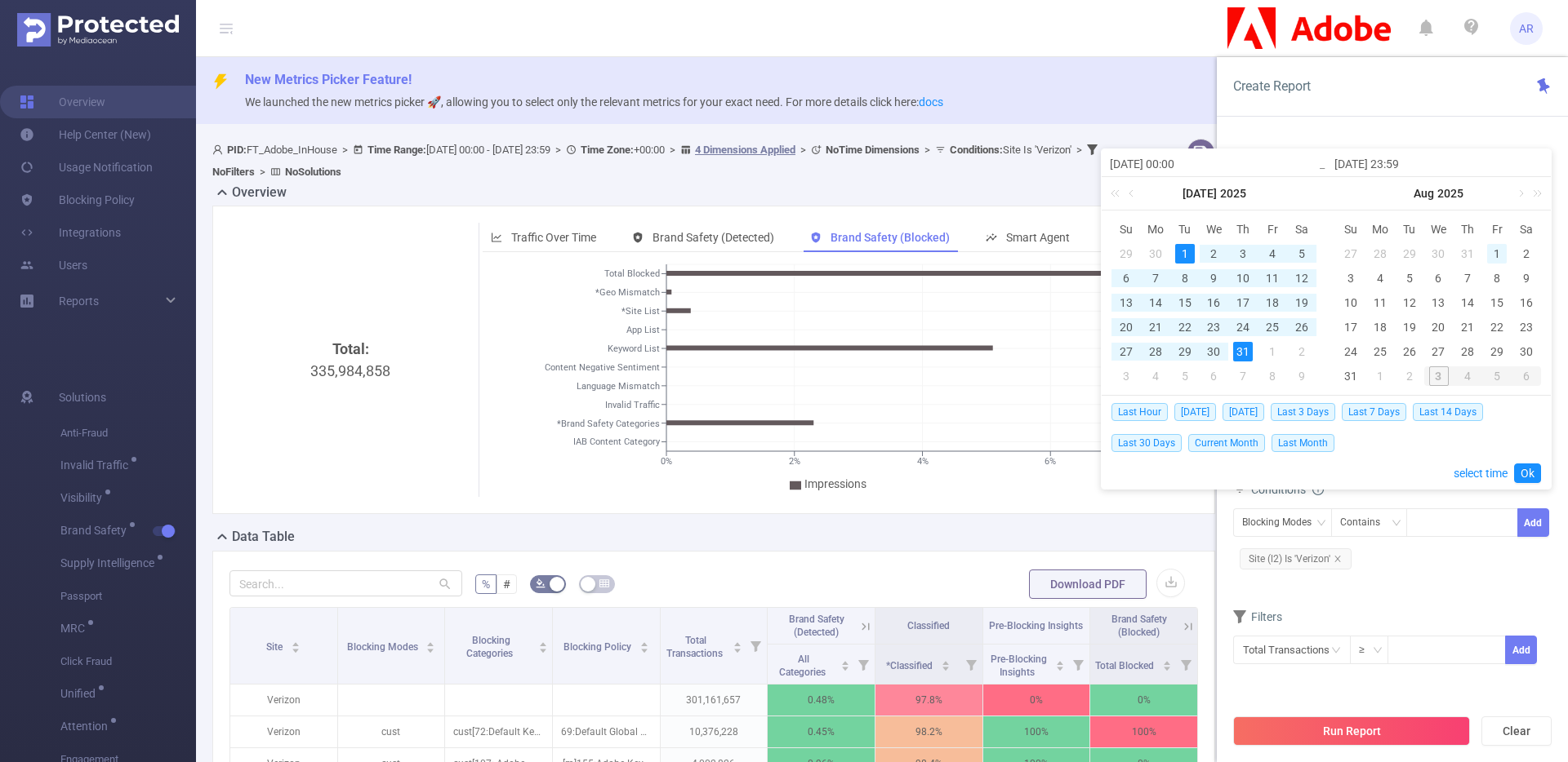
click at [1501, 252] on div "1" at bounding box center [1496, 253] width 19 height 19
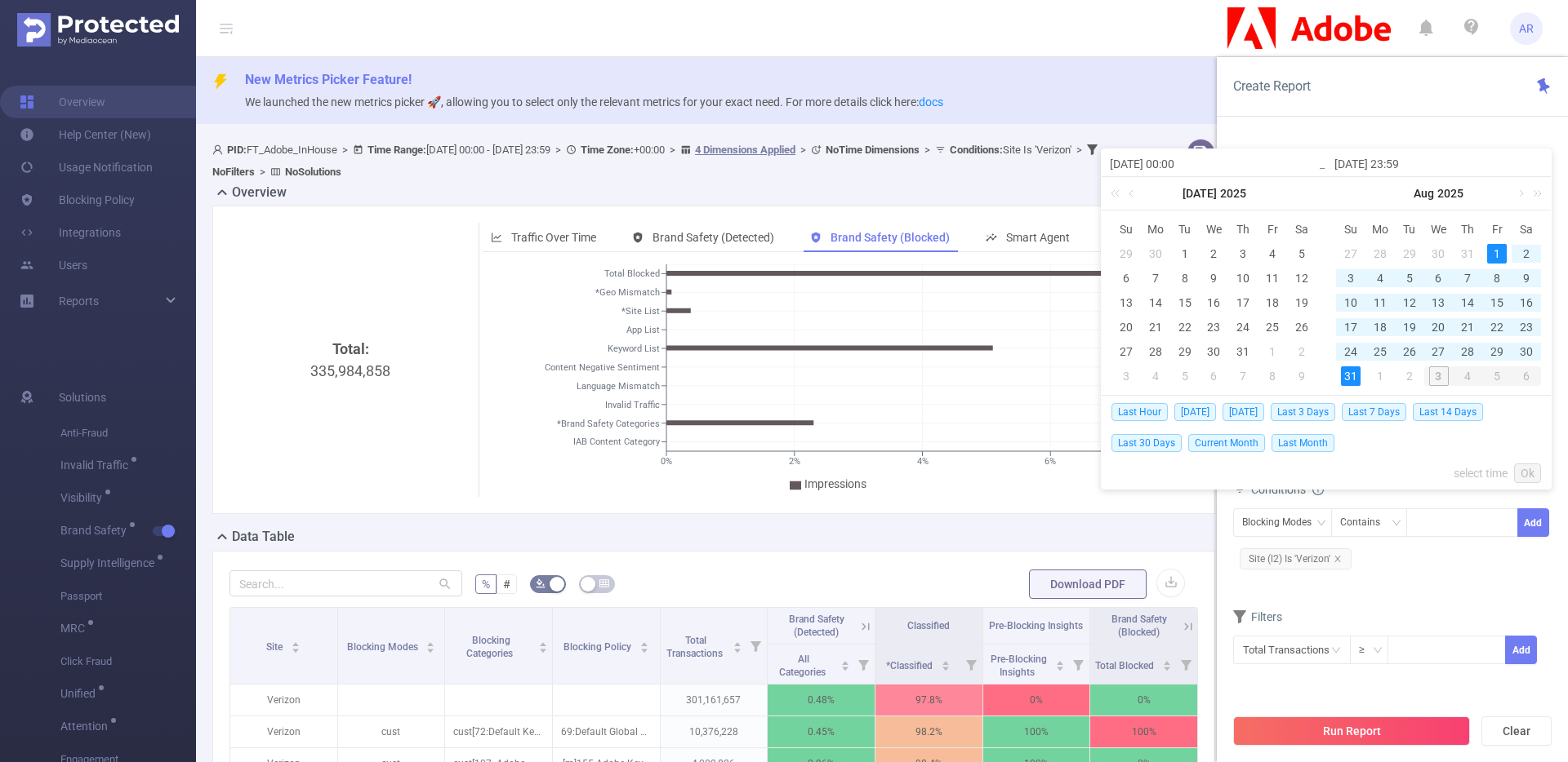
click at [1358, 376] on div "31" at bounding box center [1350, 376] width 19 height 19
type input "2025-08-01 00:00"
type input "2025-08-31 23:59"
type input "2025-08-01 00:00"
type input "2025-08-31 23:59"
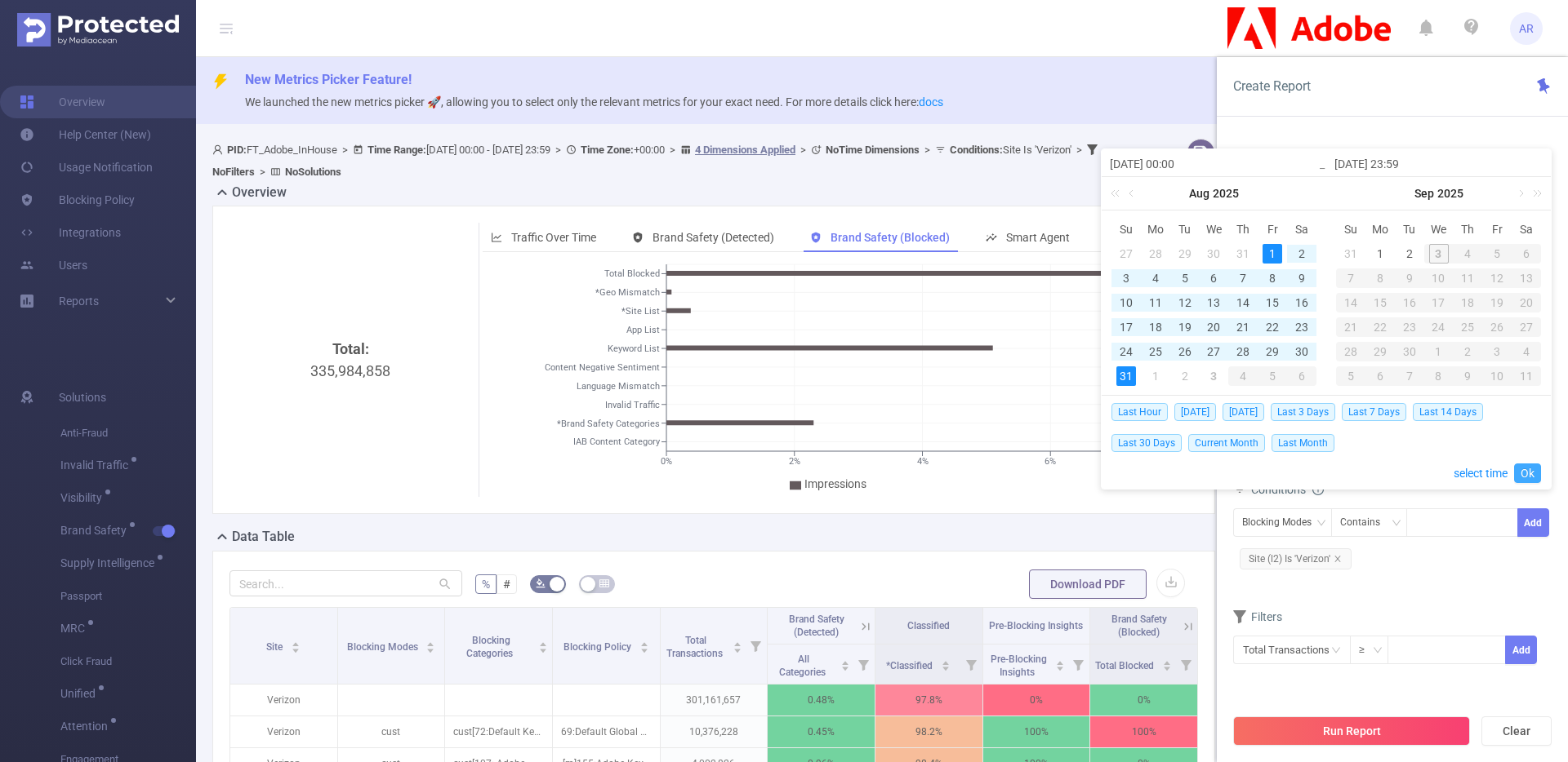
click at [1519, 480] on link "Ok" at bounding box center [1527, 473] width 27 height 19
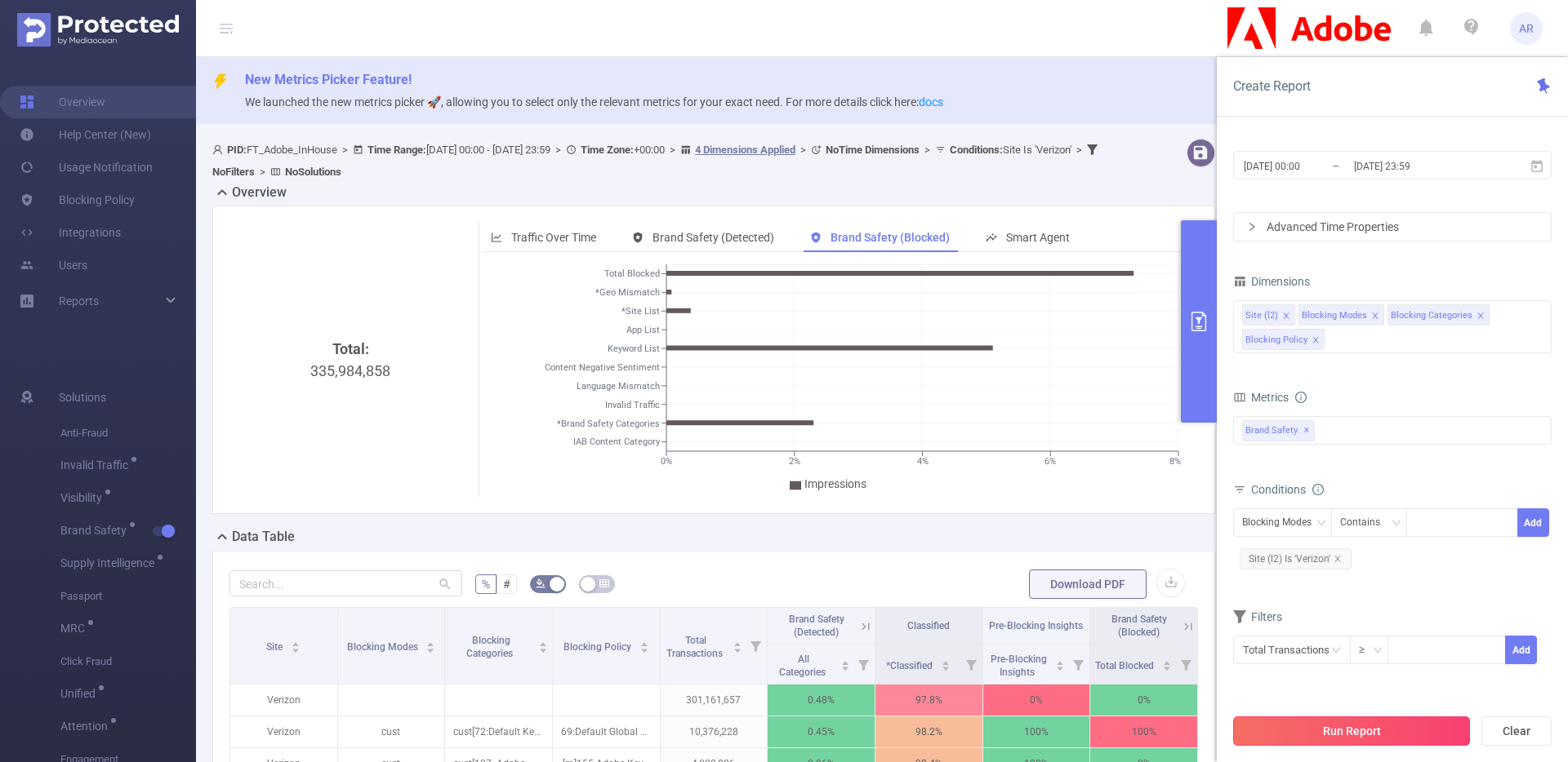
click at [1362, 723] on button "Run Report" at bounding box center [1352, 730] width 237 height 30
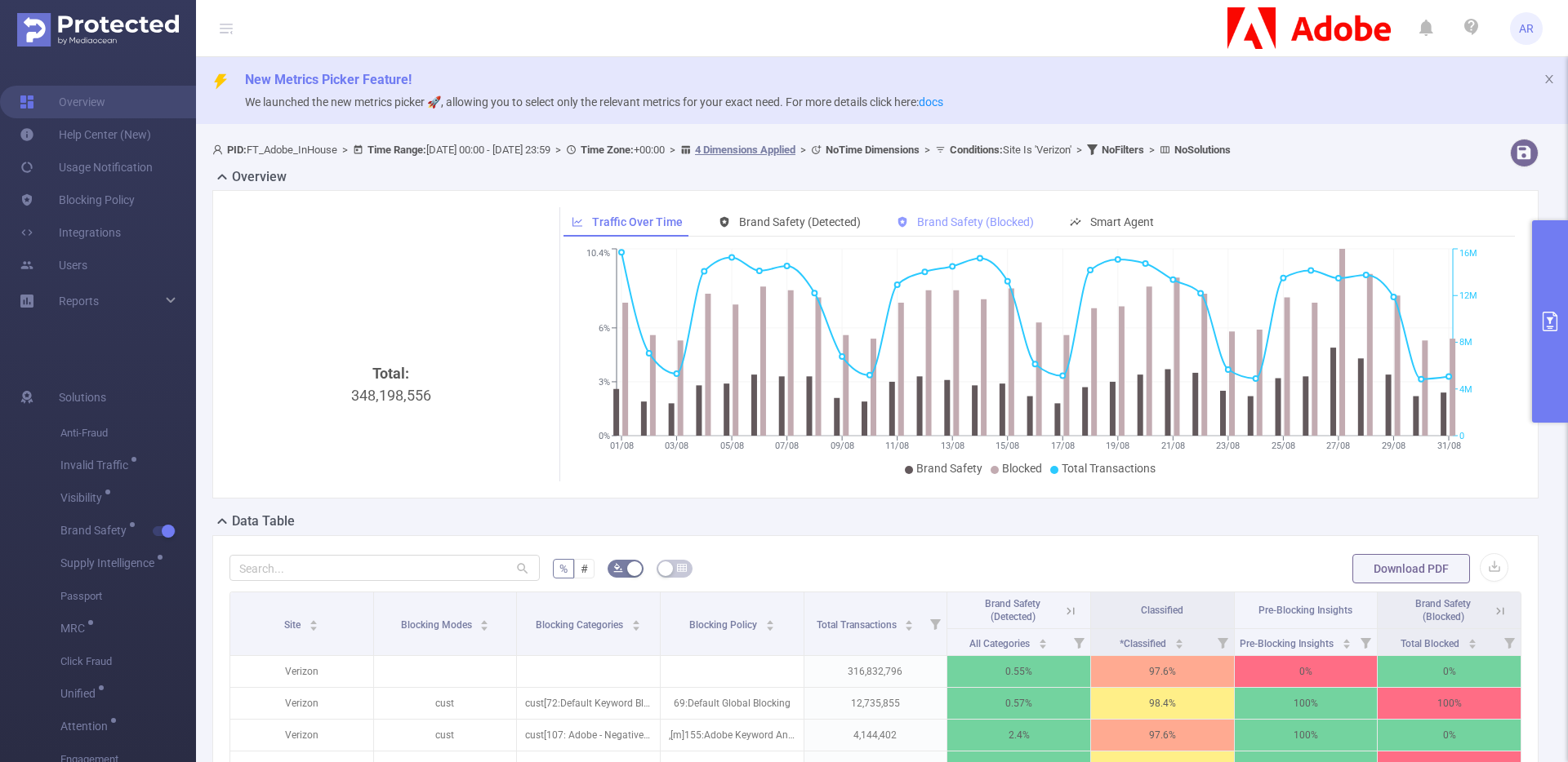
click at [1006, 223] on span "Brand Safety (Blocked)" at bounding box center [975, 222] width 117 height 13
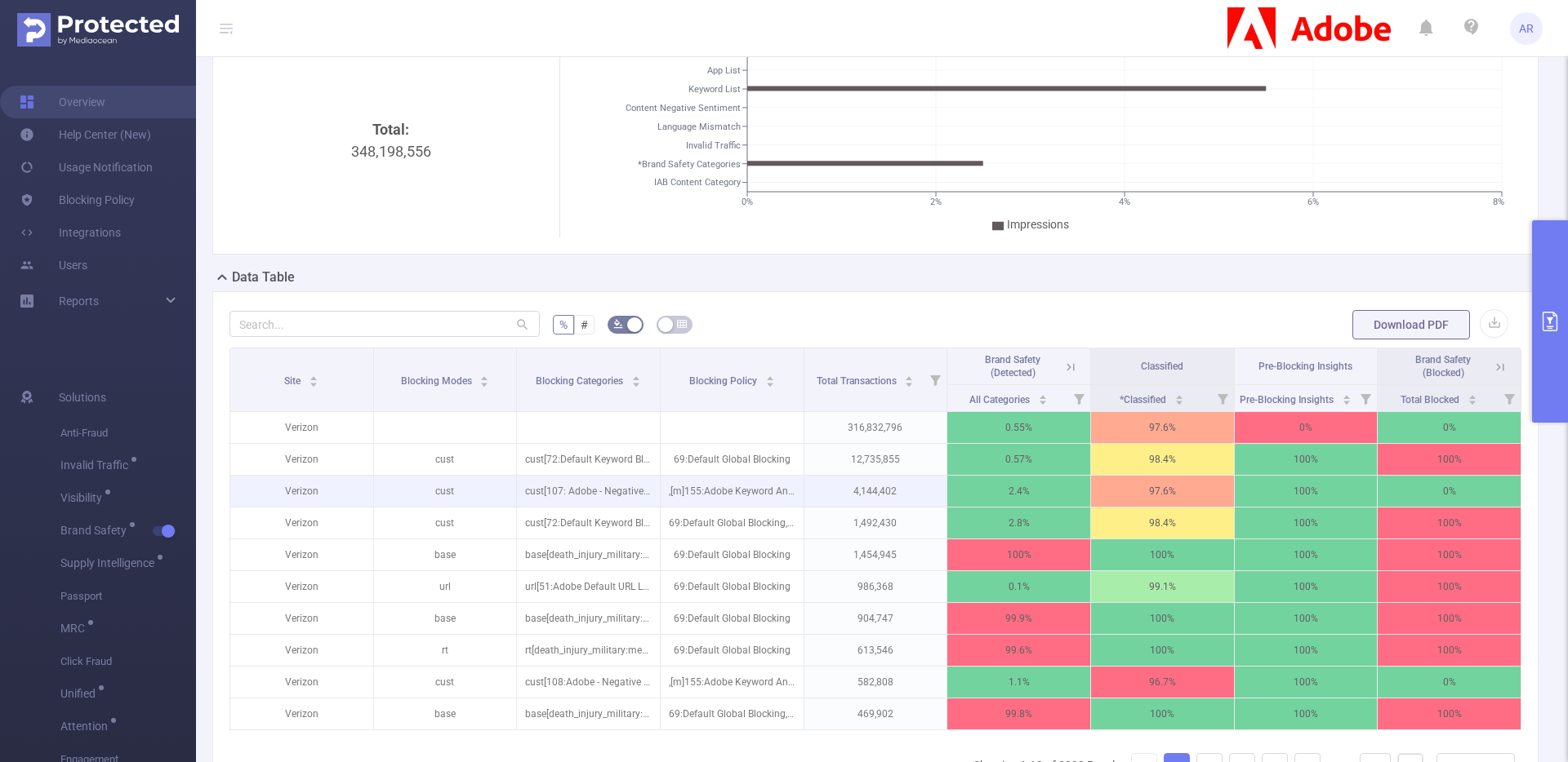
scroll to position [248, 0]
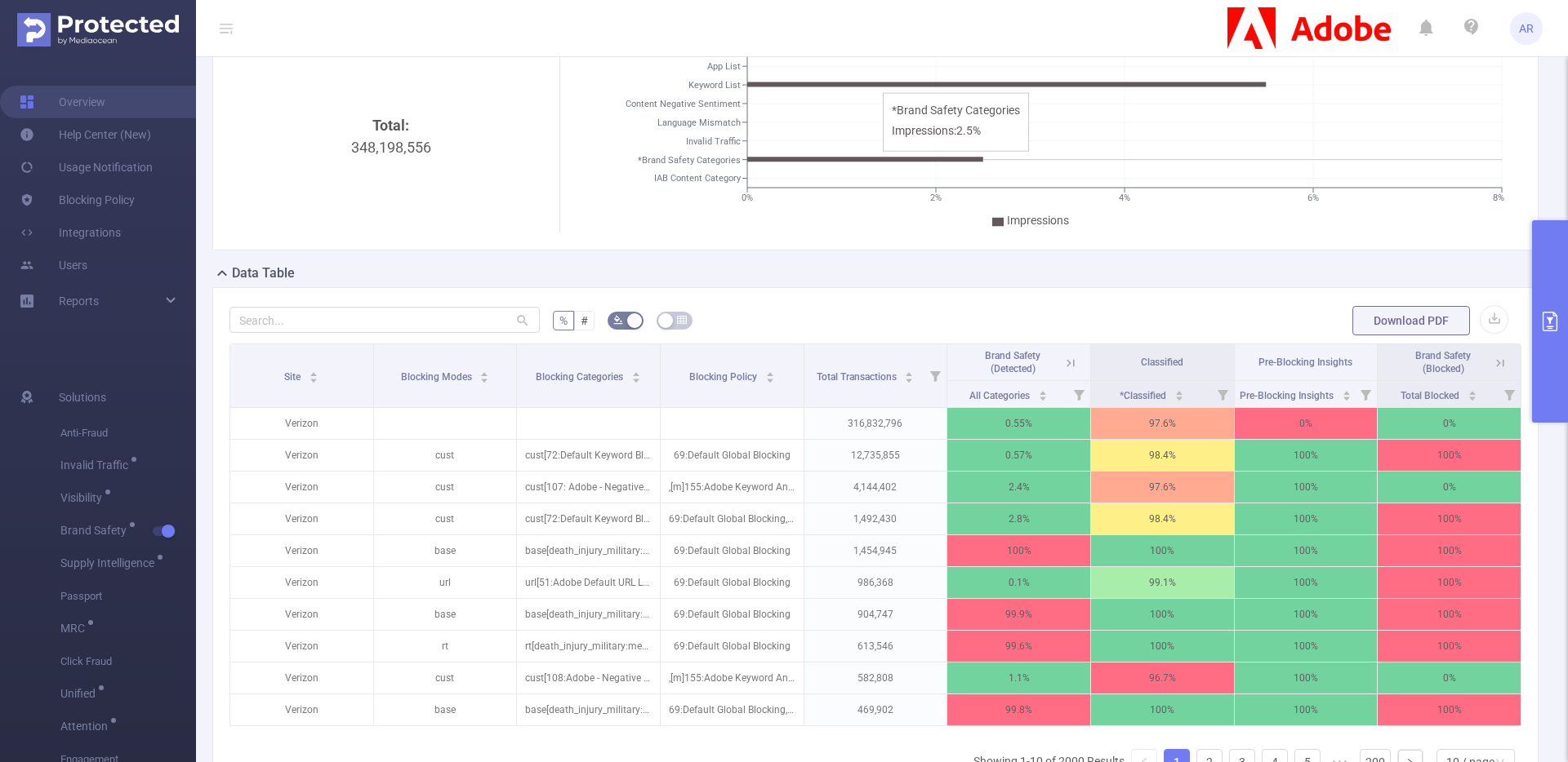
click at [872, 161] on icon at bounding box center [865, 159] width 236 height 5
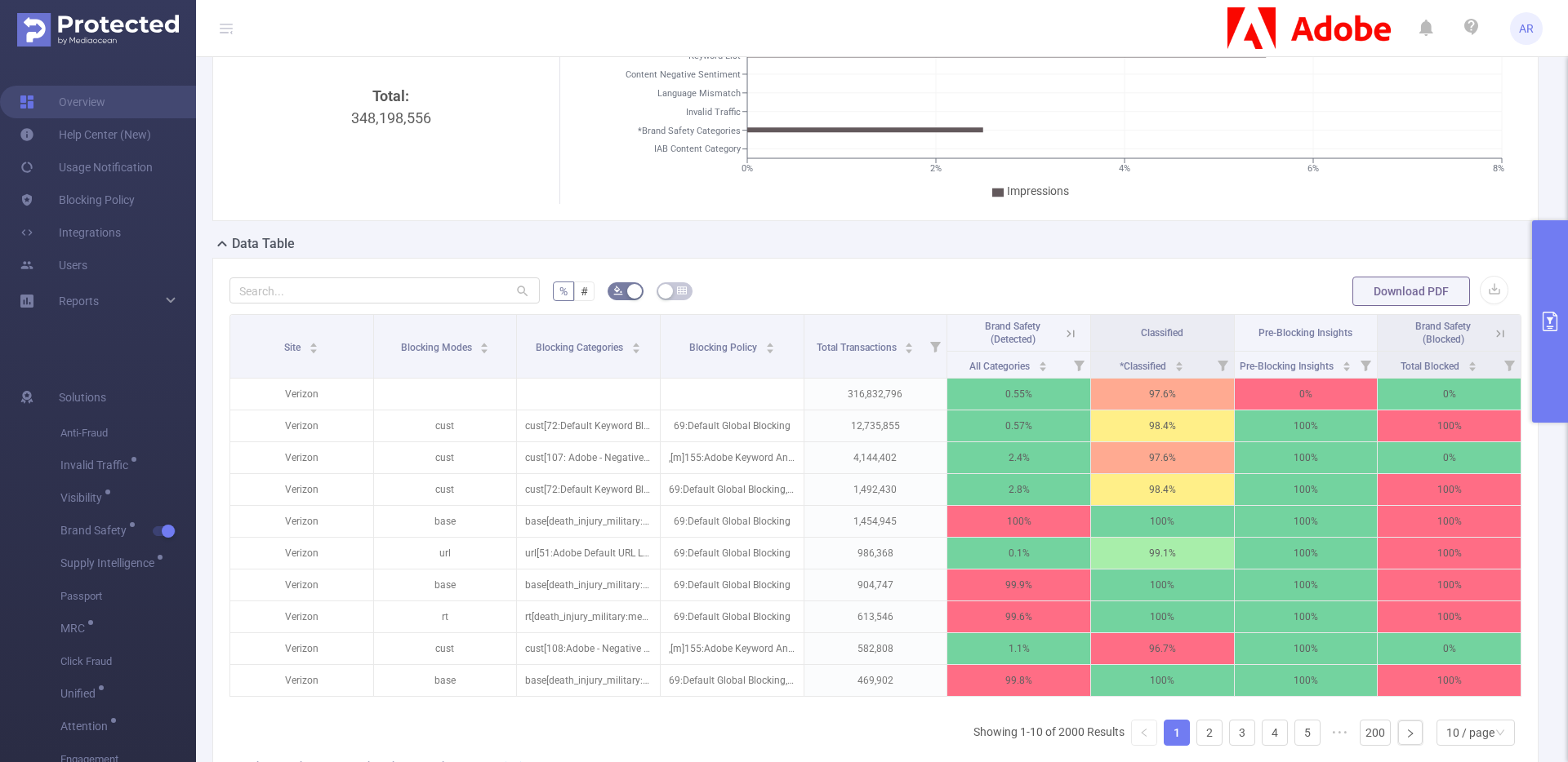
scroll to position [278, 0]
click at [1492, 332] on icon at bounding box center [1499, 333] width 14 height 14
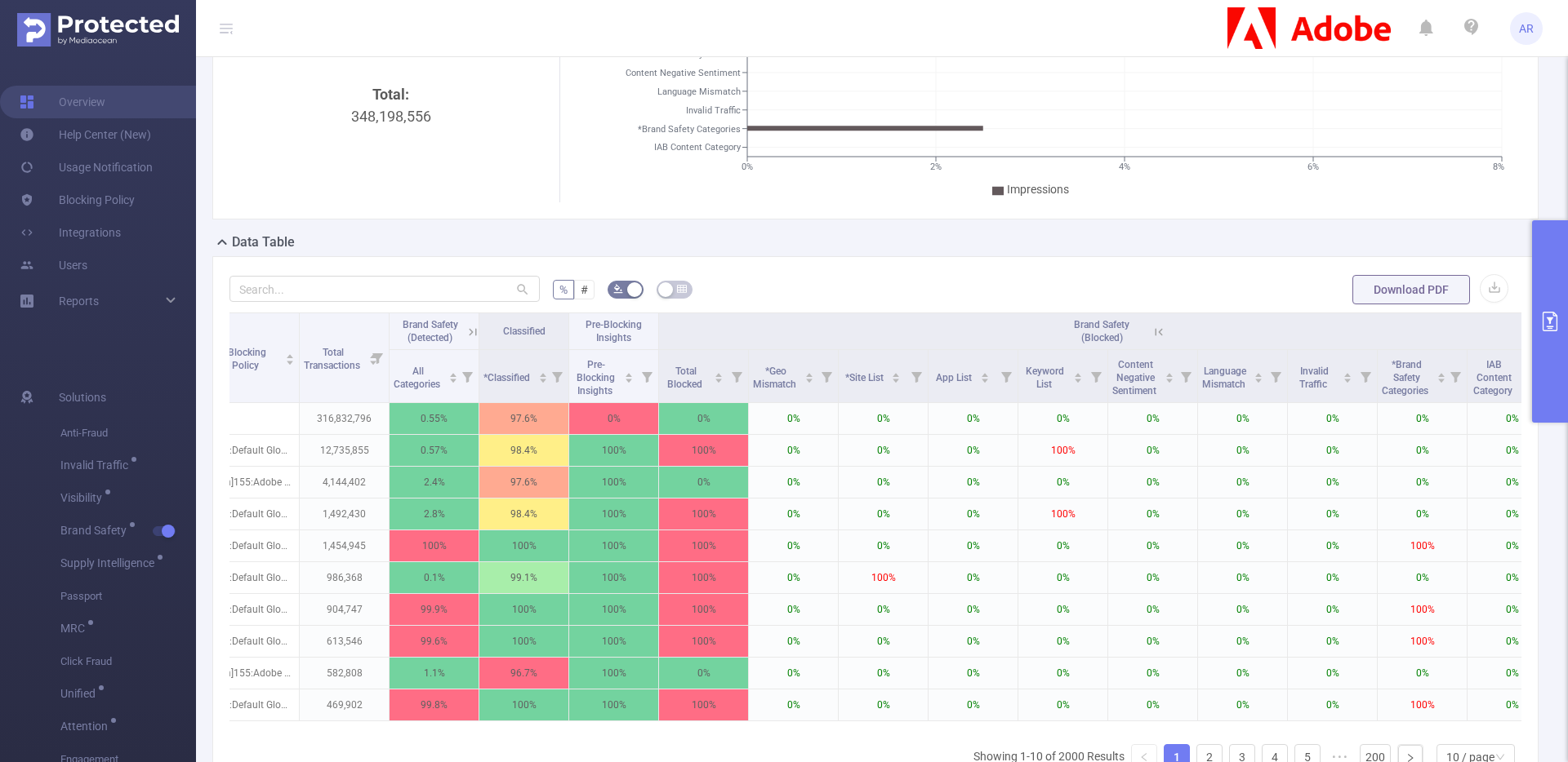
scroll to position [0, 342]
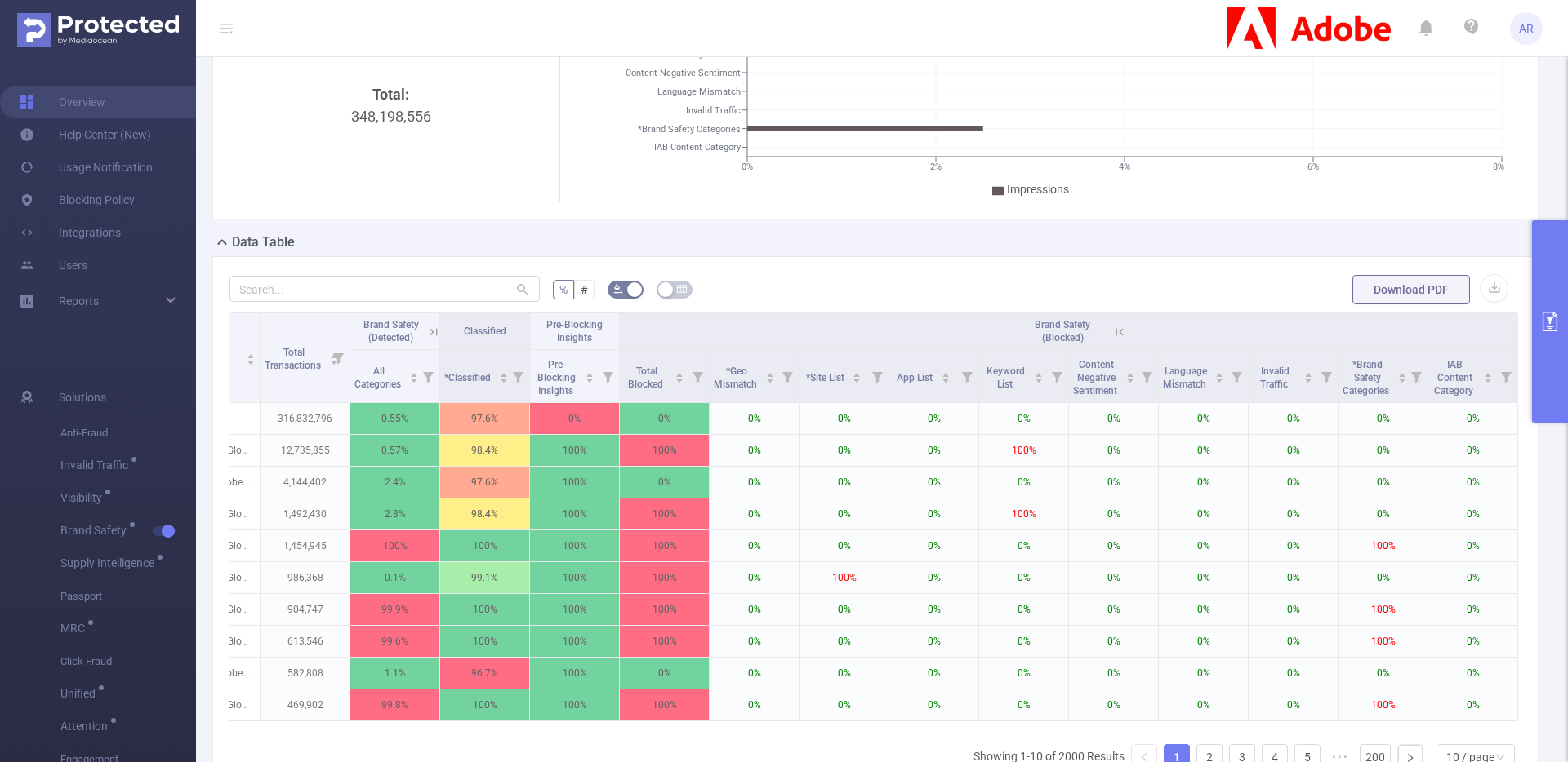
click at [1553, 272] on button "primary" at bounding box center [1550, 321] width 36 height 203
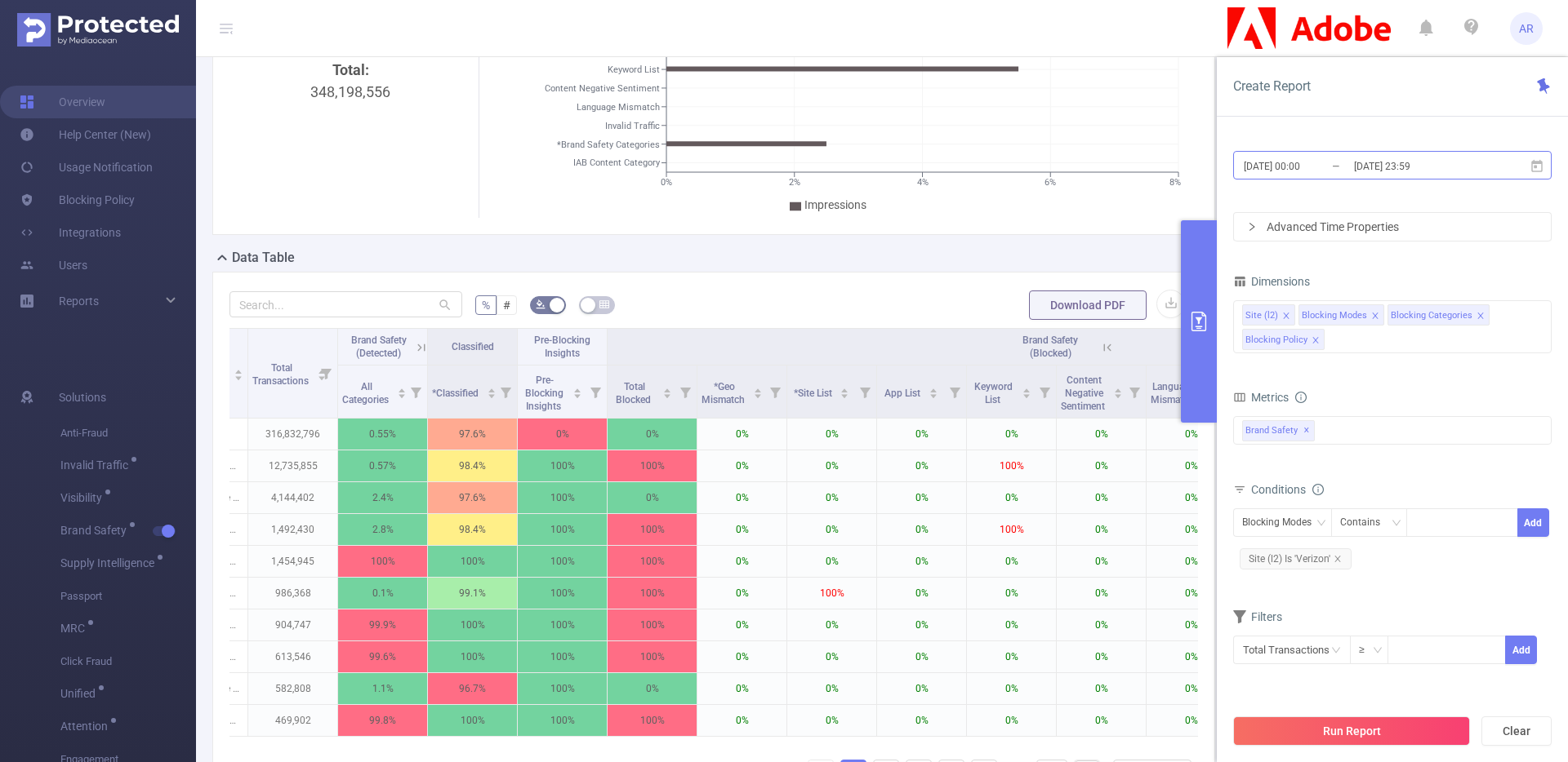
click at [1350, 179] on div "2025-08-01 00:00 _ 2025-08-31 23:59" at bounding box center [1392, 166] width 319 height 38
click at [1350, 171] on input "2025-08-01 00:00" at bounding box center [1308, 165] width 132 height 22
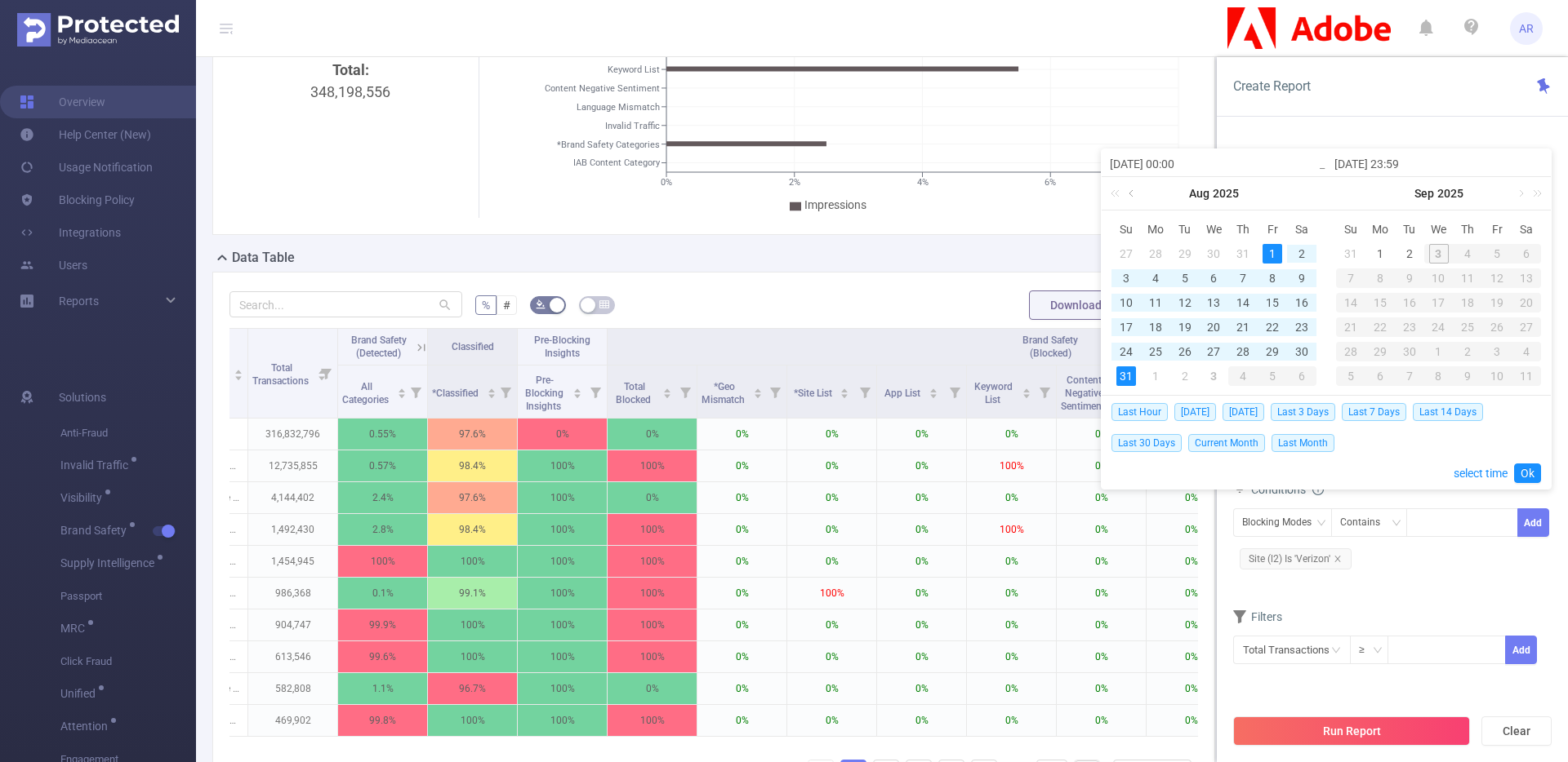
click at [1129, 181] on link at bounding box center [1132, 193] width 14 height 33
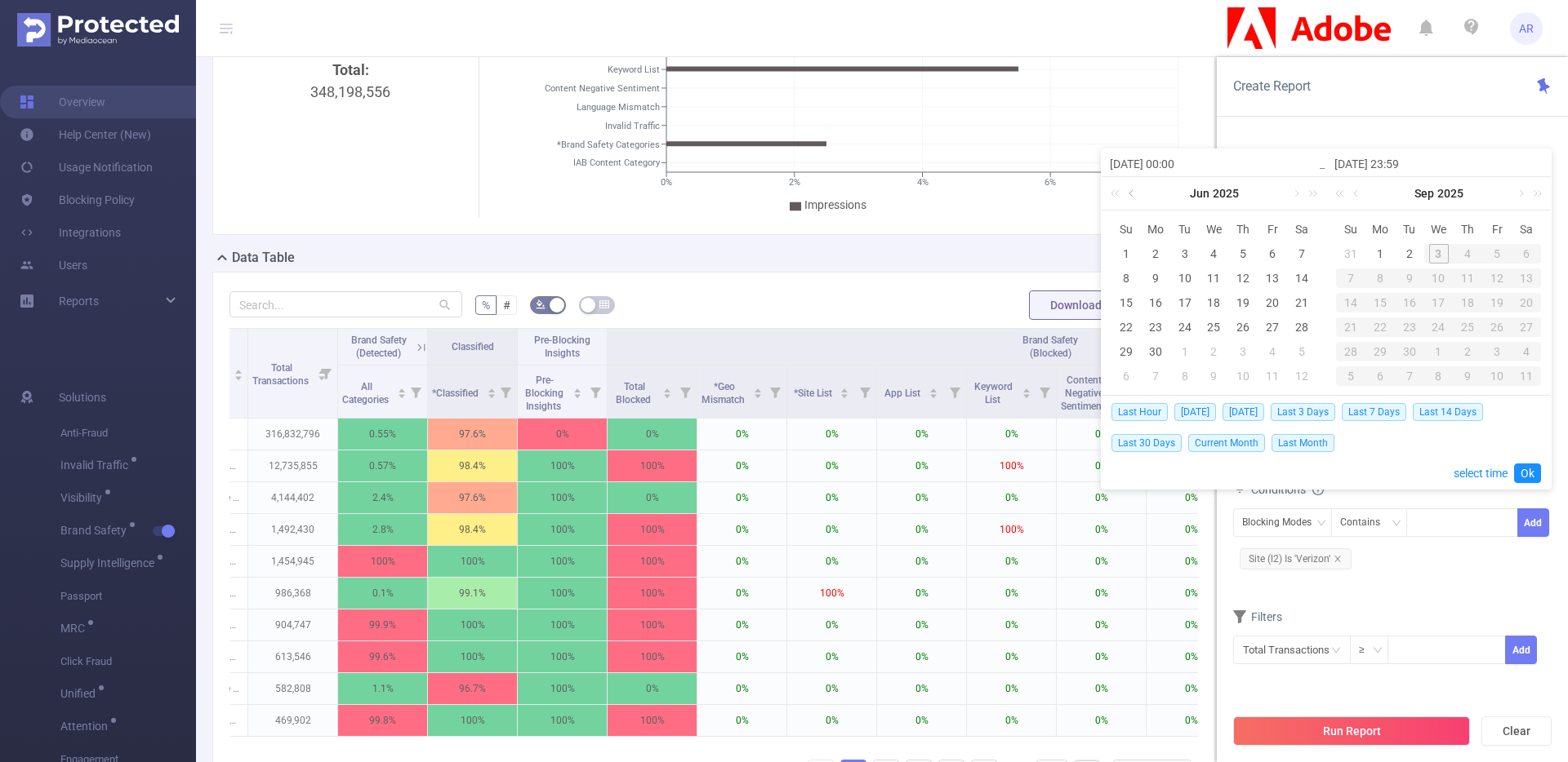
click at [1129, 181] on link at bounding box center [1132, 193] width 14 height 33
click at [1297, 191] on div "Apr 2025" at bounding box center [1213, 193] width 225 height 33
click at [1294, 194] on link at bounding box center [1294, 193] width 14 height 33
click at [1248, 250] on div "1" at bounding box center [1243, 253] width 19 height 19
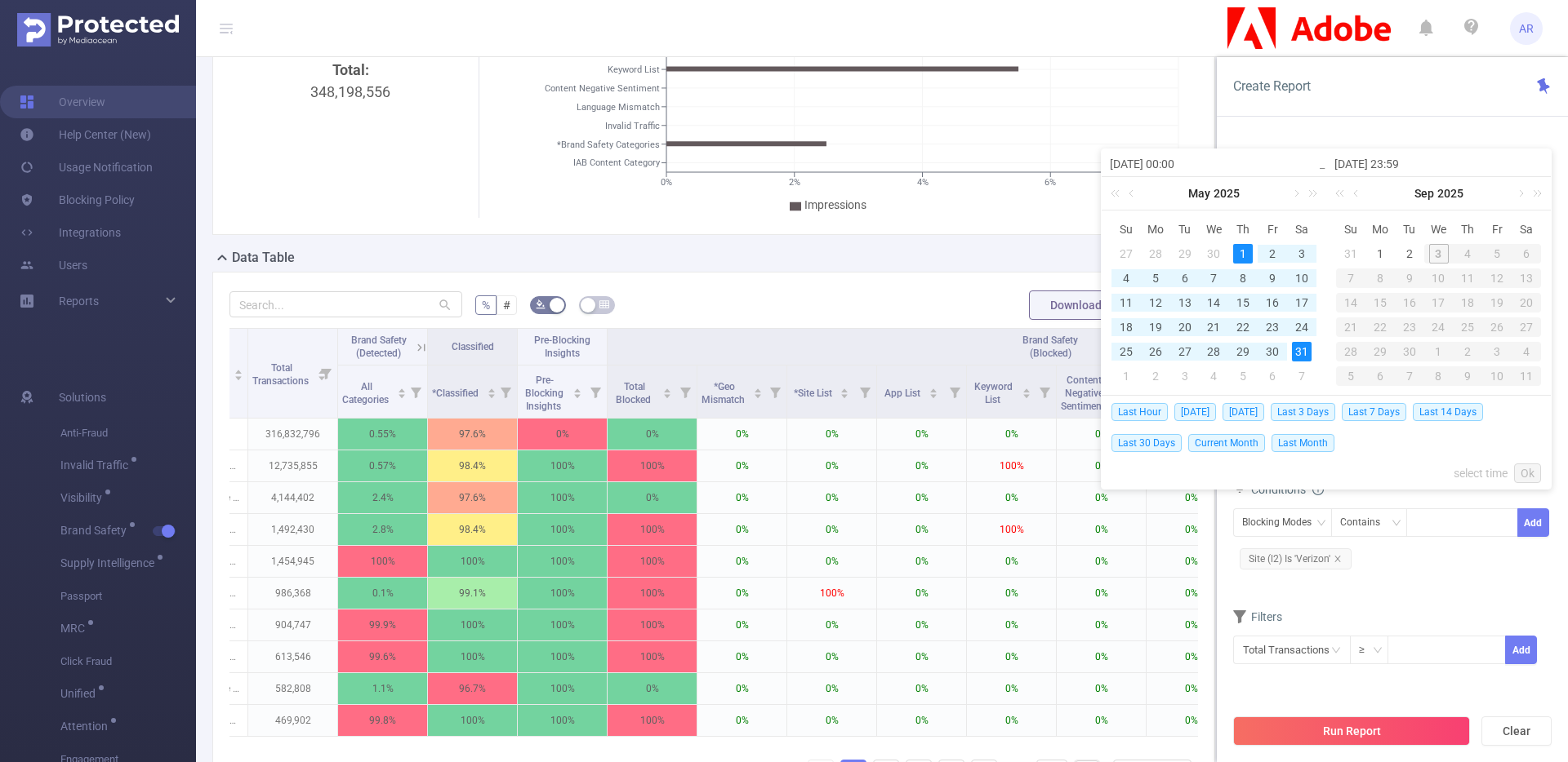
click at [1293, 354] on div "31" at bounding box center [1301, 352] width 19 height 19
type input "2025-05-01 00:00"
type input "2025-05-31 23:59"
type input "2025-05-01 00:00"
type input "2025-05-31 23:59"
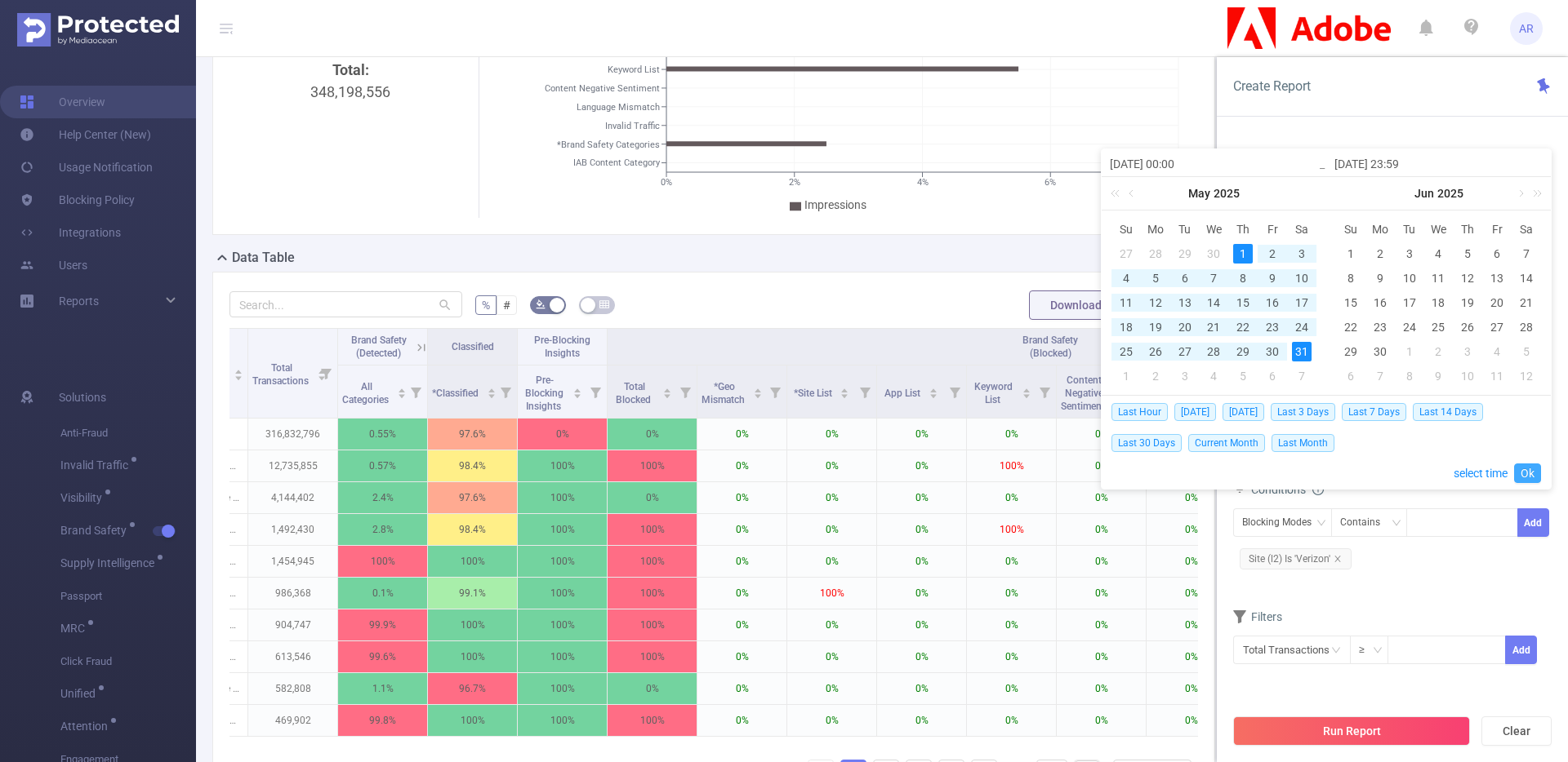
click at [1522, 466] on link "Ok" at bounding box center [1527, 473] width 27 height 19
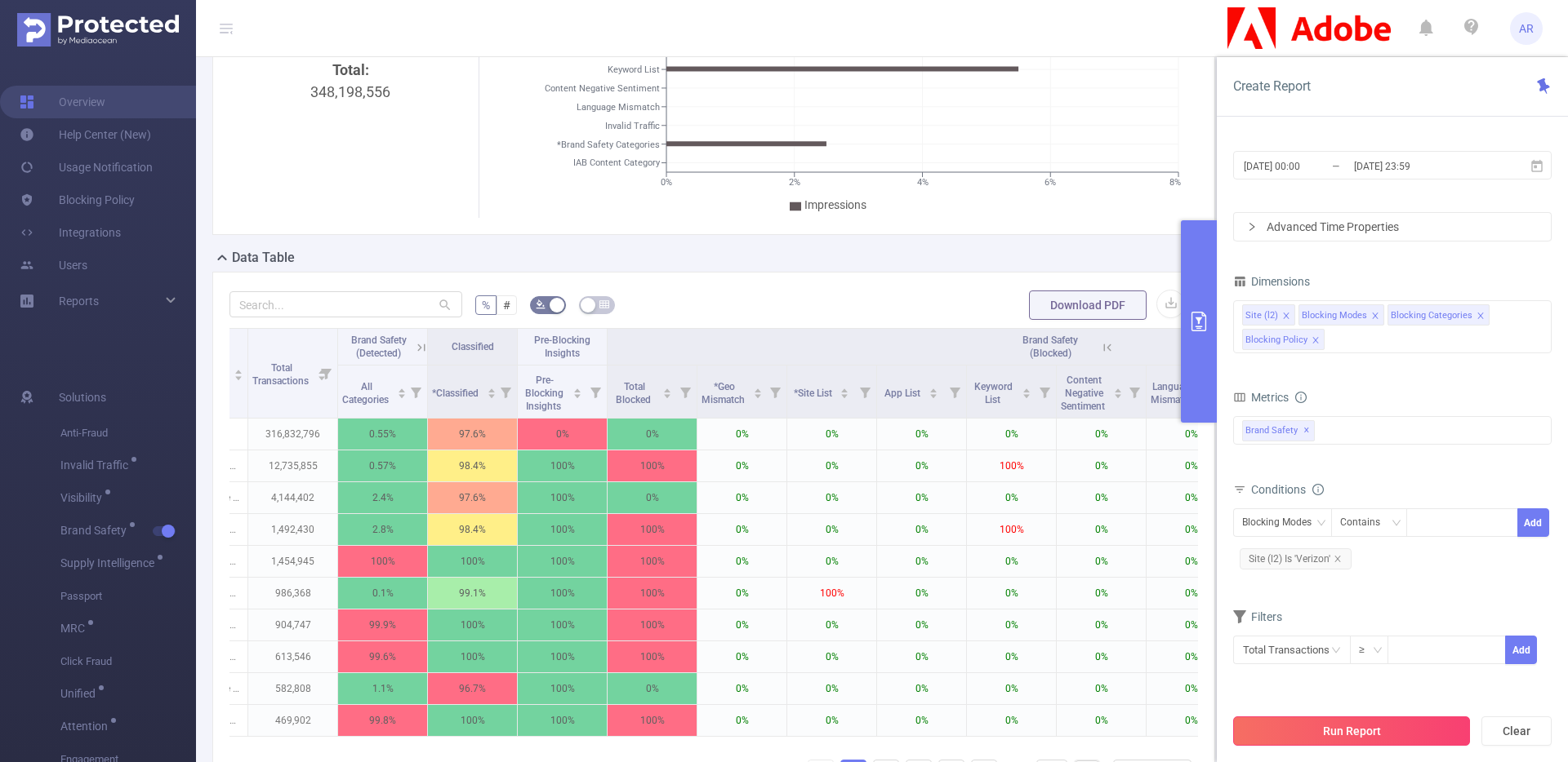
click at [1322, 732] on button "Run Report" at bounding box center [1352, 730] width 237 height 30
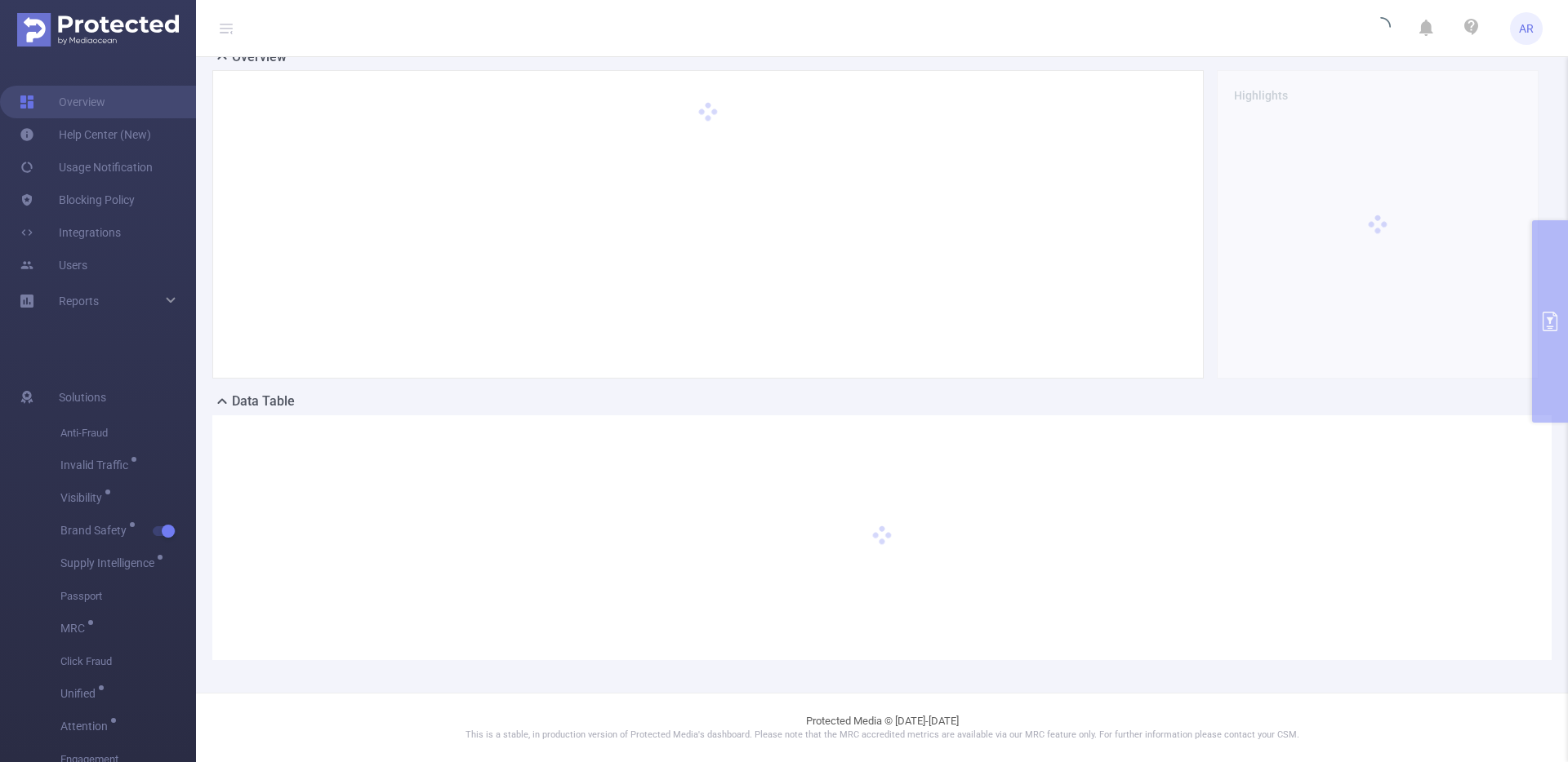
scroll to position [120, 0]
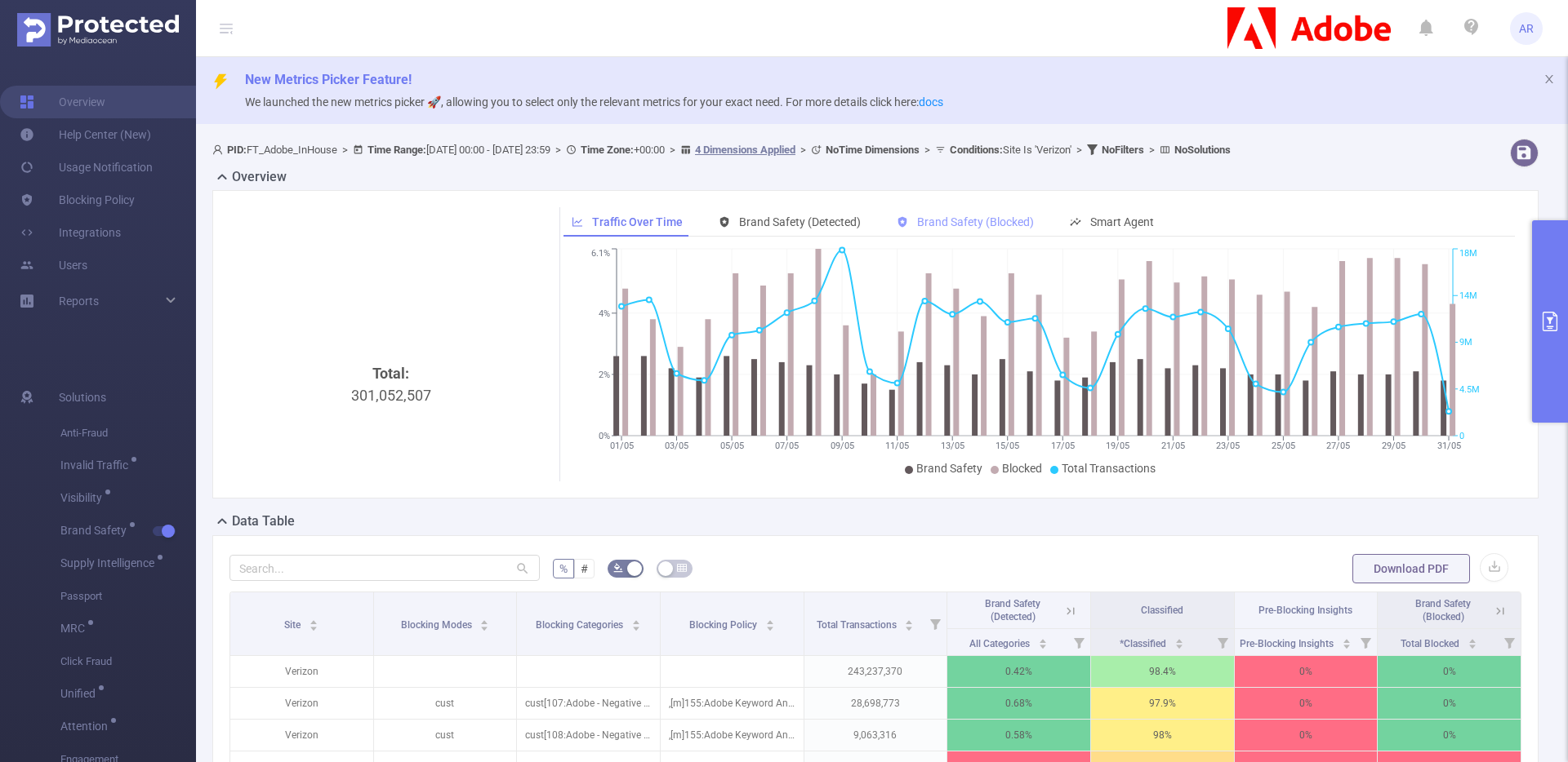
click at [953, 220] on span "Brand Safety (Blocked)" at bounding box center [975, 222] width 117 height 13
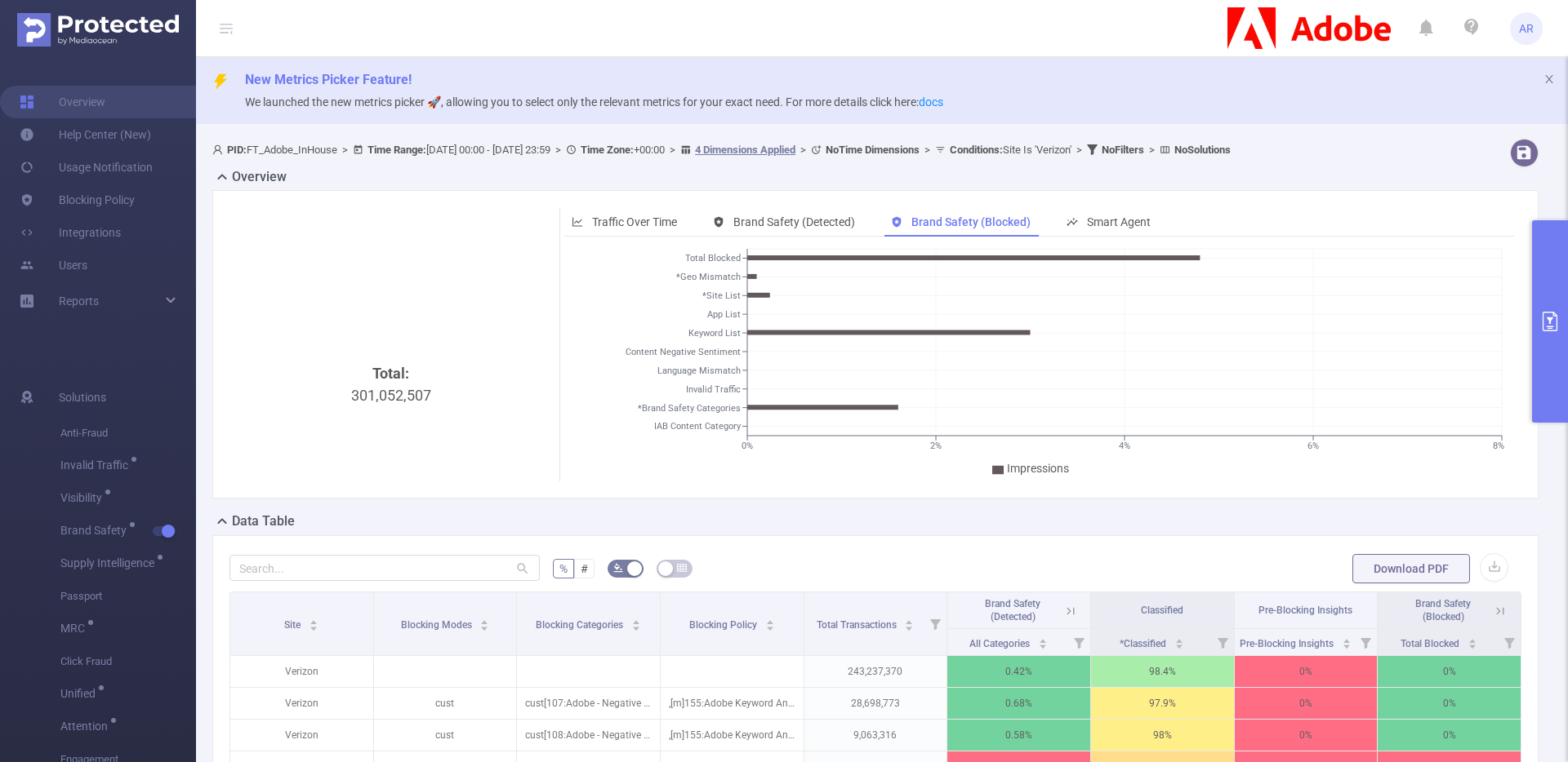
click at [1540, 251] on button "primary" at bounding box center [1550, 321] width 36 height 203
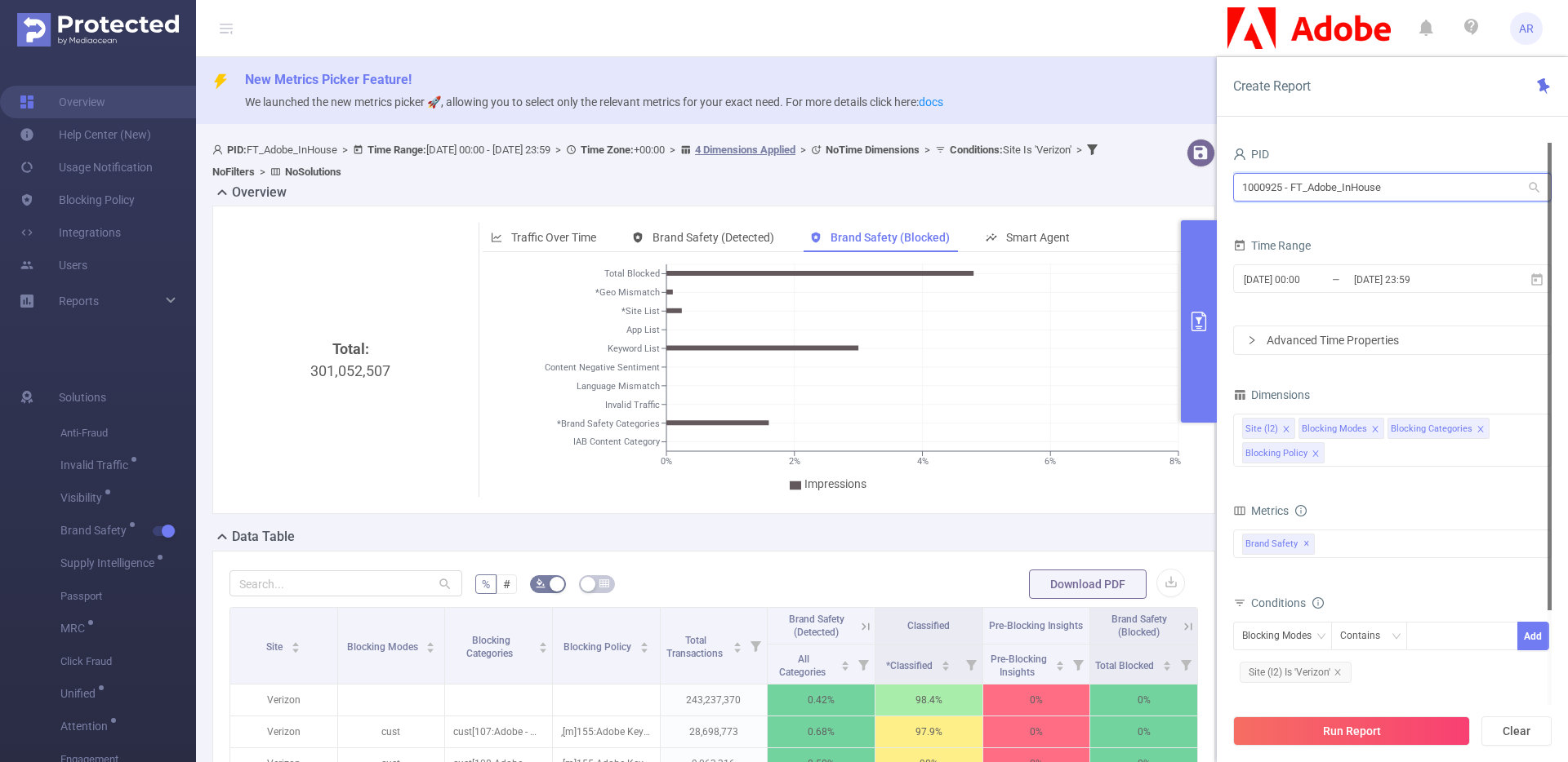
click at [1401, 191] on input "1000925 - FT_Adobe_InHouse" at bounding box center [1392, 187] width 319 height 29
click at [1399, 191] on input "1000925 - FT_Adobe_InHouse" at bounding box center [1392, 187] width 319 height 29
click at [1394, 190] on input "1000925 - FT_Adobe_InHouse" at bounding box center [1392, 187] width 319 height 29
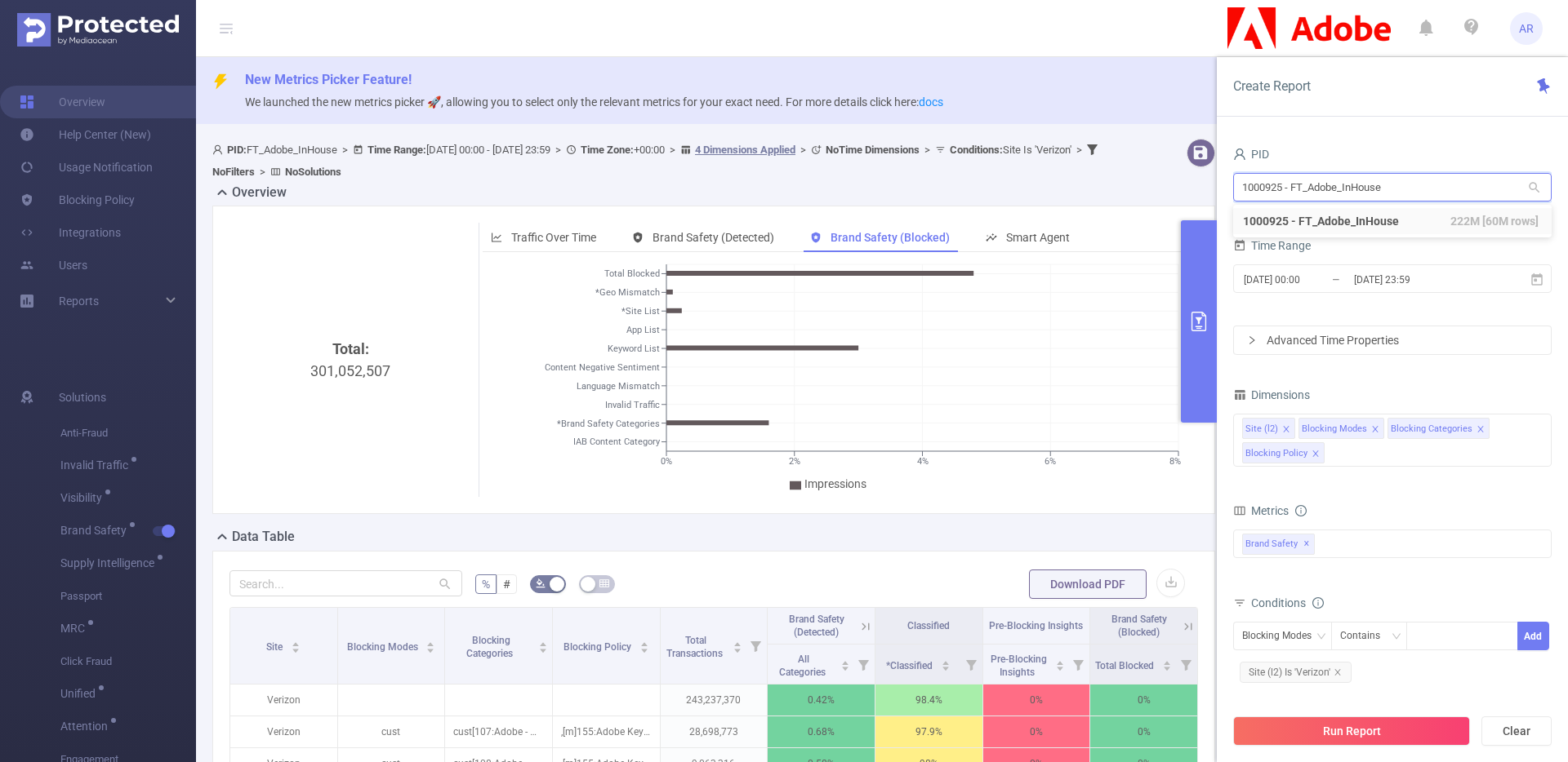
click at [1298, 201] on input "1000925 - FT_Adobe_InHouse" at bounding box center [1392, 187] width 319 height 29
click at [1298, 176] on input "1000925 - FT_Adobe_InHouse" at bounding box center [1392, 187] width 319 height 29
click at [1294, 176] on input "1000925 - FT_Adobe_InHouse" at bounding box center [1392, 187] width 319 height 29
click at [1296, 180] on input "1000925 - FT_Adobe_InHouse" at bounding box center [1392, 187] width 319 height 29
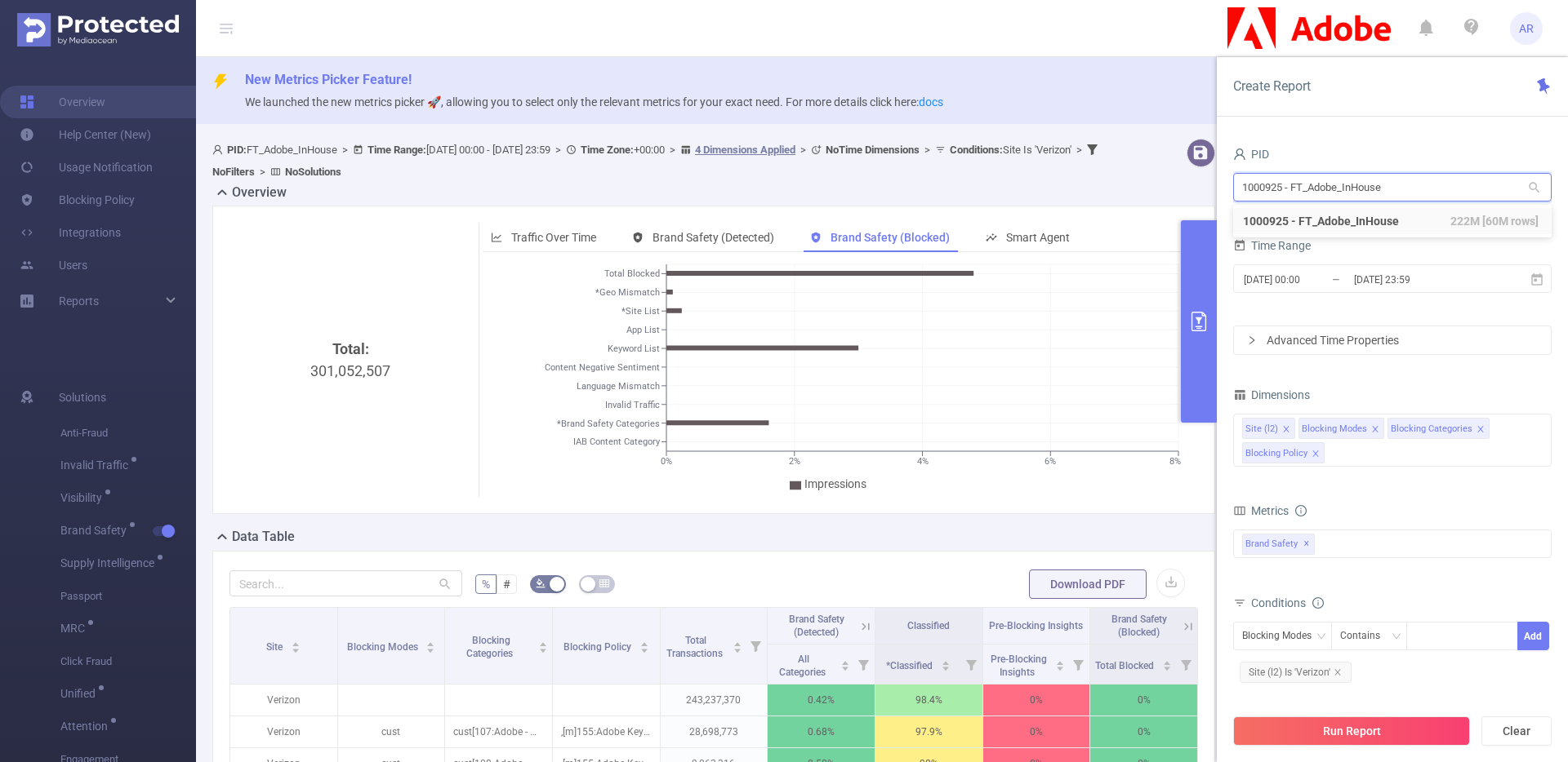
click at [1296, 180] on input "1000925 - FT_Adobe_InHouse" at bounding box center [1392, 187] width 319 height 29
type input "planning"
click at [1309, 243] on li "1000958 - E-Planning 5.29M [770K rows]" at bounding box center [1392, 247] width 319 height 26
click at [1389, 289] on input "2025-05-31 23:59" at bounding box center [1418, 279] width 132 height 22
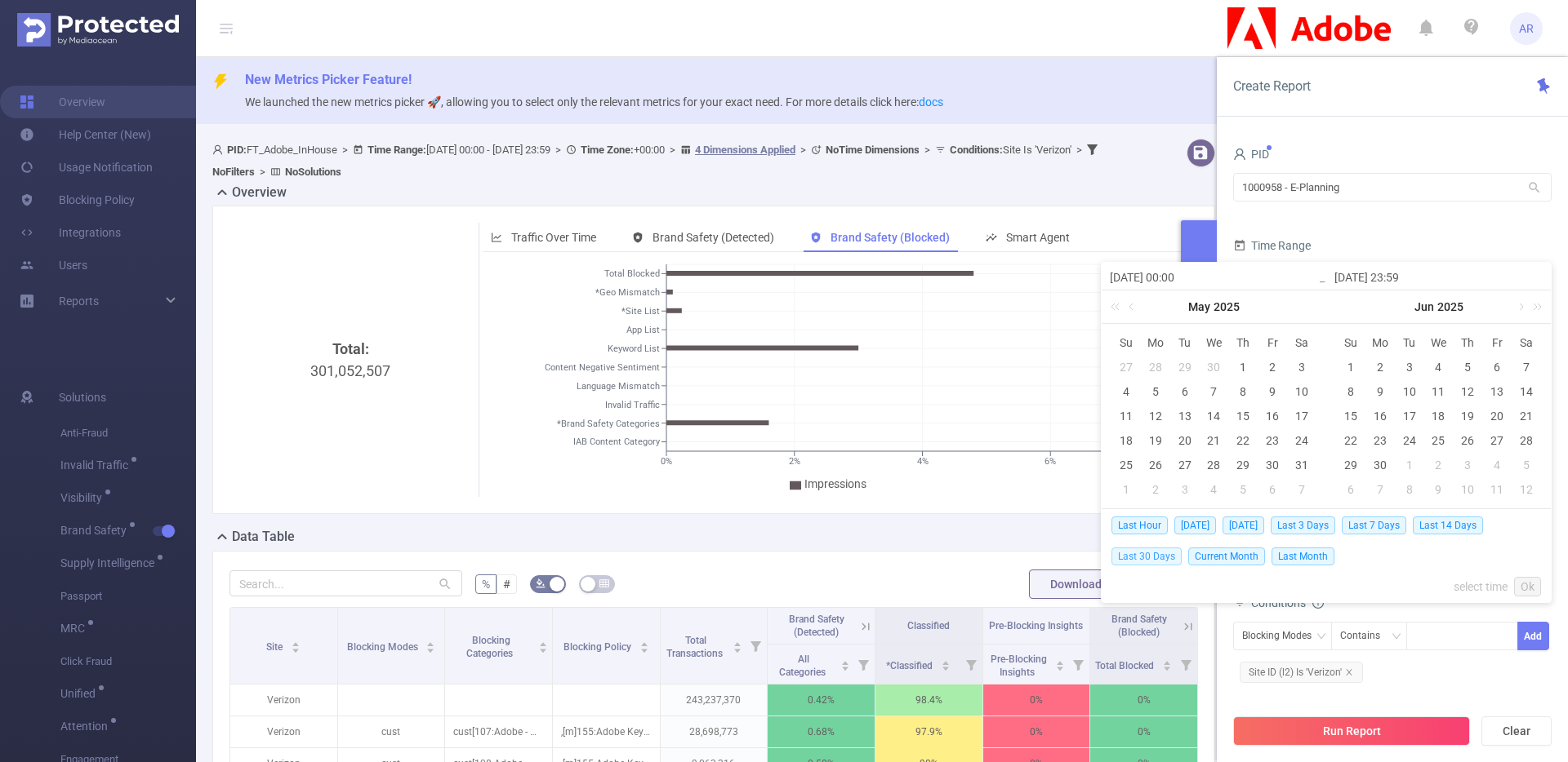
click at [1144, 560] on span "Last 30 Days" at bounding box center [1146, 556] width 70 height 18
type input "2025-08-04 00:00"
type input "2025-09-02 23:59"
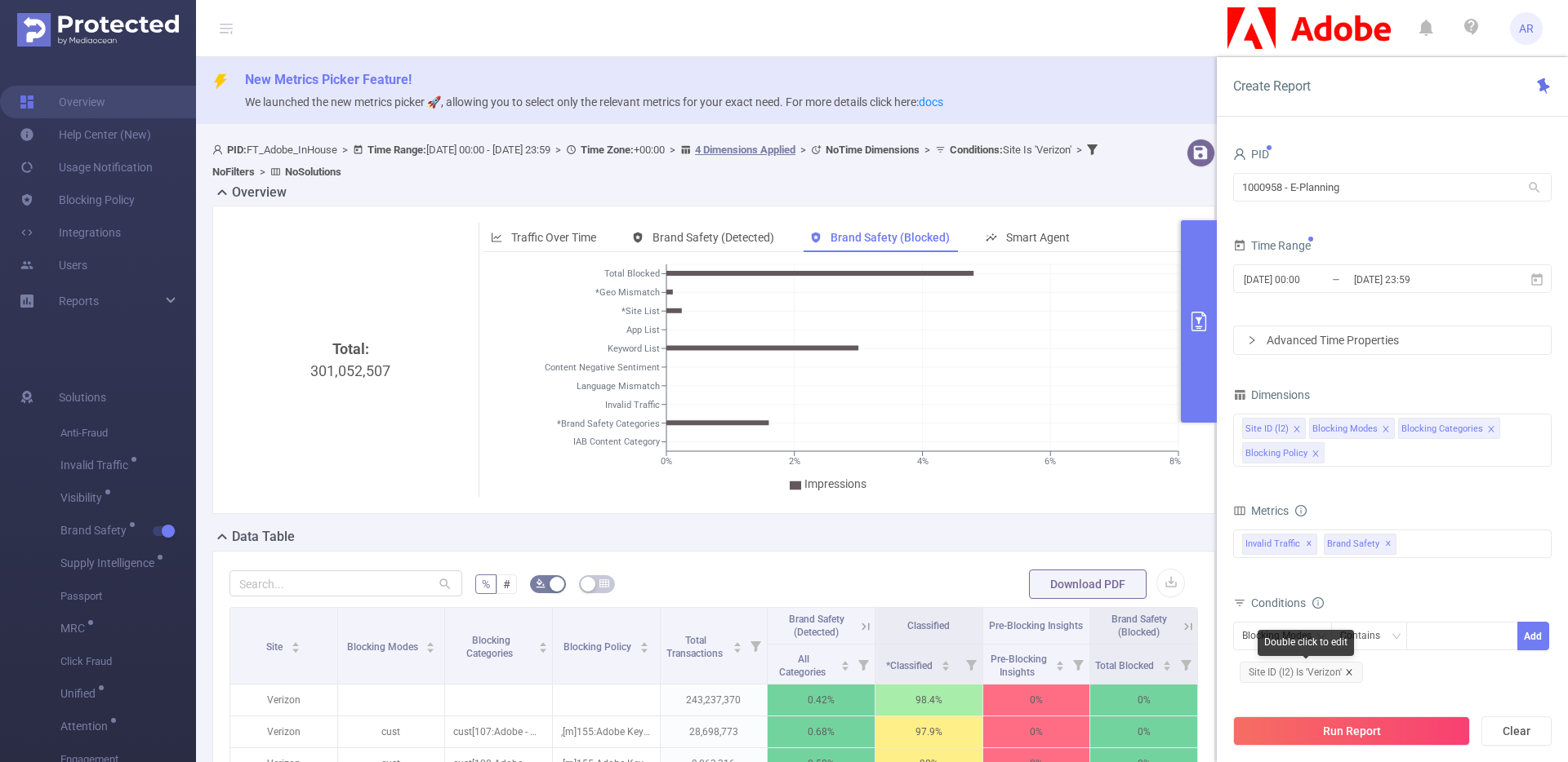
click at [1350, 673] on icon "icon: close" at bounding box center [1349, 672] width 6 height 6
click at [1385, 545] on span "✕" at bounding box center [1388, 544] width 7 height 19
click at [1382, 426] on icon "icon: close" at bounding box center [1385, 429] width 6 height 6
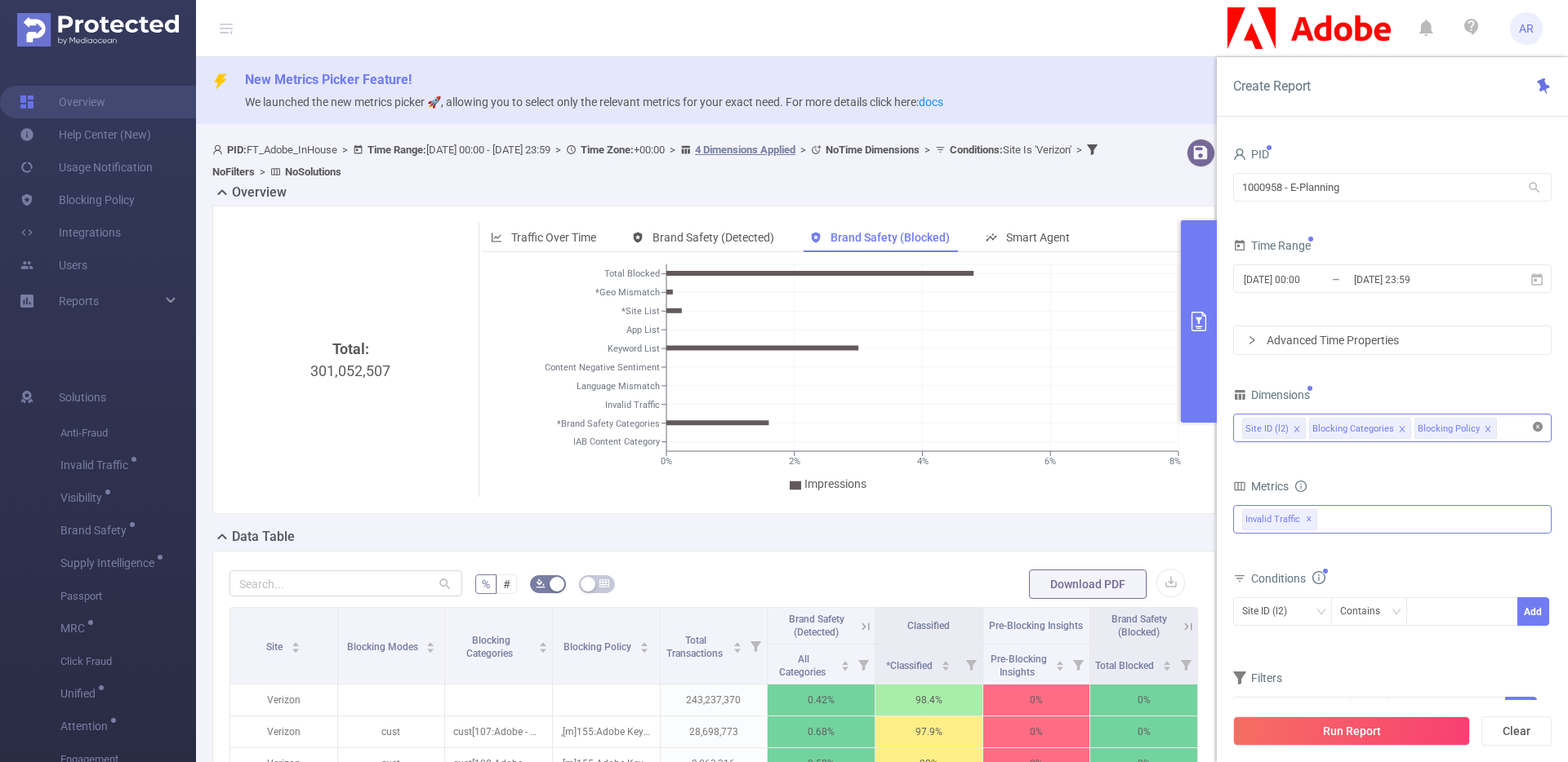
click at [1535, 425] on icon "icon: close-circle" at bounding box center [1537, 426] width 10 height 10
click at [1426, 432] on div at bounding box center [1392, 428] width 300 height 27
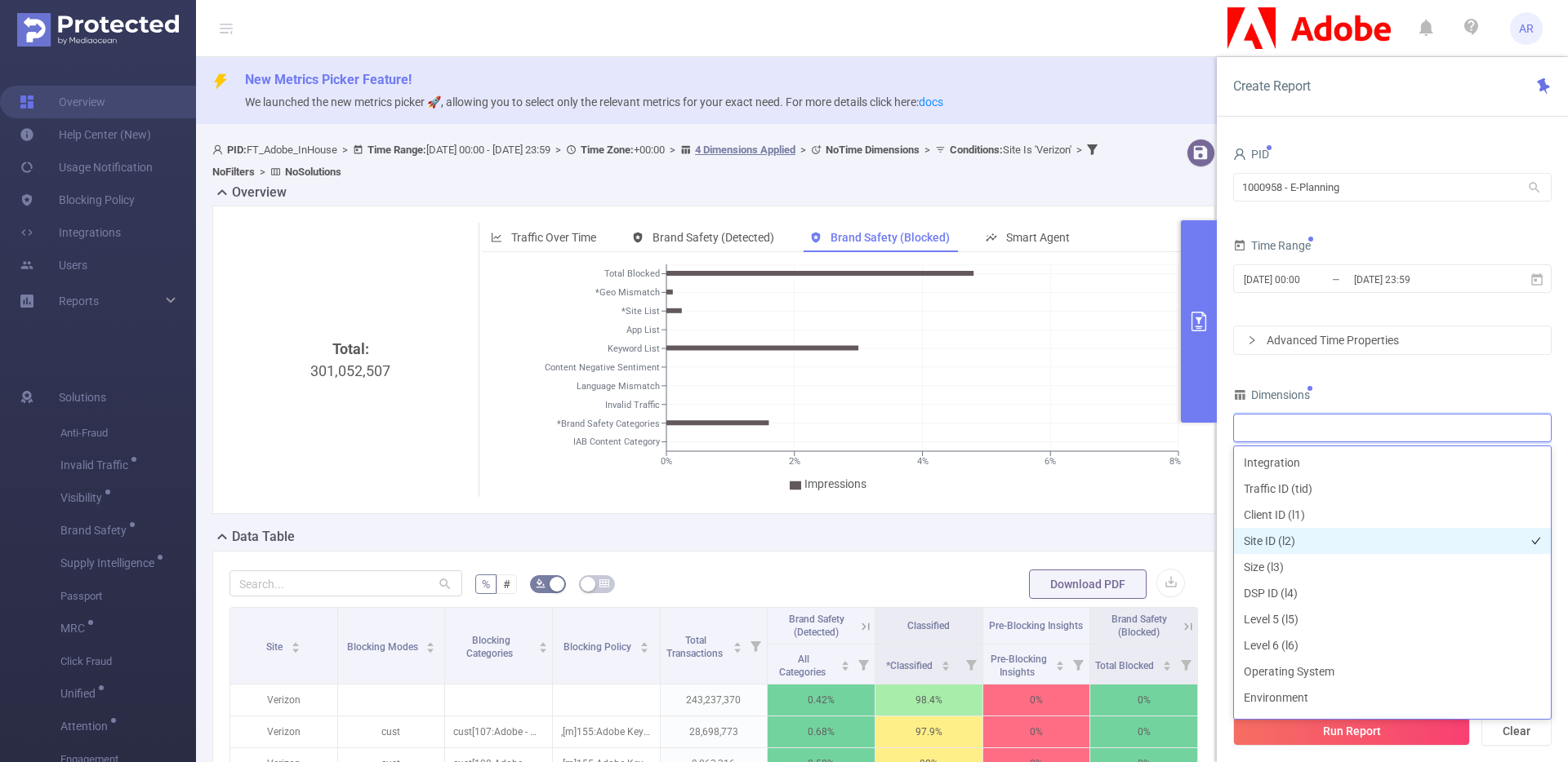
click at [1291, 535] on li "Site ID (l2)" at bounding box center [1392, 540] width 317 height 26
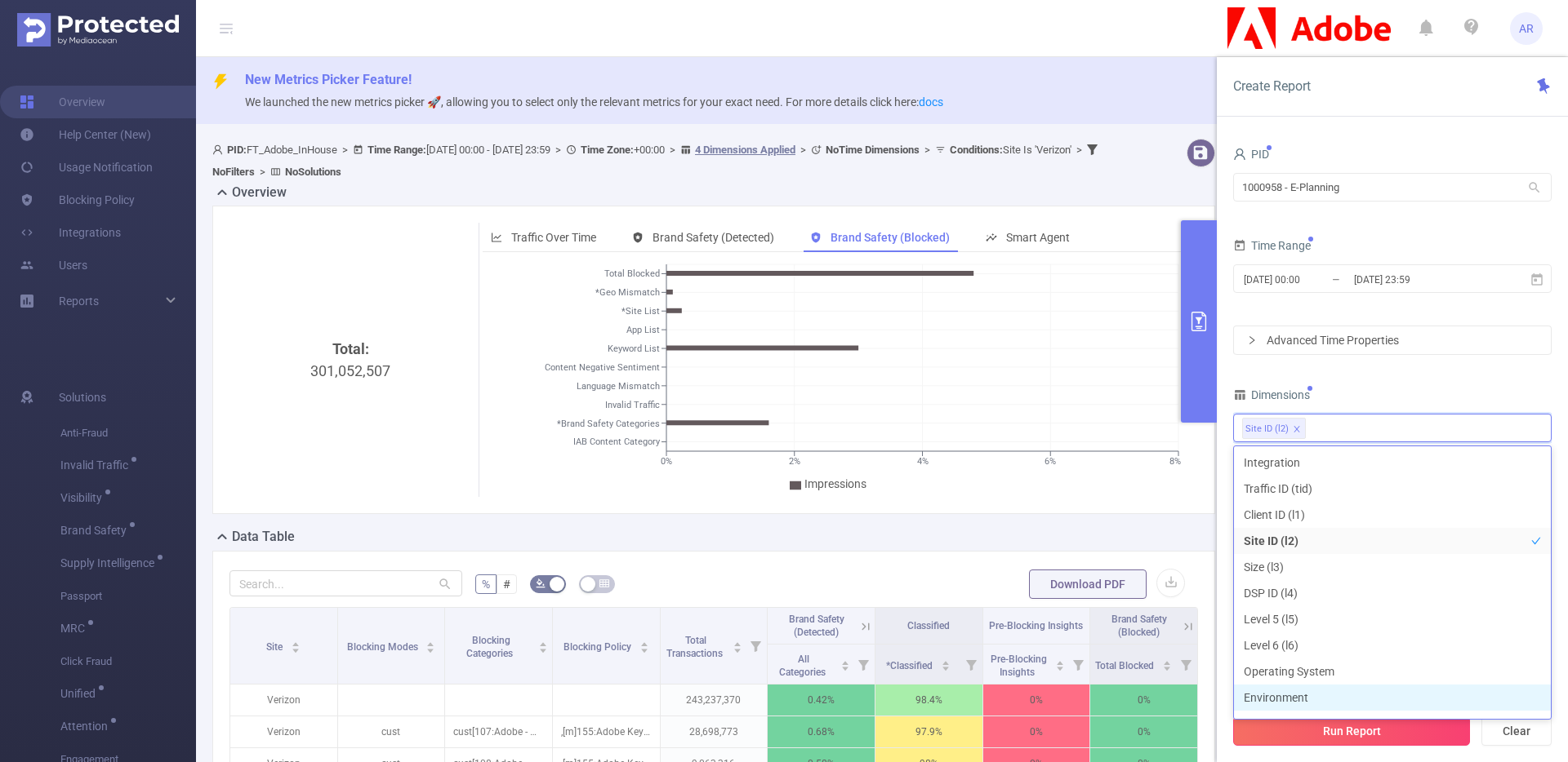
scroll to position [18, 0]
click at [1331, 729] on button "Run Report" at bounding box center [1352, 730] width 237 height 30
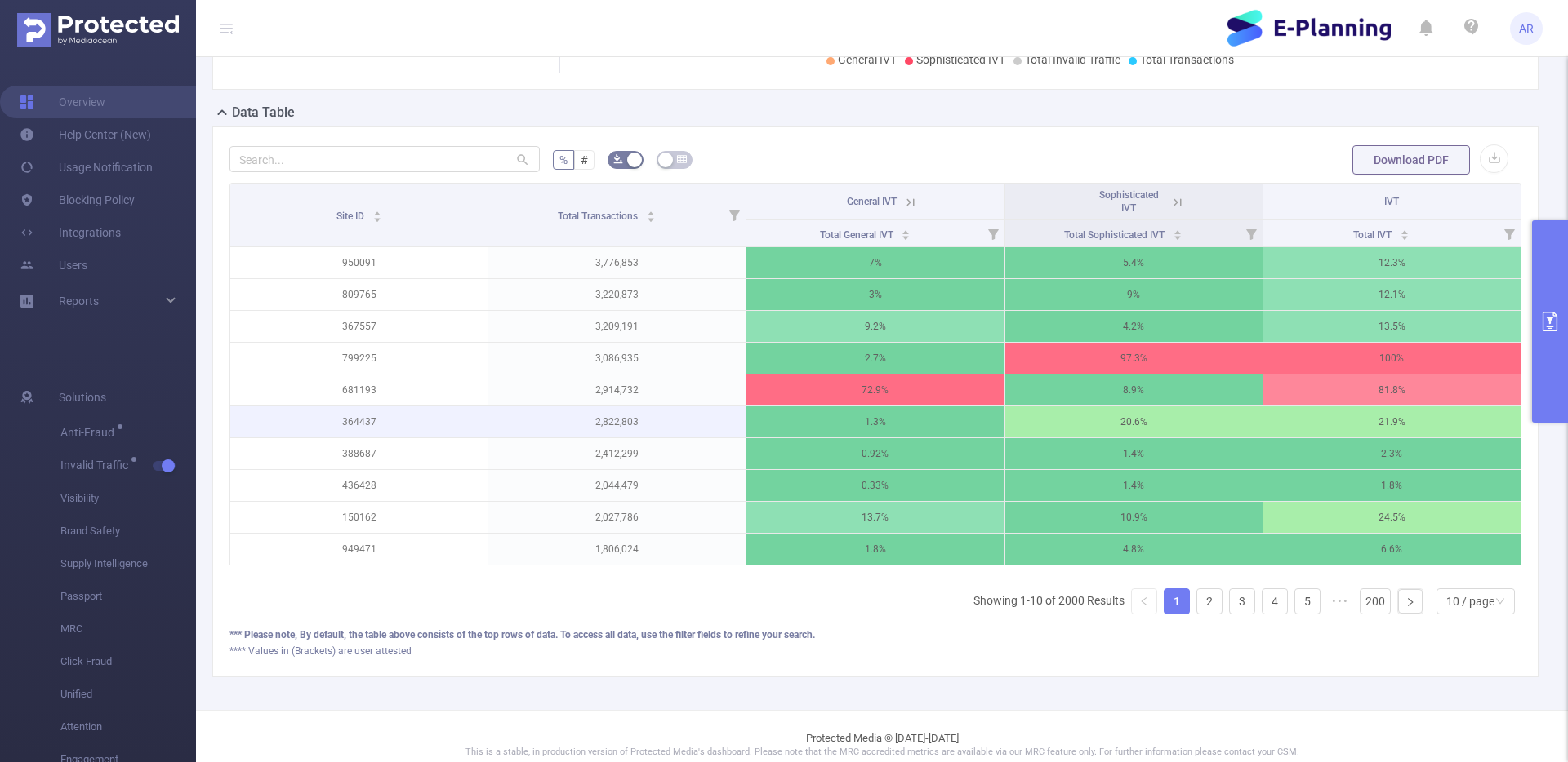
scroll to position [438, 0]
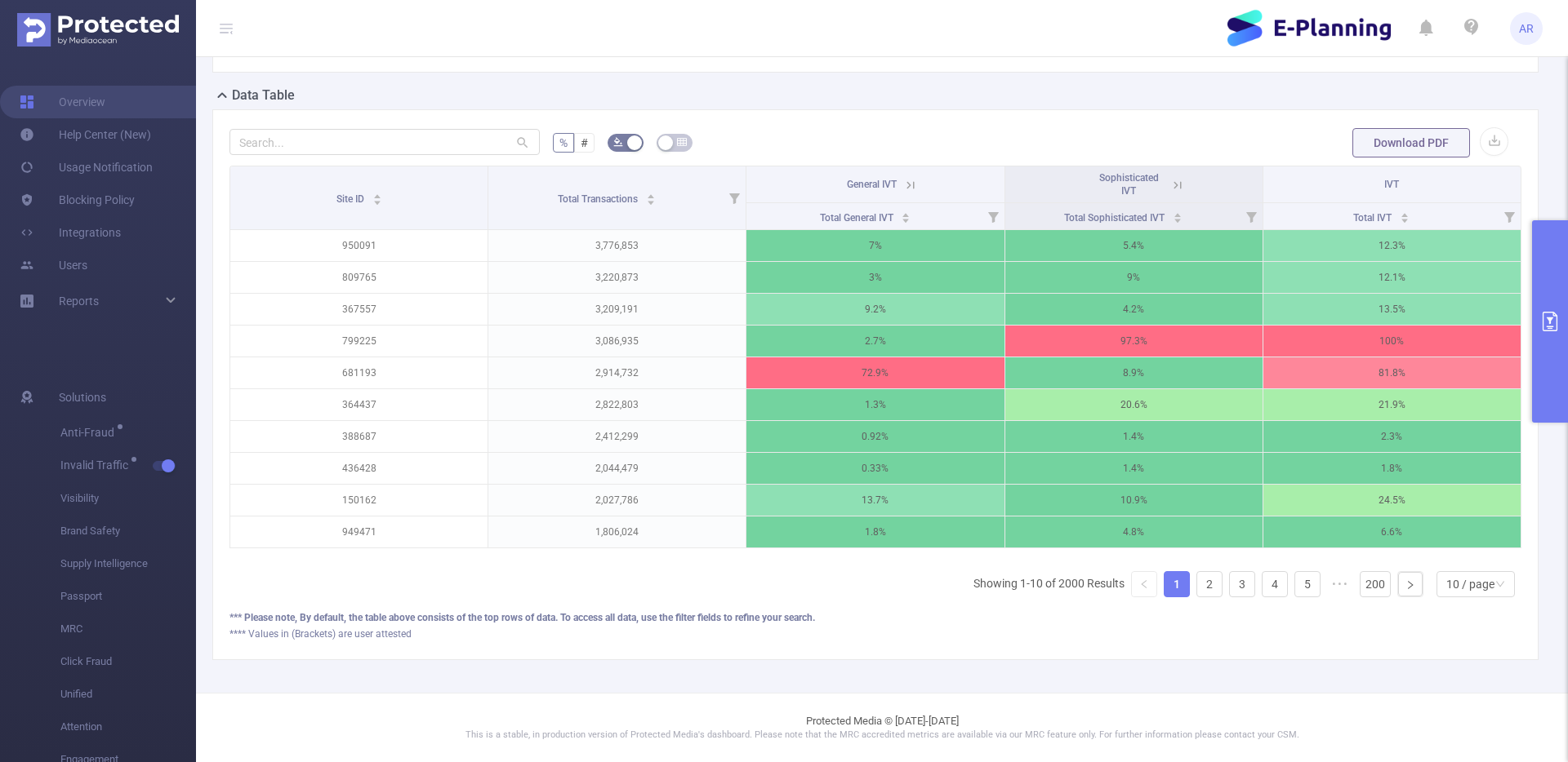
click at [1533, 281] on button "primary" at bounding box center [1550, 321] width 36 height 203
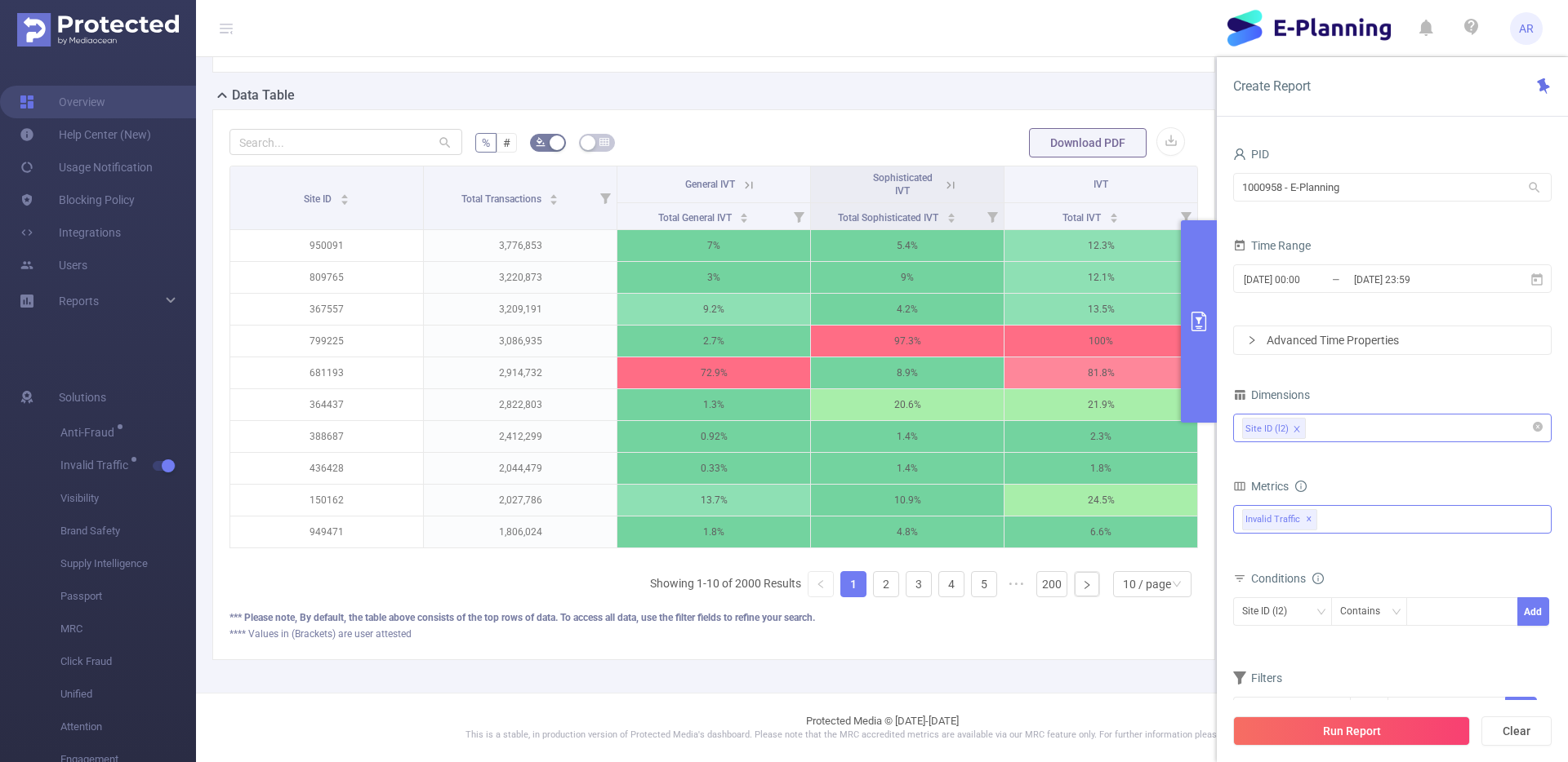
click at [1347, 424] on div "Site ID (l2)" at bounding box center [1392, 428] width 300 height 27
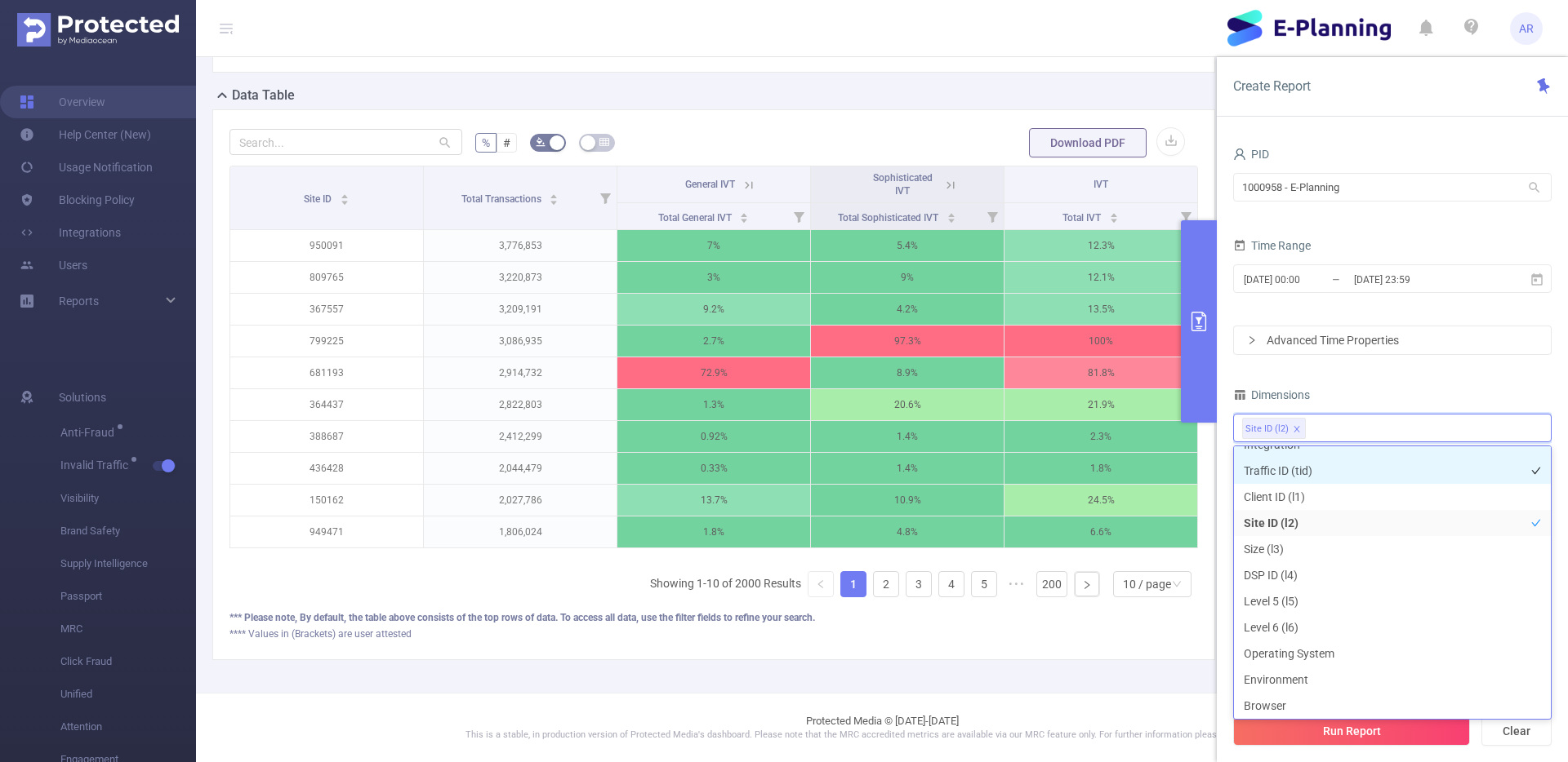
scroll to position [3, 0]
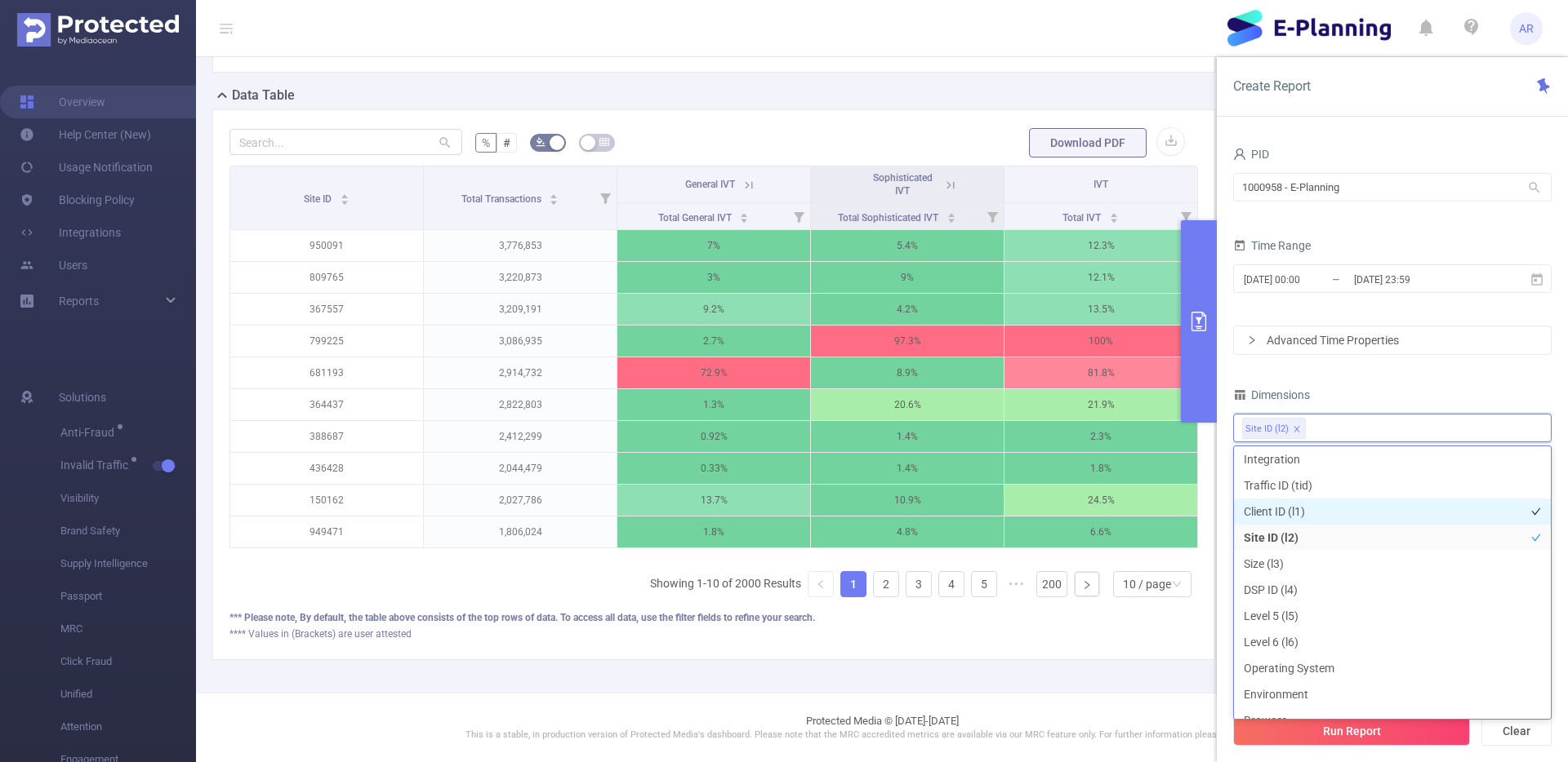
click at [1346, 511] on li "Client ID (l1)" at bounding box center [1392, 511] width 317 height 26
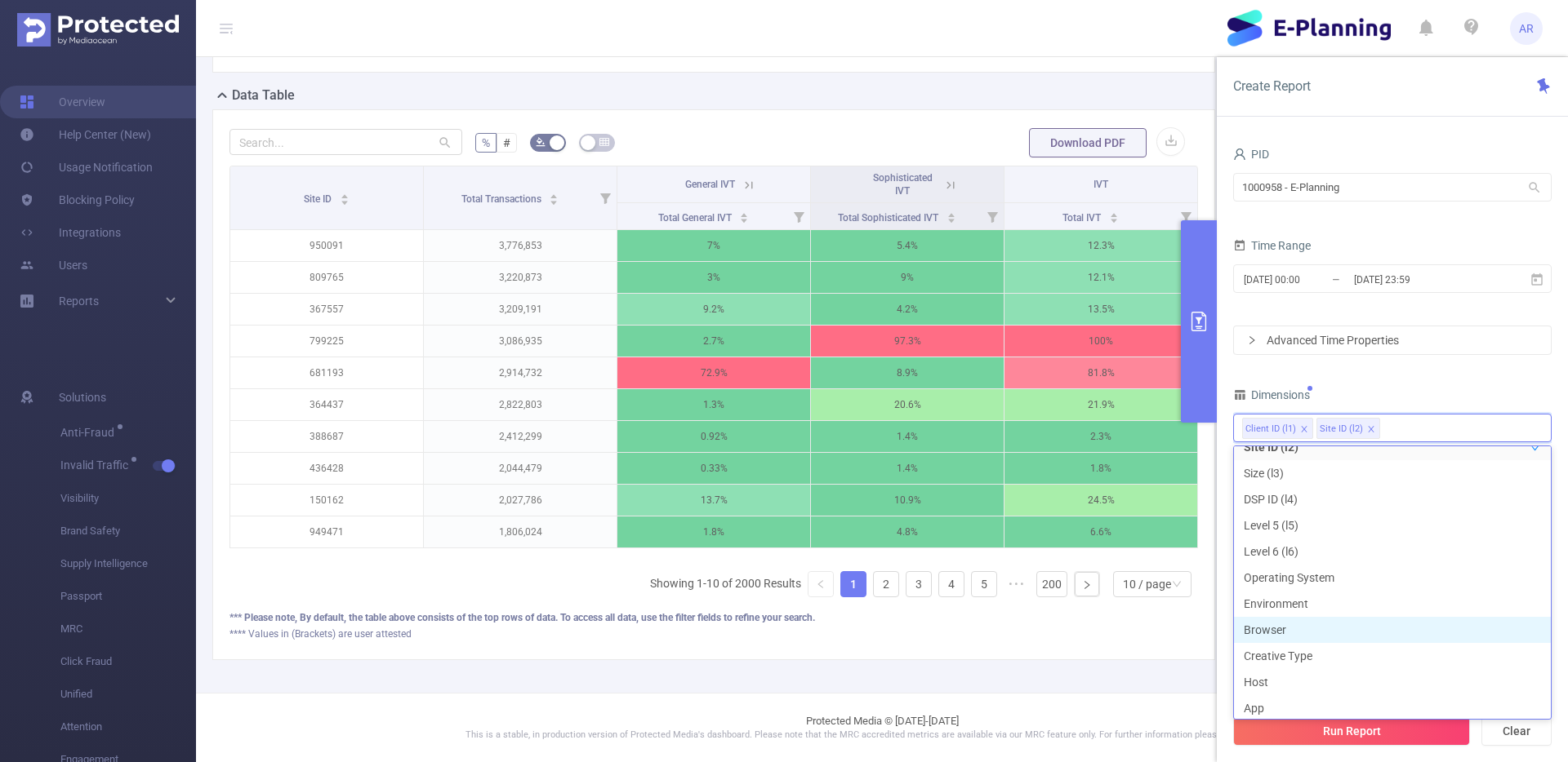
scroll to position [97, 0]
click at [1291, 731] on button "Run Report" at bounding box center [1352, 730] width 237 height 30
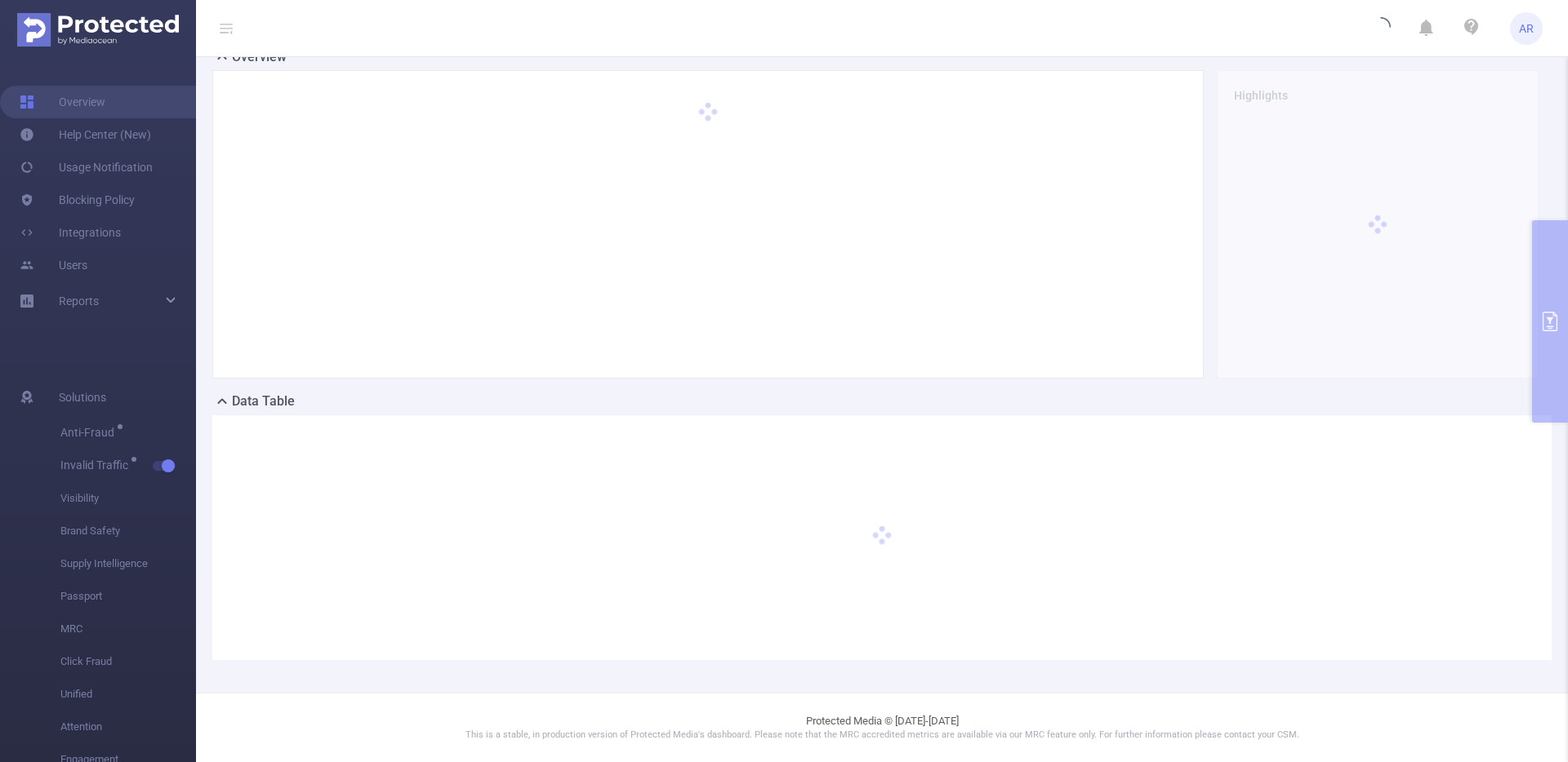
scroll to position [120, 0]
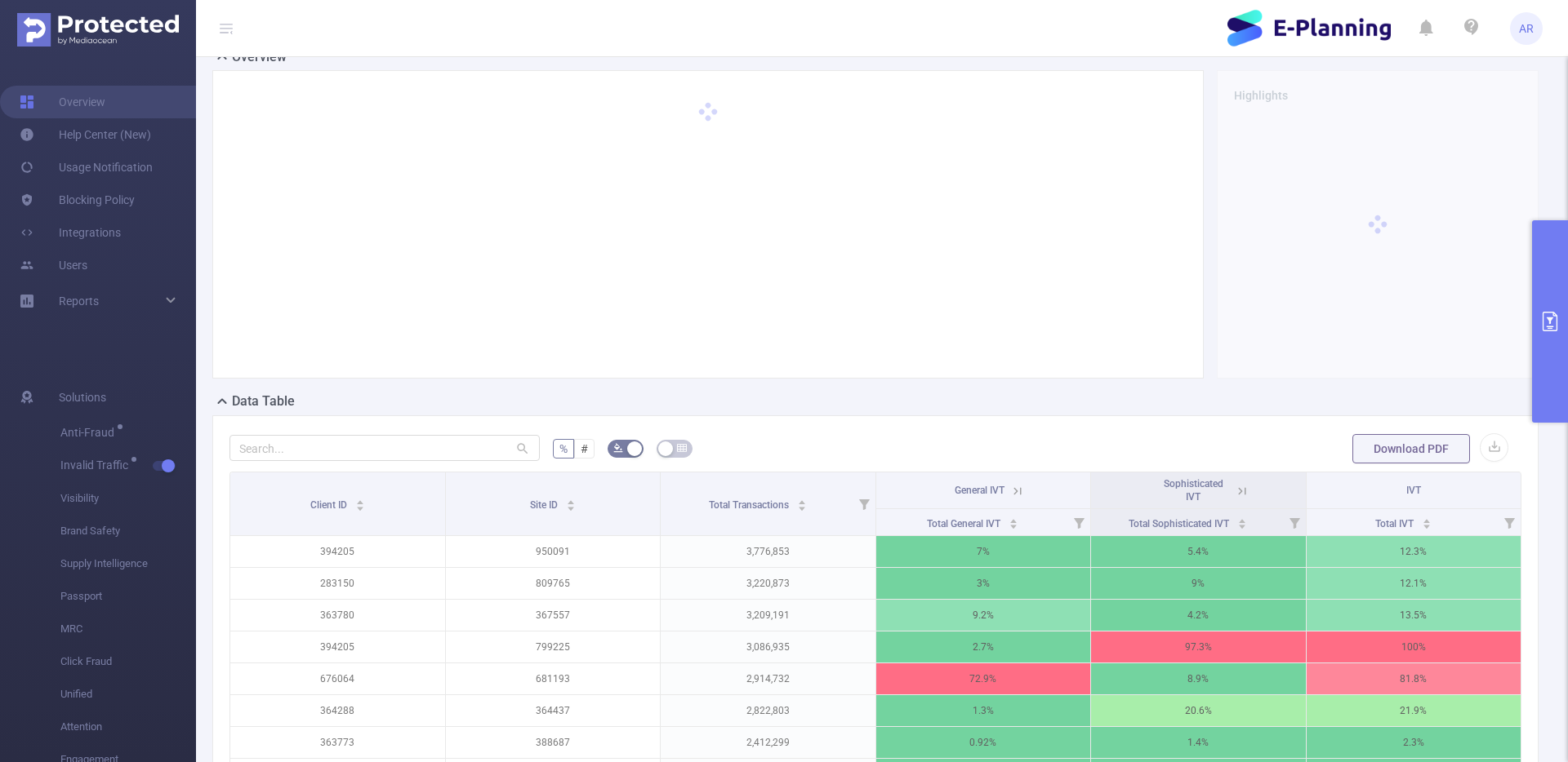
click at [1547, 312] on icon "primary" at bounding box center [1549, 321] width 14 height 19
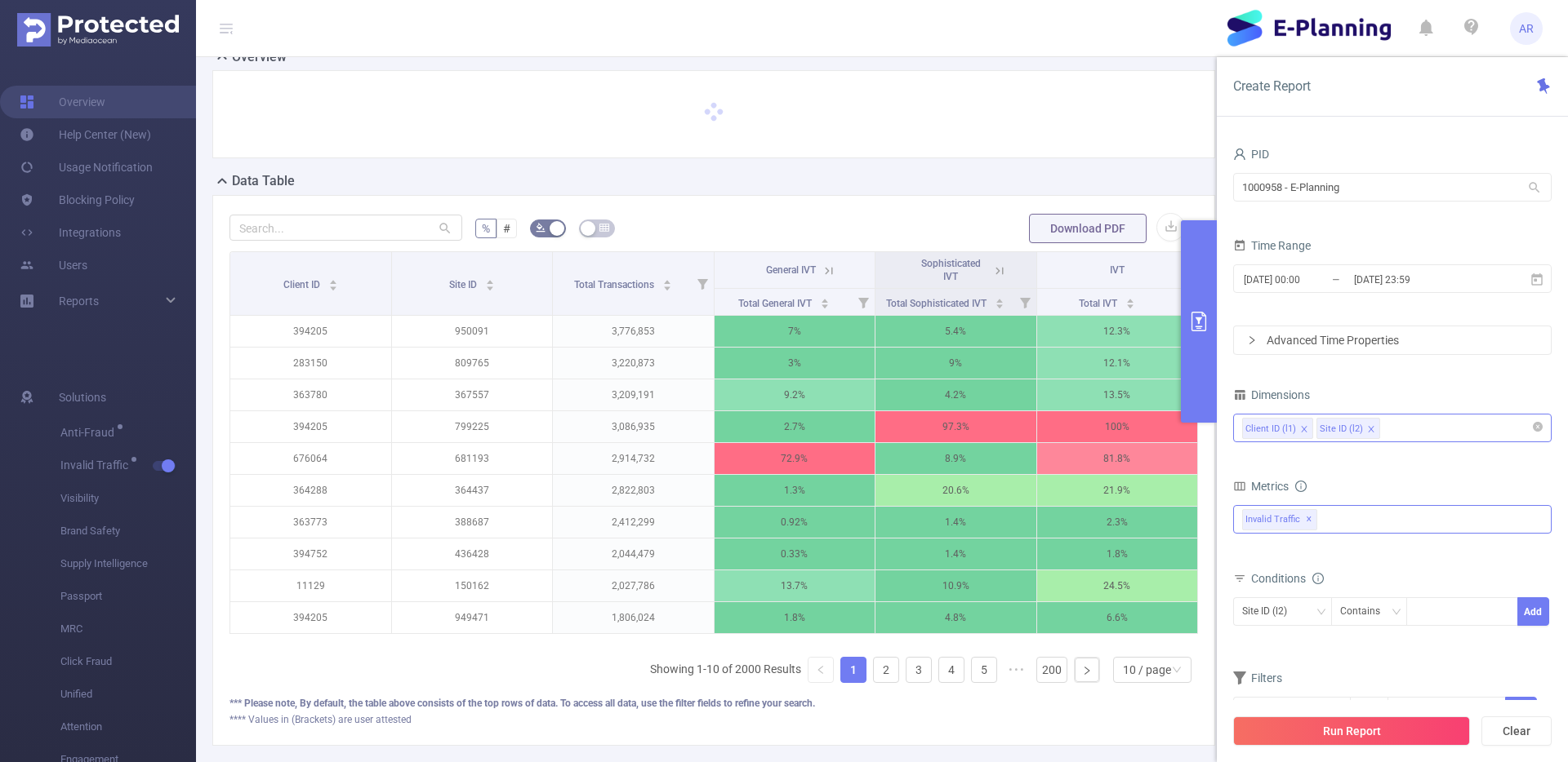
click at [1405, 431] on div "Client ID (l1) Site ID (l2)" at bounding box center [1392, 428] width 300 height 27
click at [1415, 426] on div "Client ID (l1) Site ID (l2)" at bounding box center [1392, 428] width 300 height 27
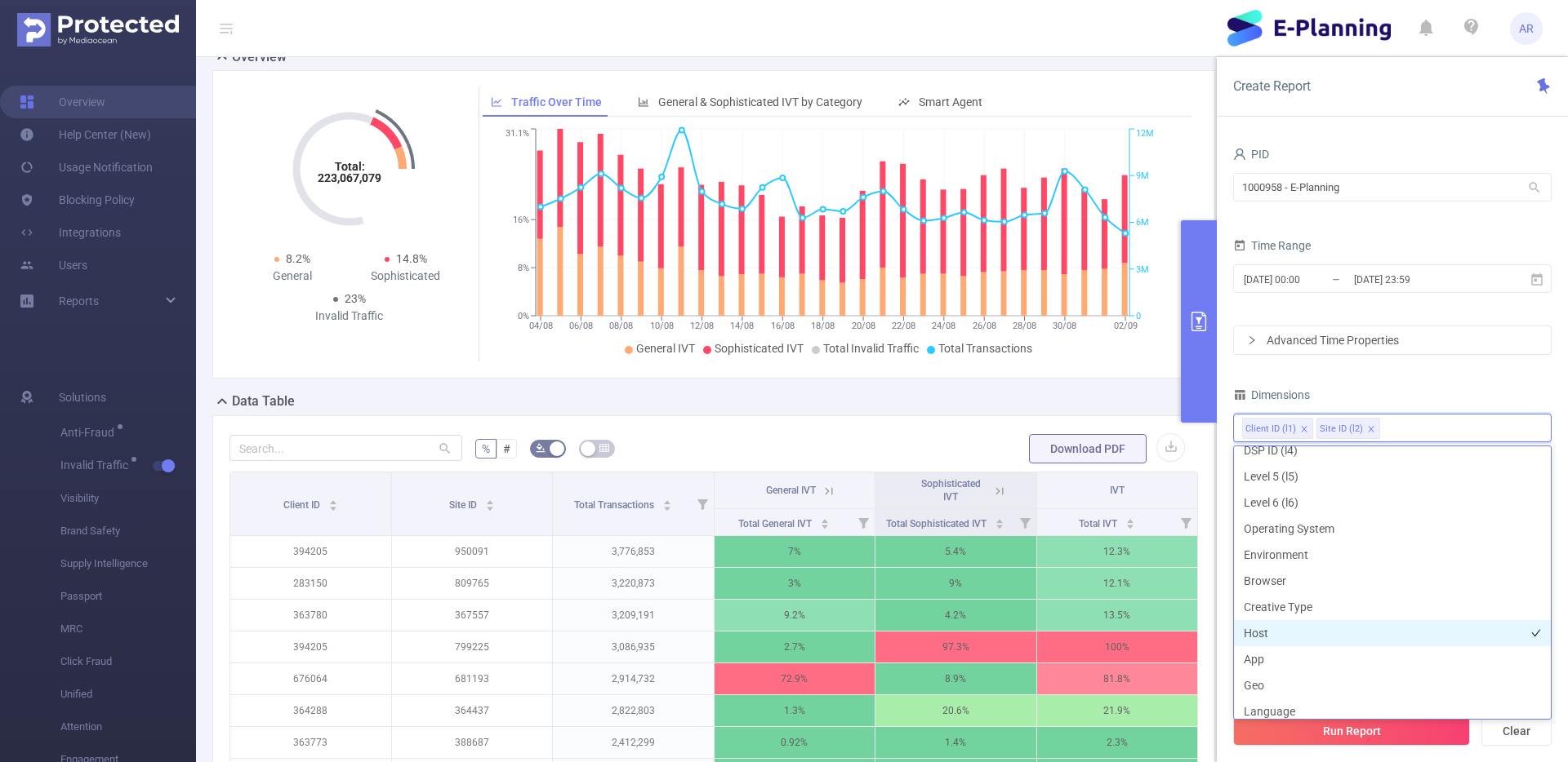
scroll to position [146, 0]
click at [1285, 638] on li "Host" at bounding box center [1392, 629] width 317 height 26
click at [1368, 427] on icon "icon: close" at bounding box center [1371, 429] width 9 height 9
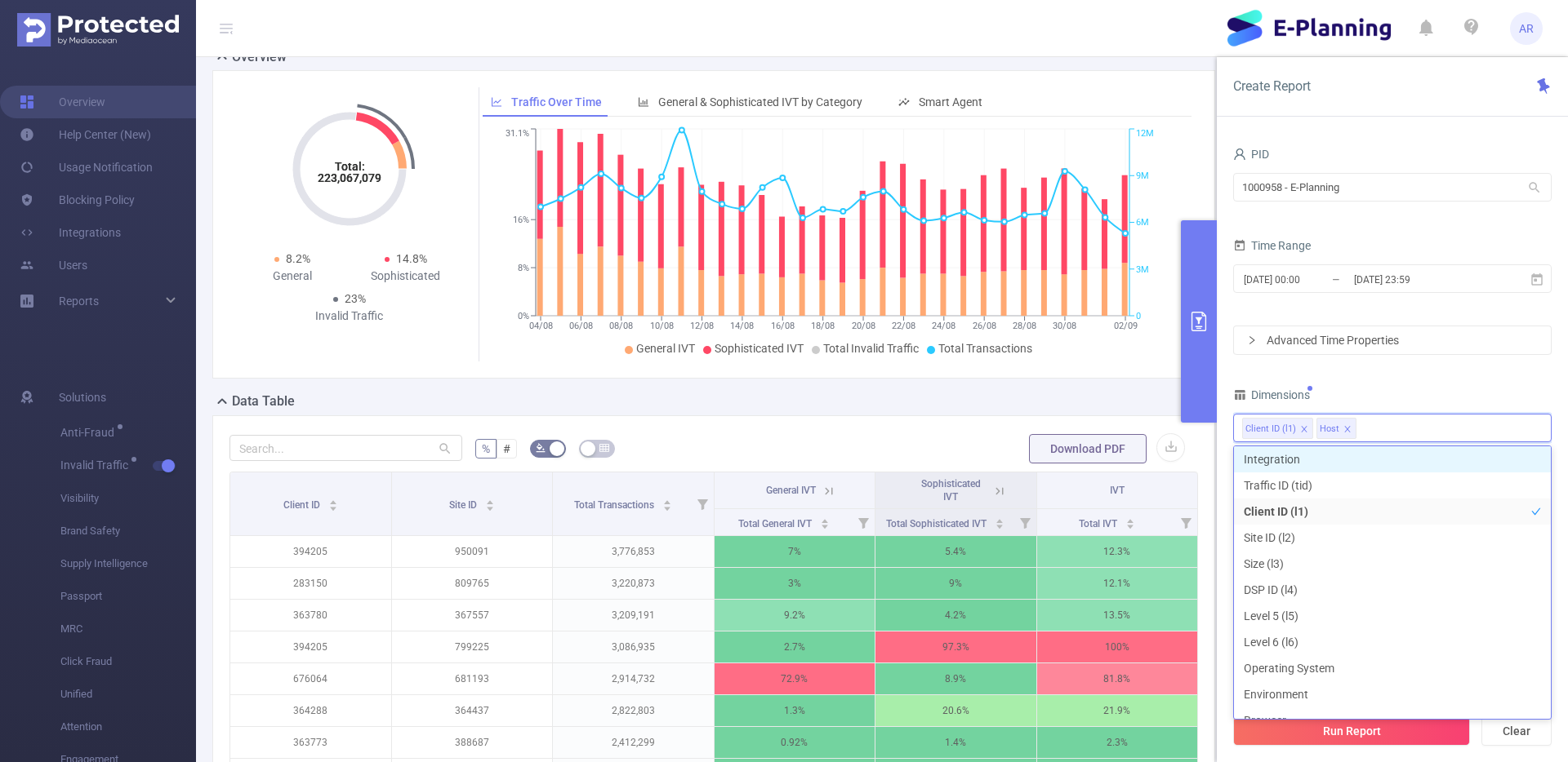
click at [1302, 427] on icon "icon: close" at bounding box center [1304, 429] width 9 height 9
click at [1368, 381] on div "PID 1000958 - E-Planning 1000958 - E-Planning Time Range 2025-08-04 00:00 _ 202…" at bounding box center [1392, 445] width 319 height 604
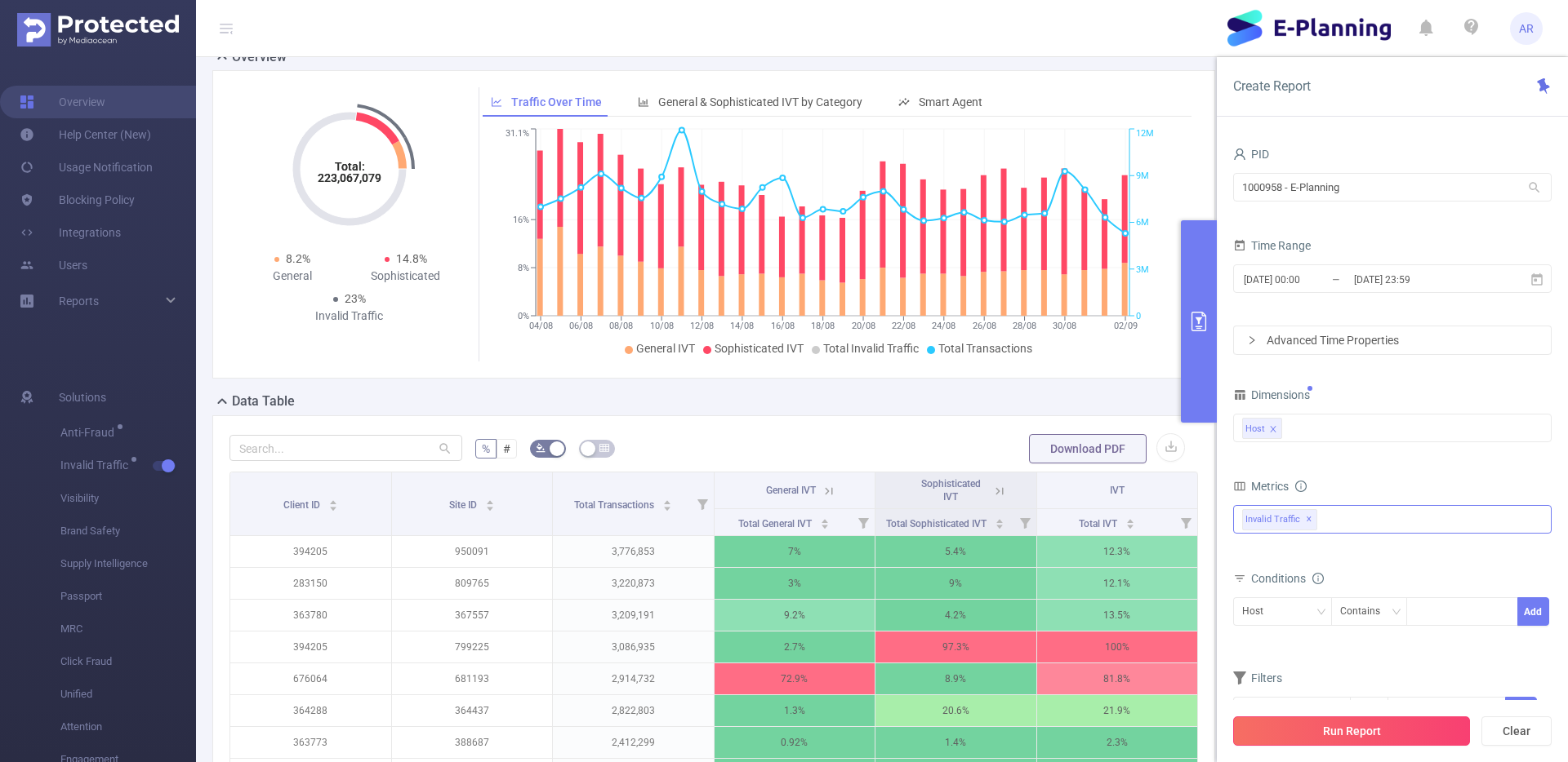
click at [1300, 723] on button "Run Report" at bounding box center [1352, 730] width 237 height 30
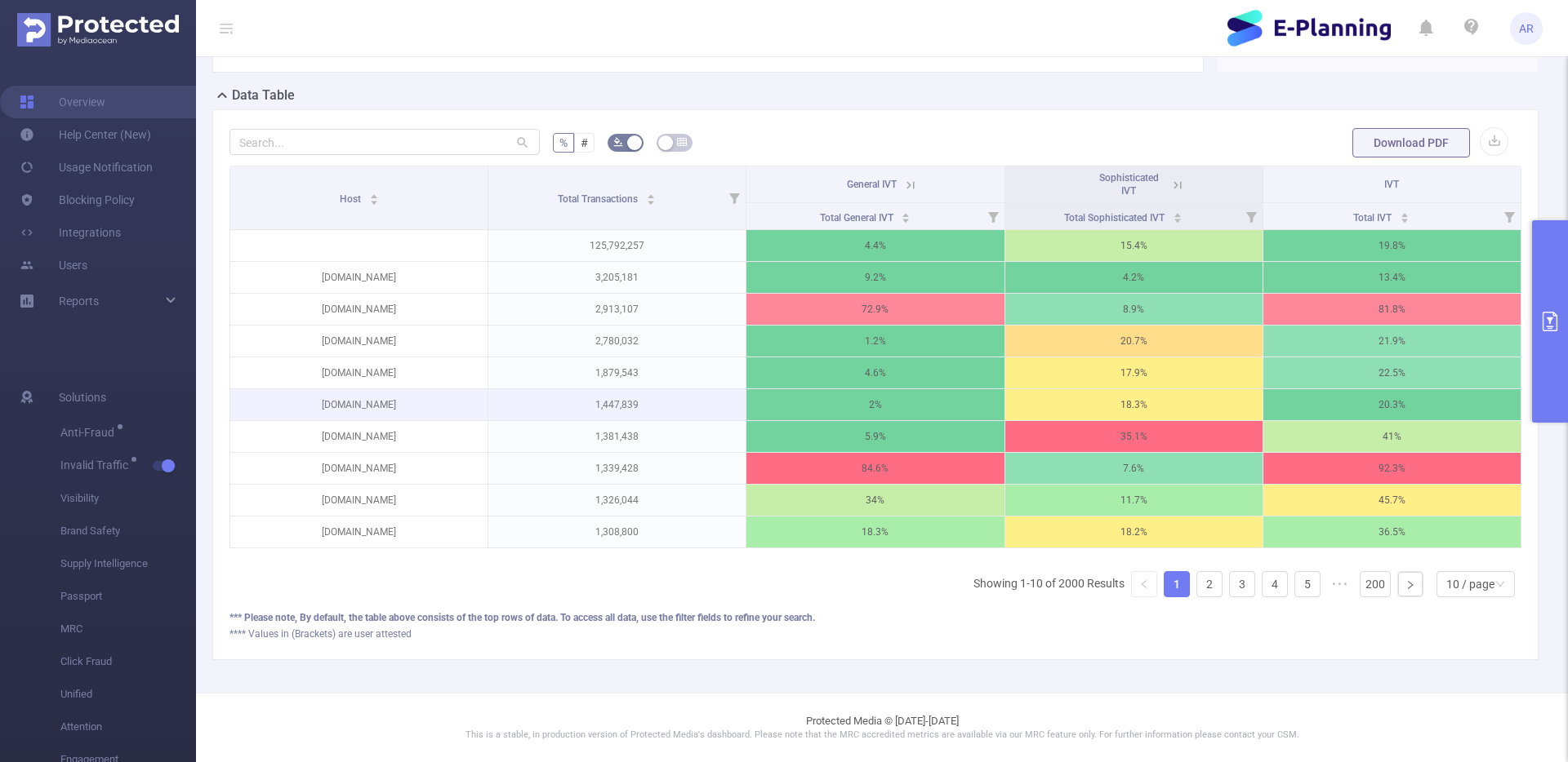
scroll to position [438, 0]
click at [367, 137] on input "text" at bounding box center [385, 142] width 310 height 26
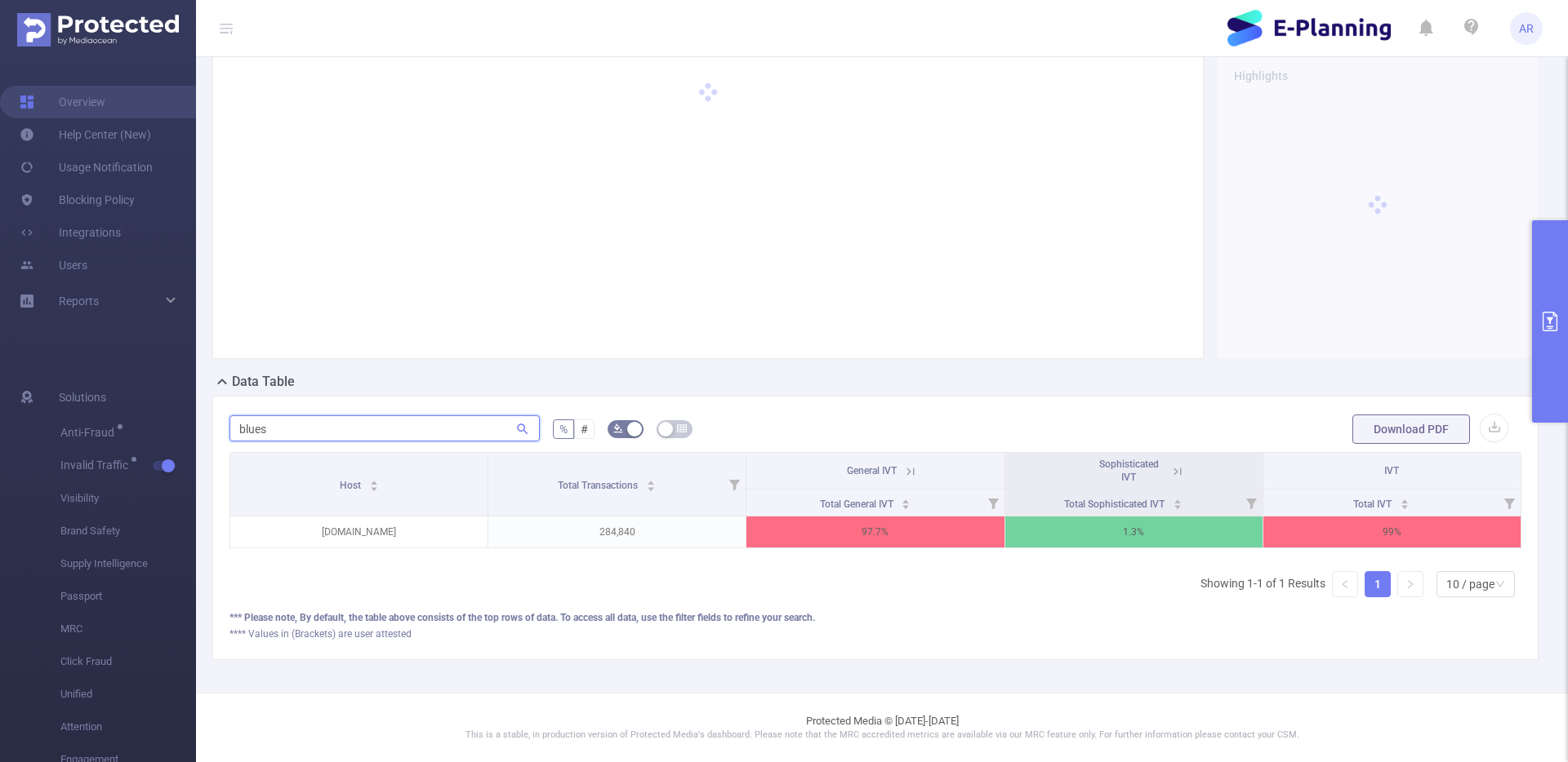
scroll to position [152, 0]
type input "bluestacks"
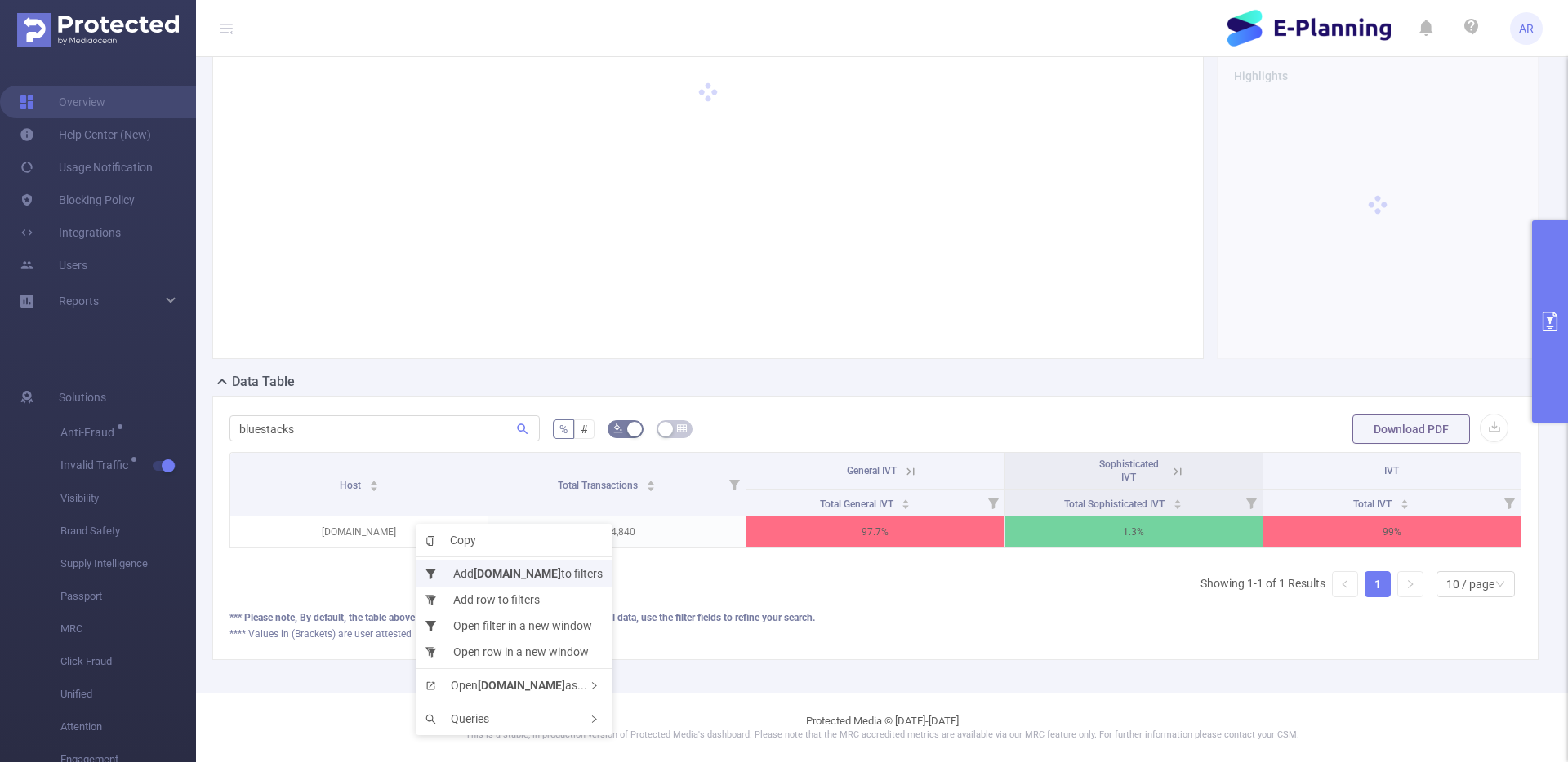
click at [491, 577] on b "bluestacks.com" at bounding box center [517, 574] width 87 height 13
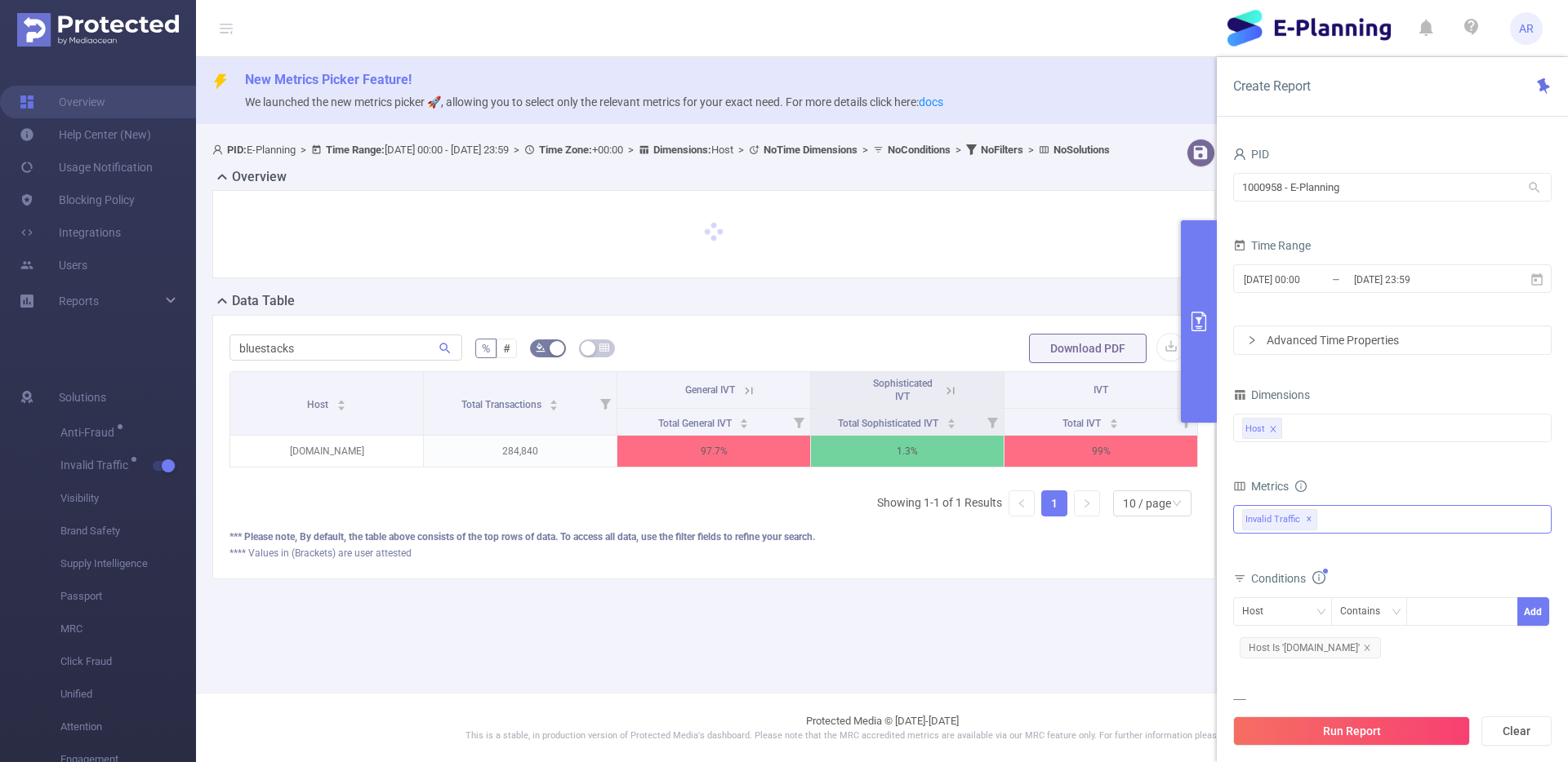
scroll to position [0, 0]
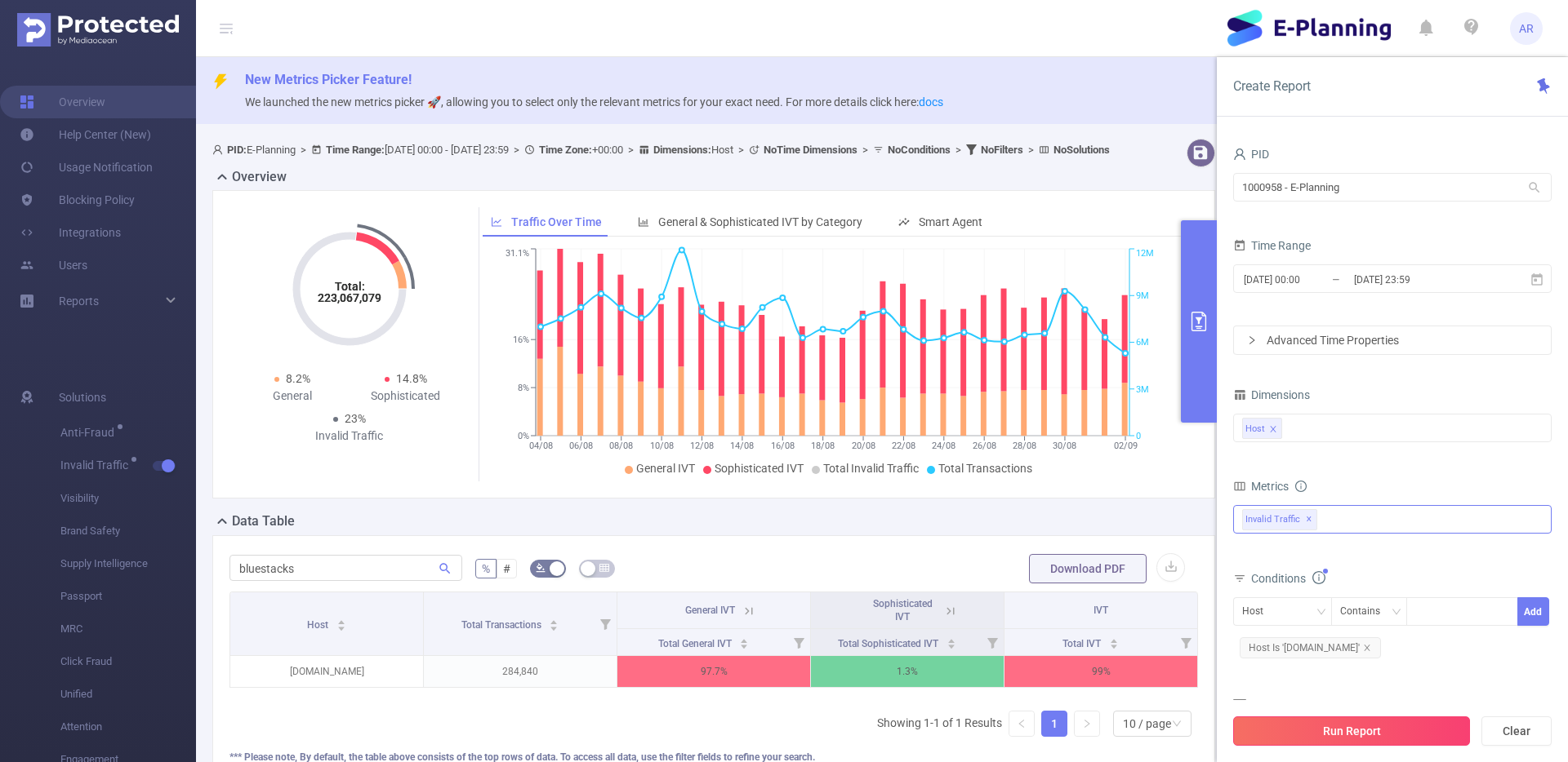
click at [1342, 732] on button "Run Report" at bounding box center [1352, 730] width 237 height 30
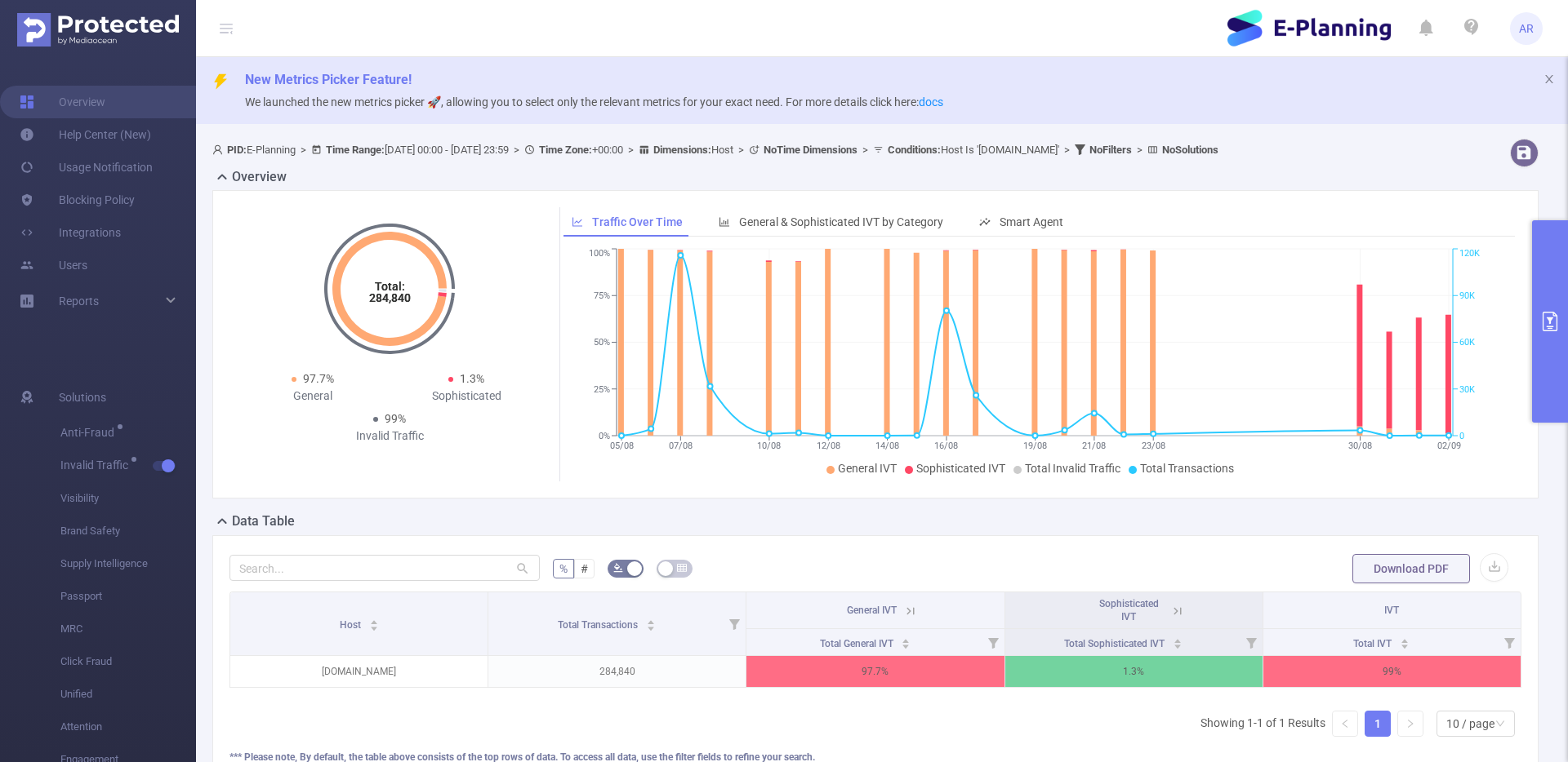
click at [1353, 477] on ul "General IVT Sophisticated IVT Total Invalid Traffic Total Transactions" at bounding box center [1034, 468] width 934 height 17
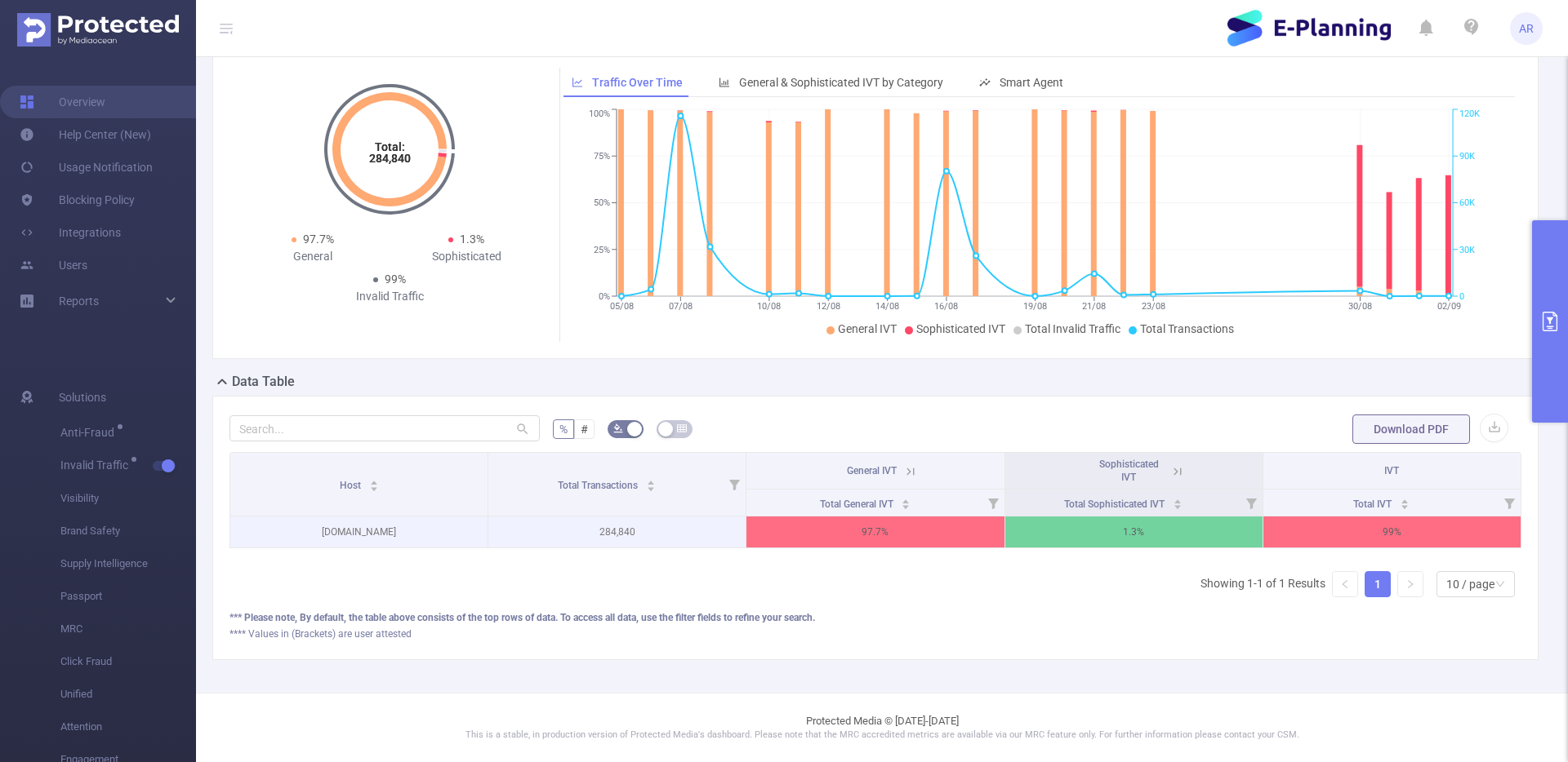
scroll to position [144, 0]
click at [905, 468] on icon at bounding box center [910, 471] width 14 height 14
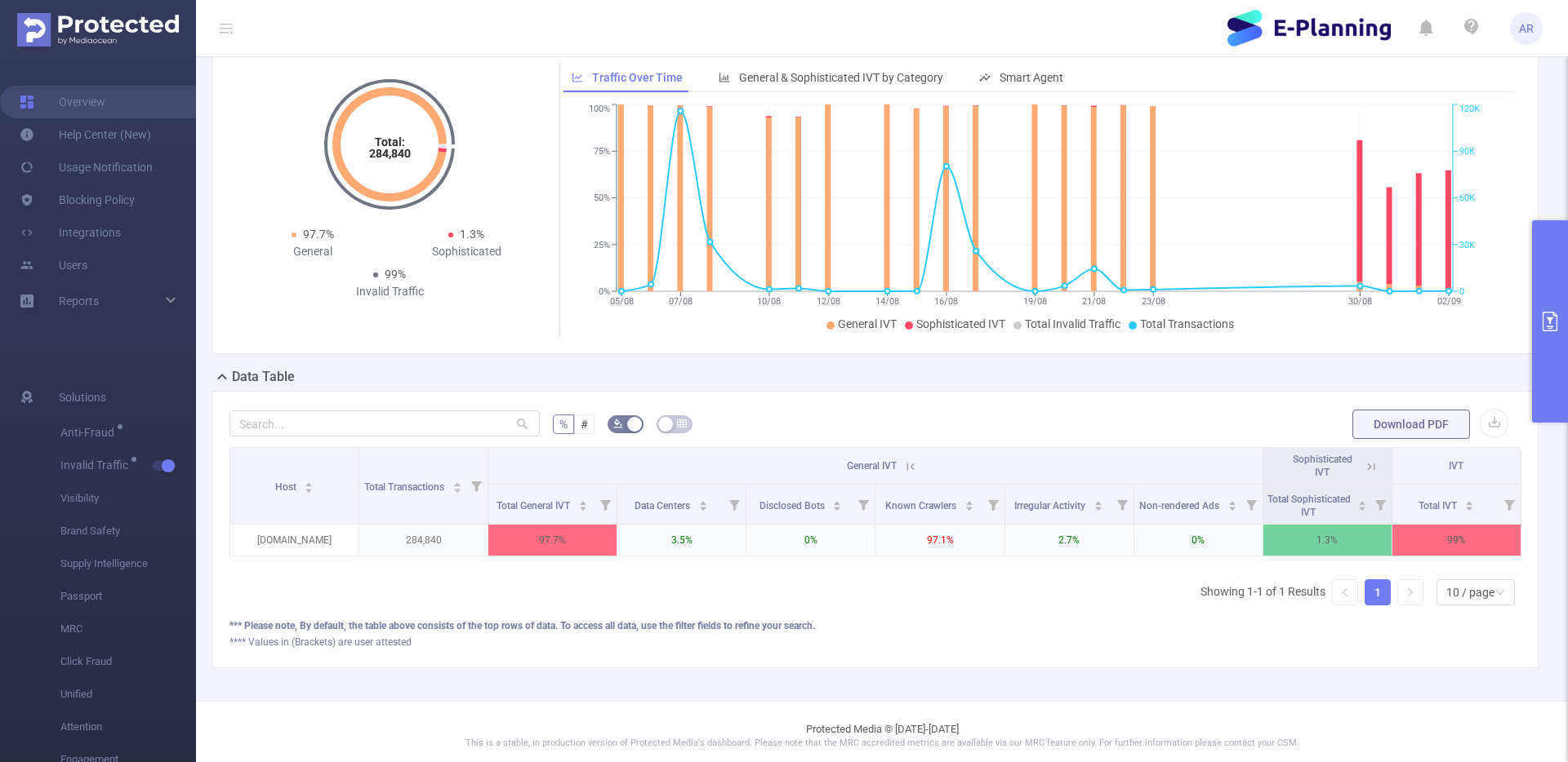
scroll to position [0, 3]
click at [1360, 467] on icon at bounding box center [1367, 467] width 14 height 14
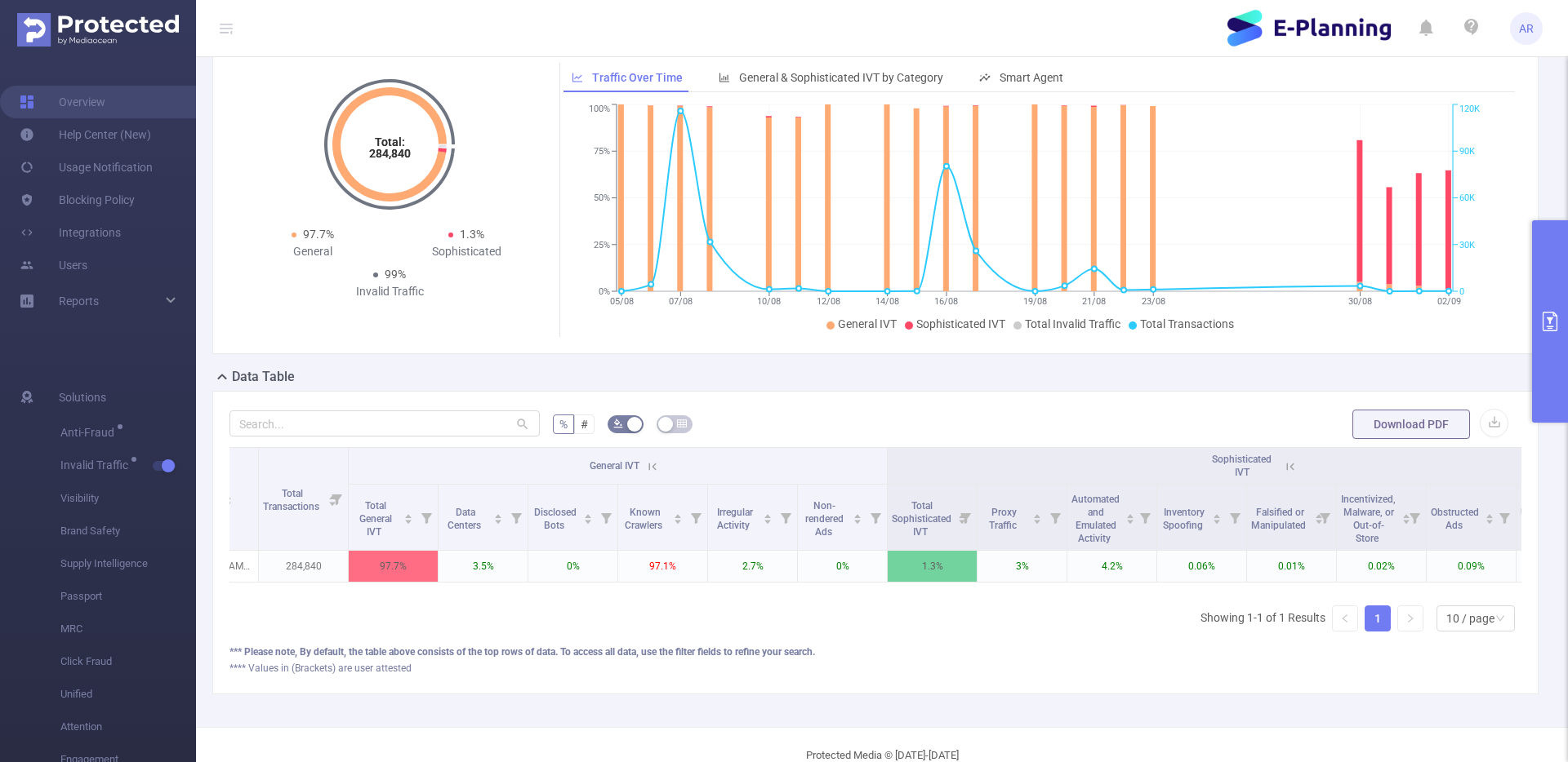
scroll to position [0, 0]
